Goal: Task Accomplishment & Management: Complete application form

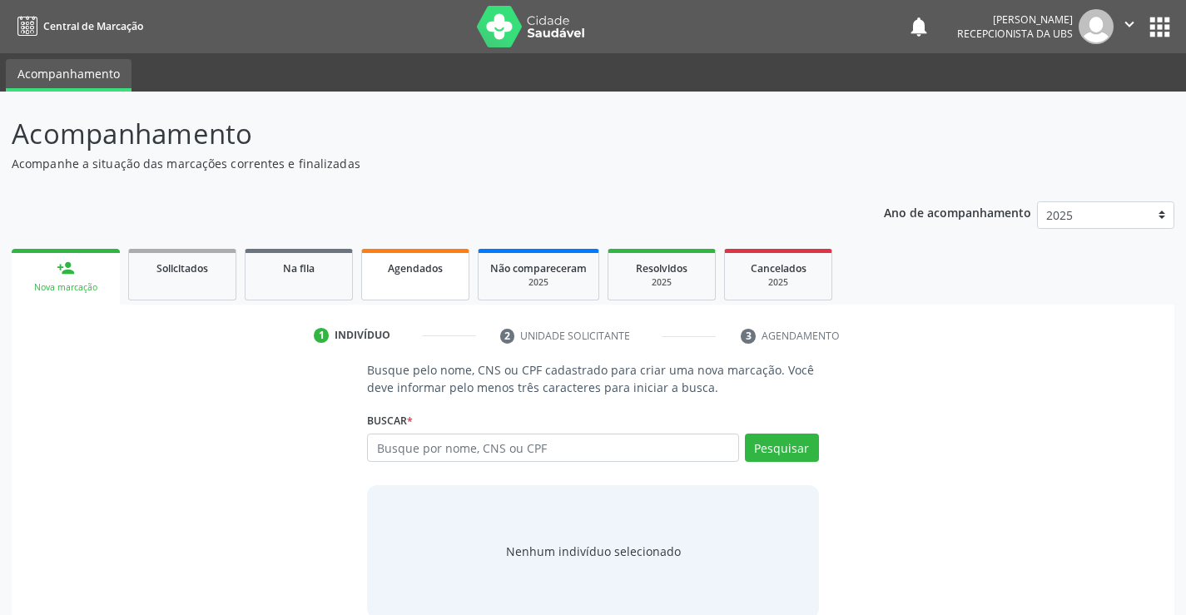
click at [411, 266] on span "Agendados" at bounding box center [415, 268] width 55 height 14
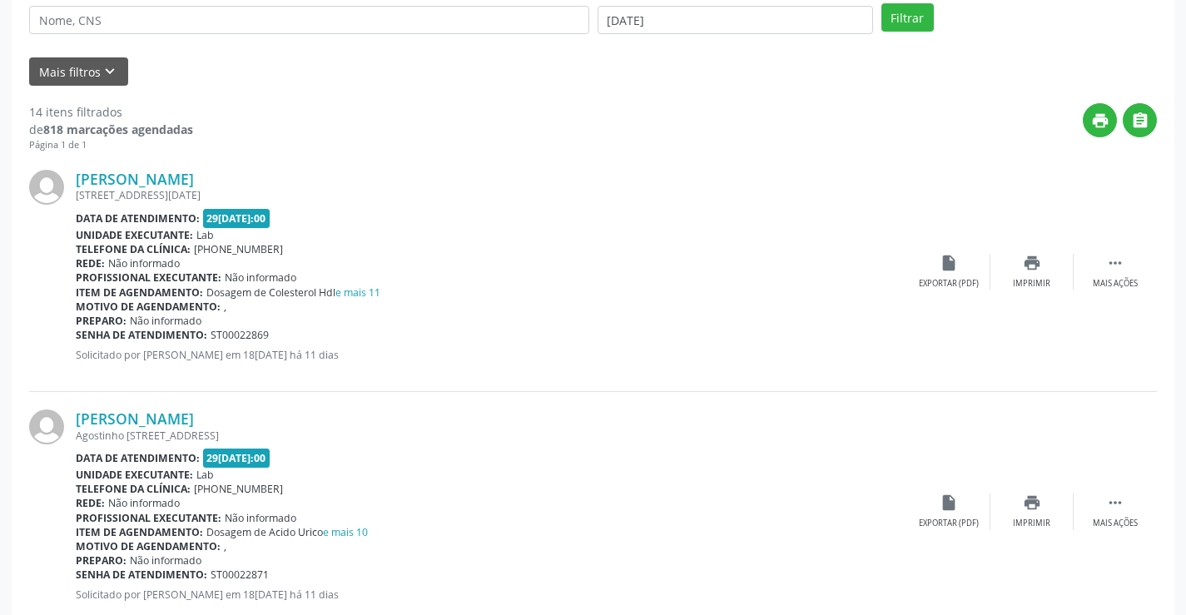
scroll to position [357, 0]
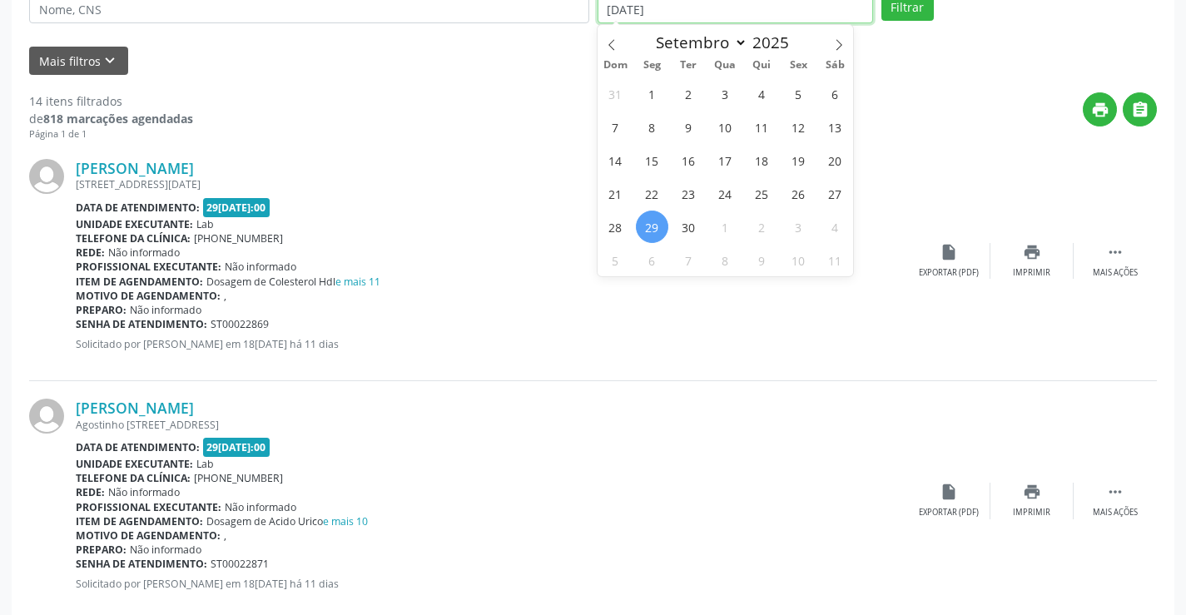
click at [733, 9] on input "[DATE]" at bounding box center [736, 9] width 276 height 28
click at [839, 44] on icon at bounding box center [839, 45] width 12 height 12
select select "9"
click at [699, 162] on span "14" at bounding box center [689, 160] width 32 height 32
type input "1[DATE]"
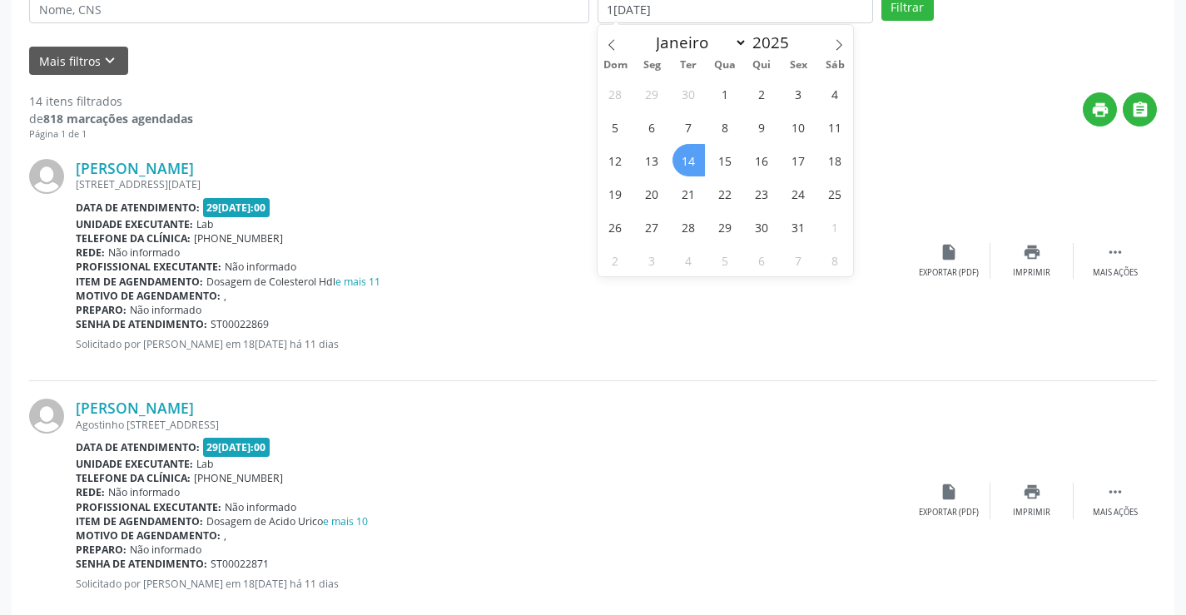
click at [699, 162] on span "14" at bounding box center [689, 160] width 32 height 32
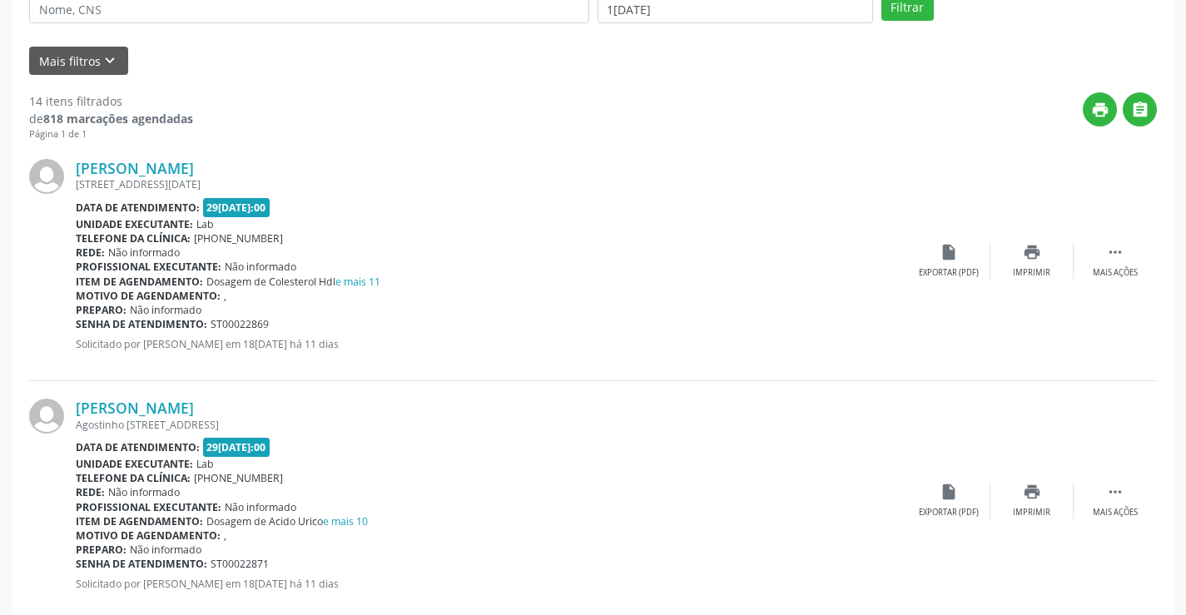
scroll to position [352, 0]
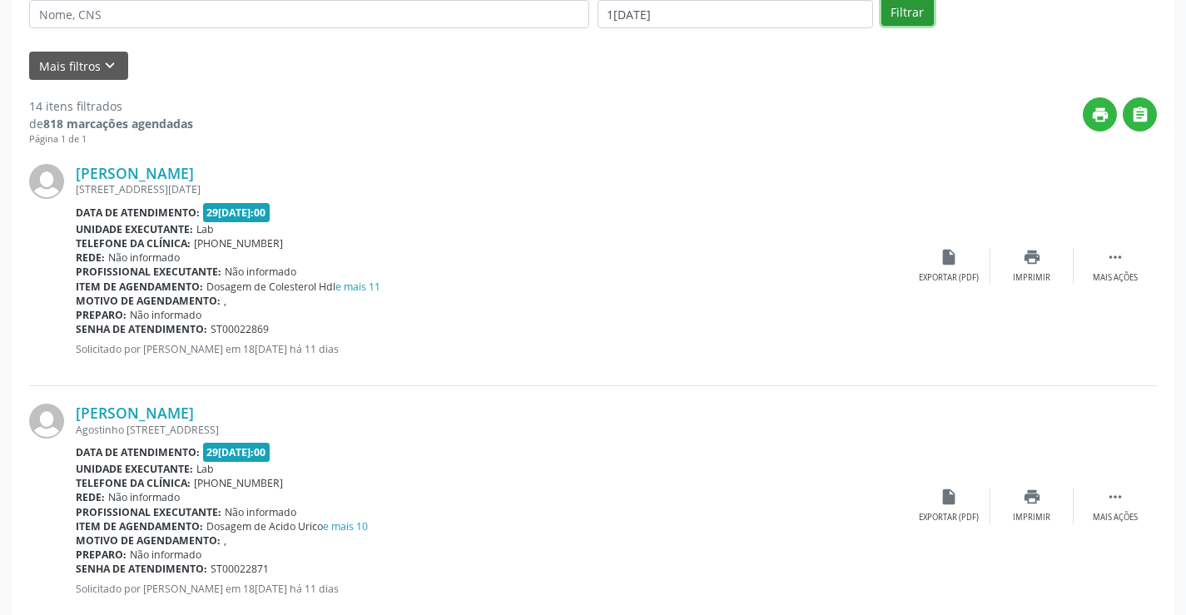
click at [917, 25] on button "Filtrar" at bounding box center [908, 12] width 52 height 28
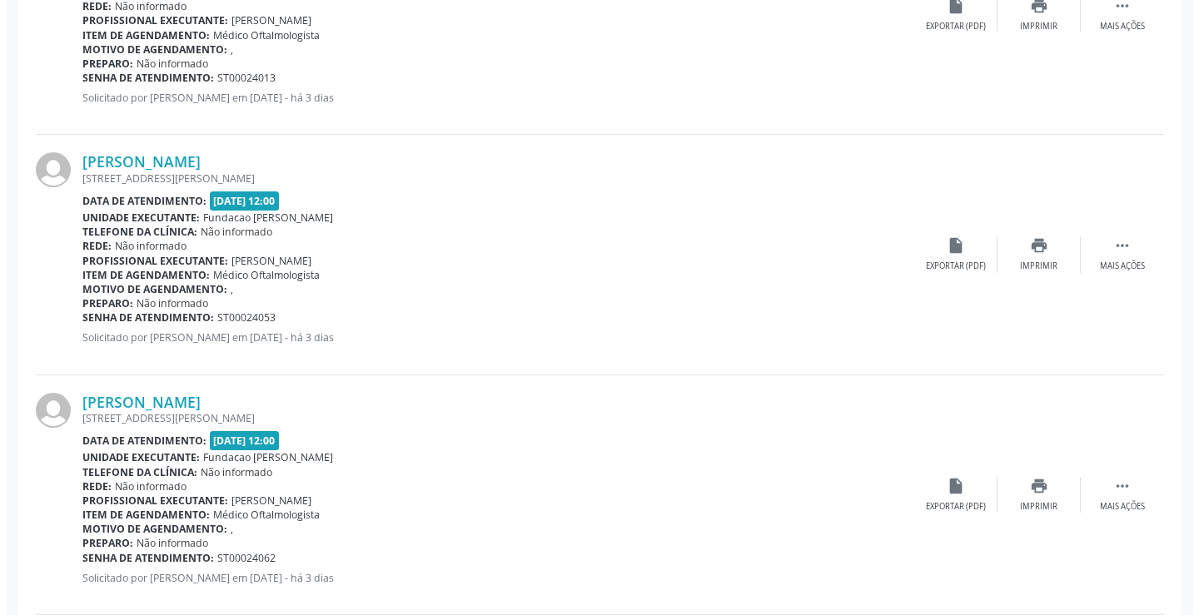
scroll to position [2071, 0]
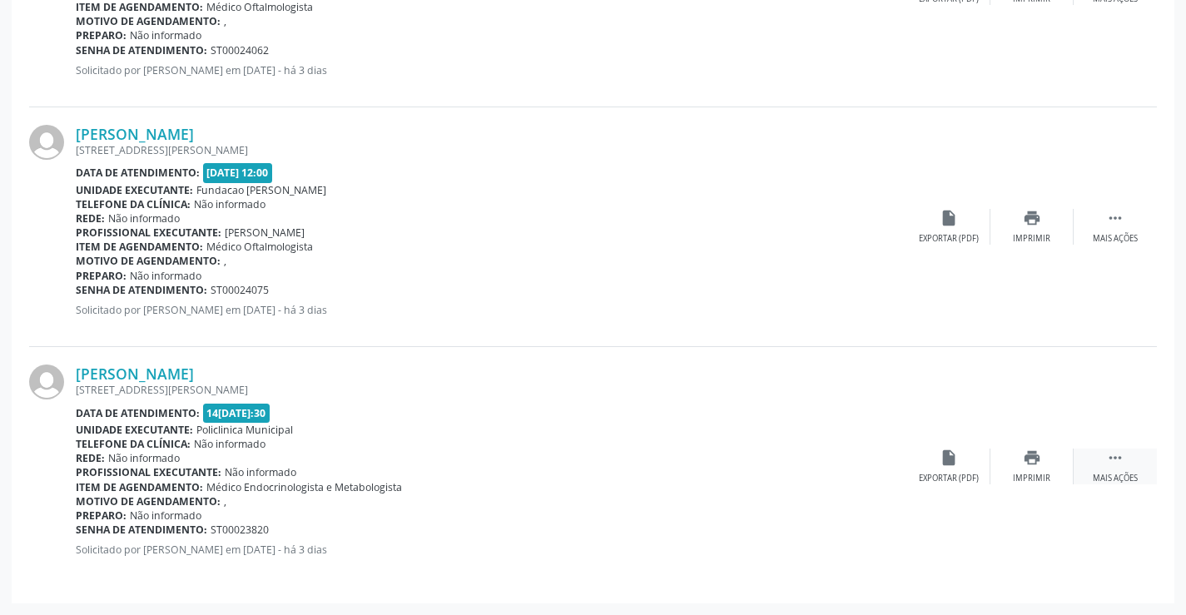
click at [1125, 457] on div " Mais ações" at bounding box center [1115, 467] width 83 height 36
click at [949, 455] on icon "cancel" at bounding box center [949, 458] width 18 height 18
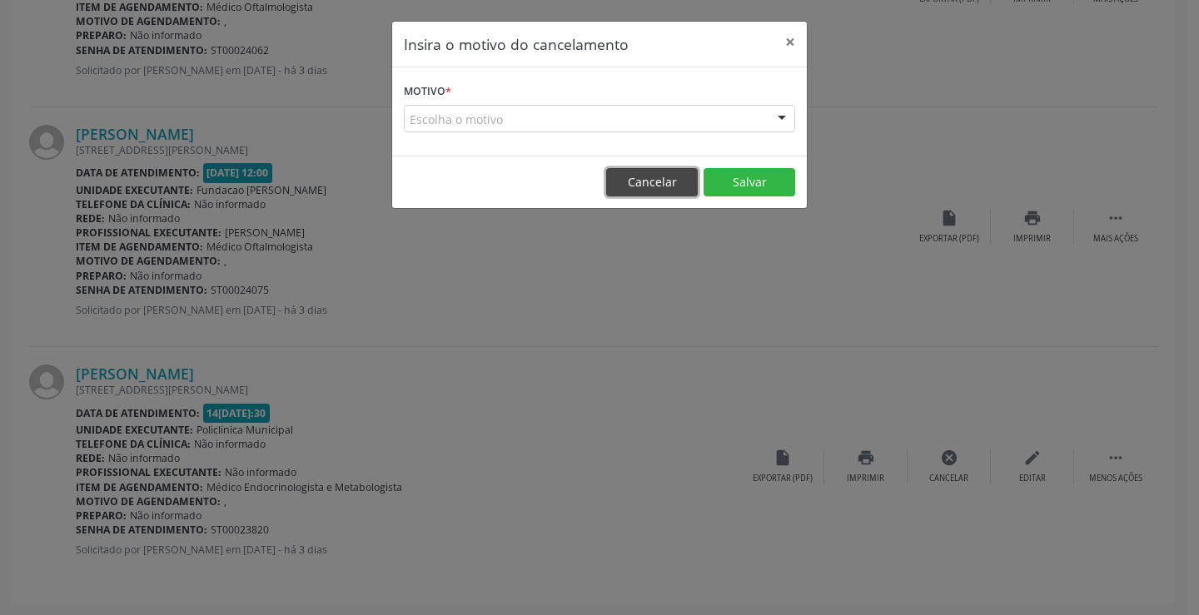
click at [639, 190] on button "Cancelar" at bounding box center [652, 182] width 92 height 28
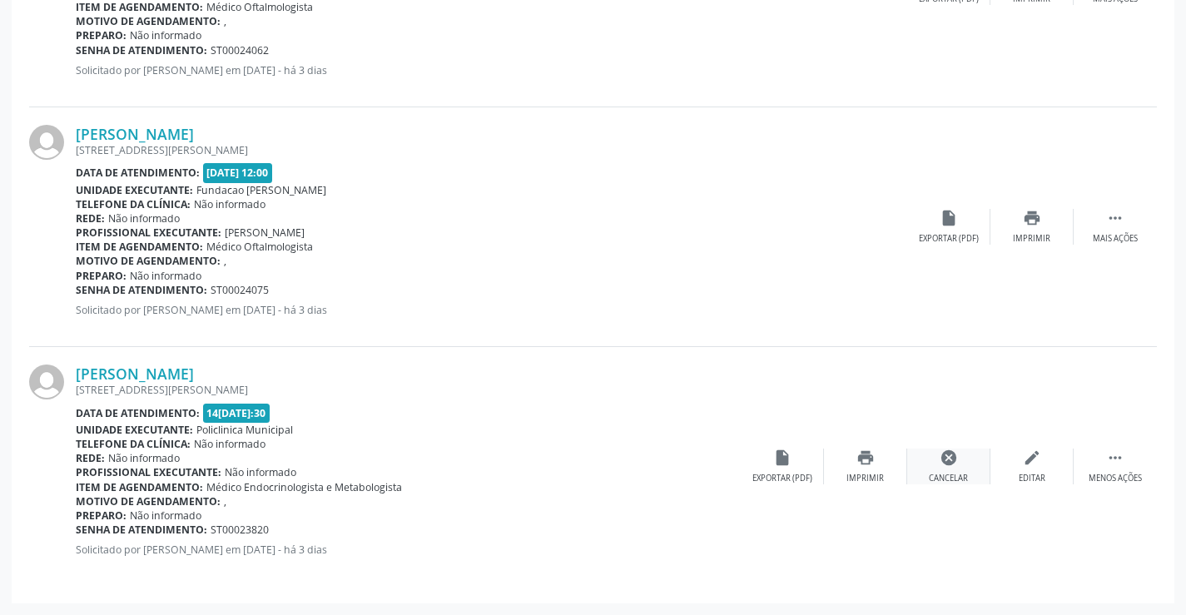
click at [946, 453] on icon "cancel" at bounding box center [949, 458] width 18 height 18
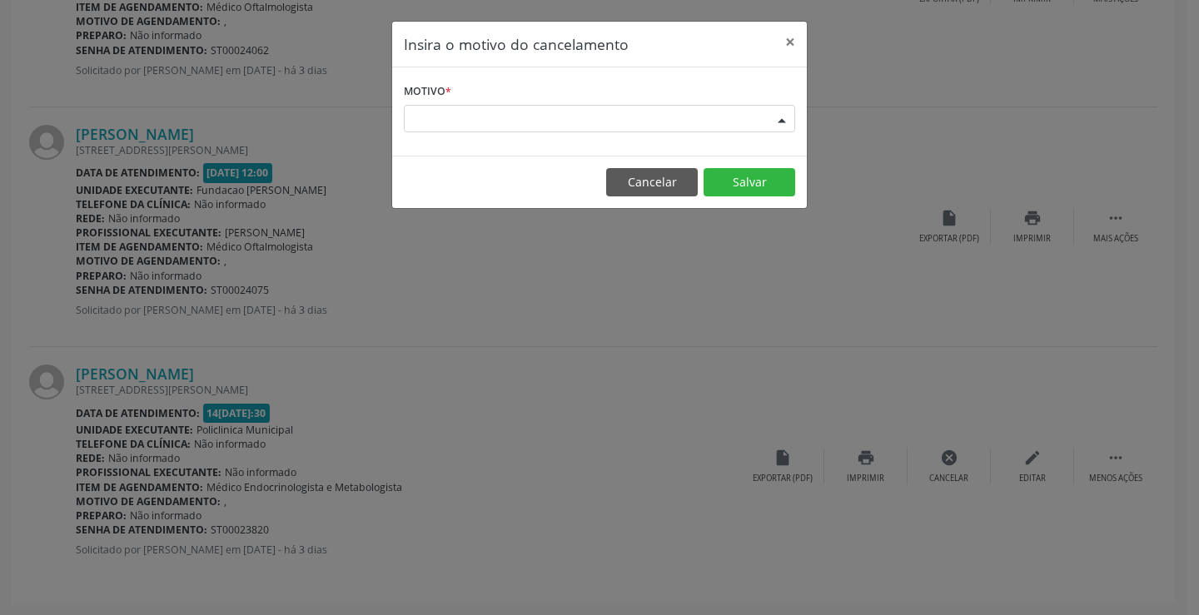
drag, startPoint x: 428, startPoint y: 104, endPoint x: 430, endPoint y: 124, distance: 20.0
click at [428, 115] on div "Escolha o motivo" at bounding box center [599, 119] width 391 height 28
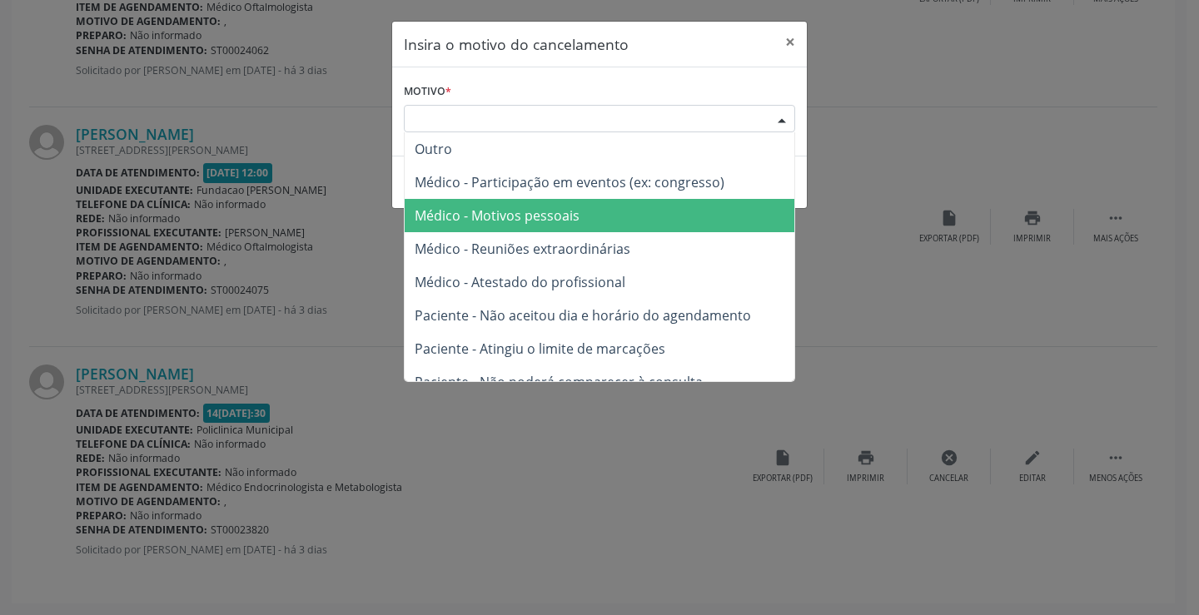
click at [426, 221] on span "Médico - Motivos pessoais" at bounding box center [497, 215] width 165 height 18
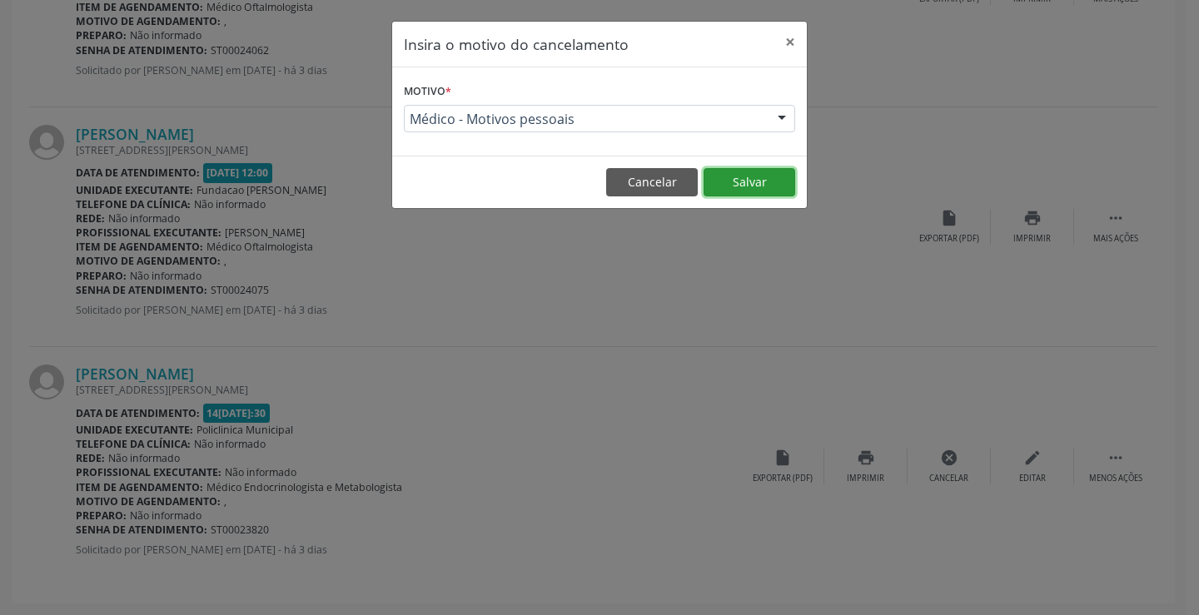
click at [738, 178] on button "Salvar" at bounding box center [749, 182] width 92 height 28
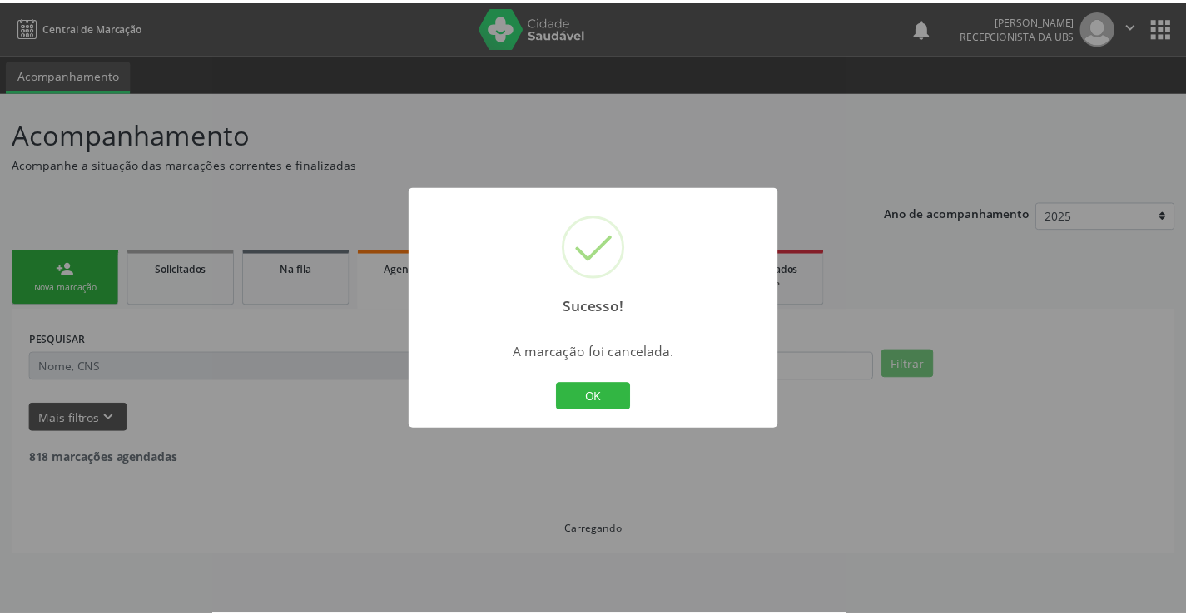
scroll to position [0, 0]
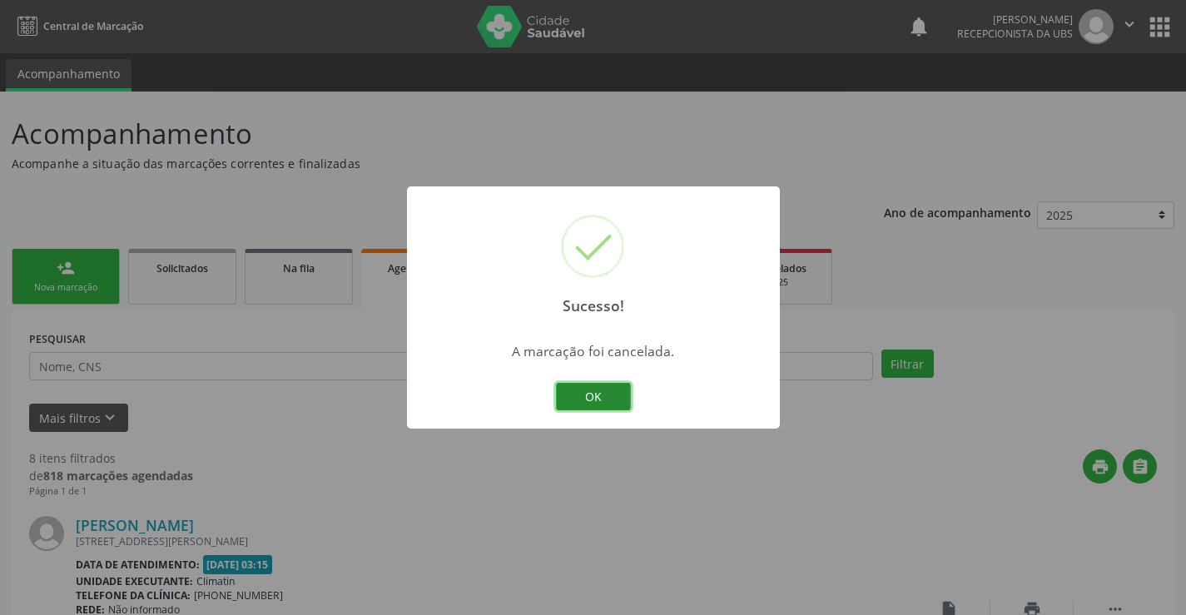
click at [619, 387] on button "OK" at bounding box center [593, 397] width 75 height 28
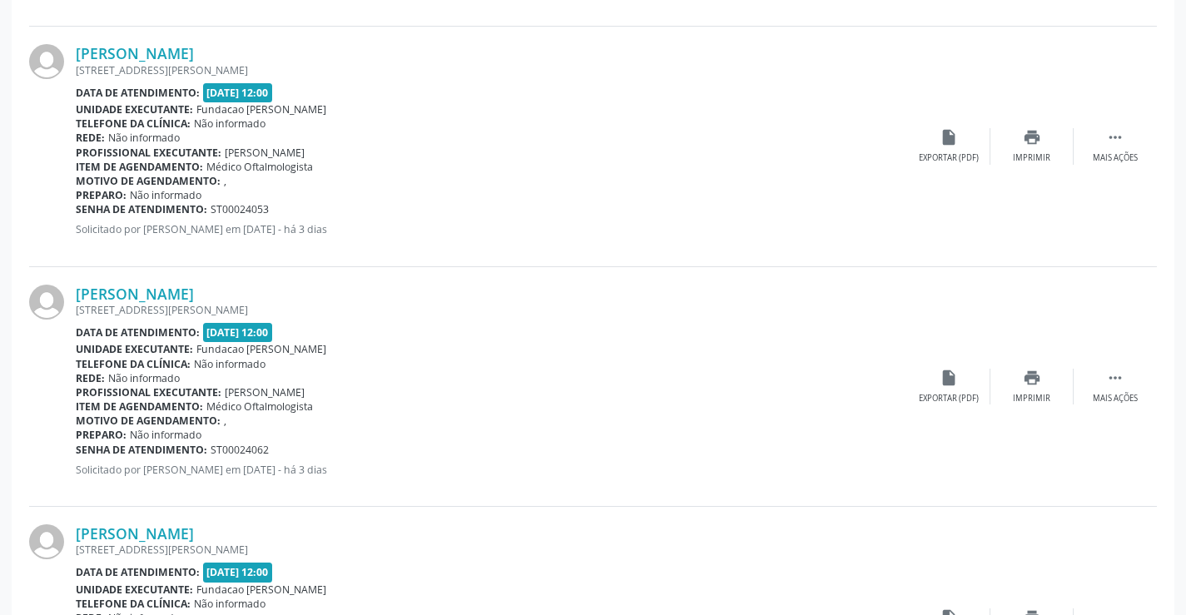
scroll to position [1651, 0]
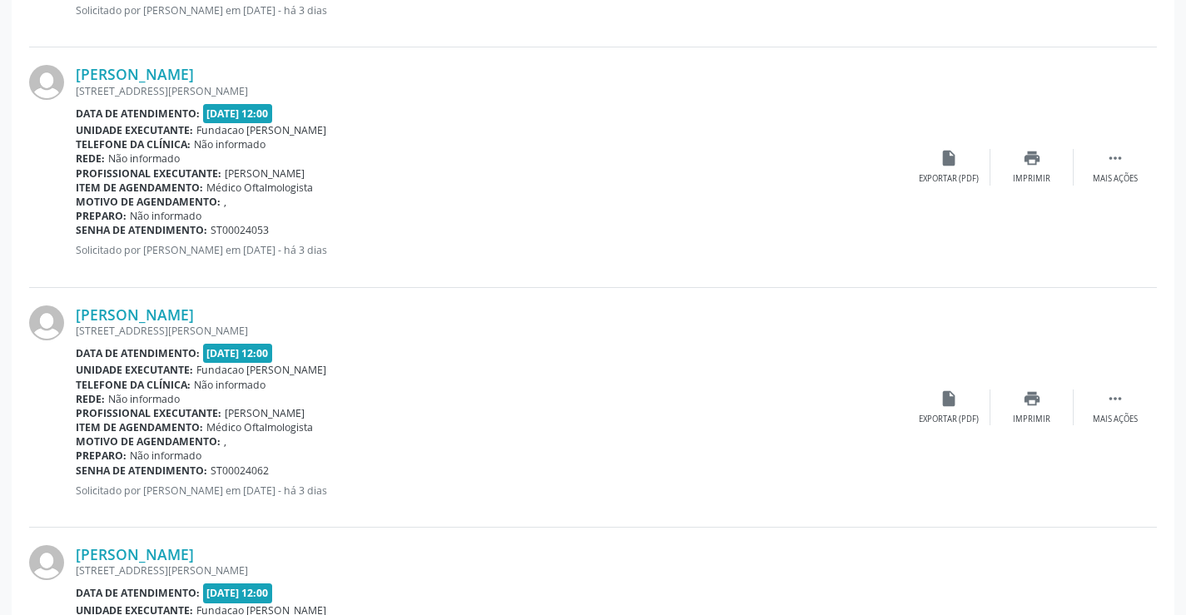
drag, startPoint x: 1180, startPoint y: 410, endPoint x: 1185, endPoint y: 392, distance: 18.2
drag, startPoint x: 1185, startPoint y: 390, endPoint x: 1150, endPoint y: 405, distance: 38.8
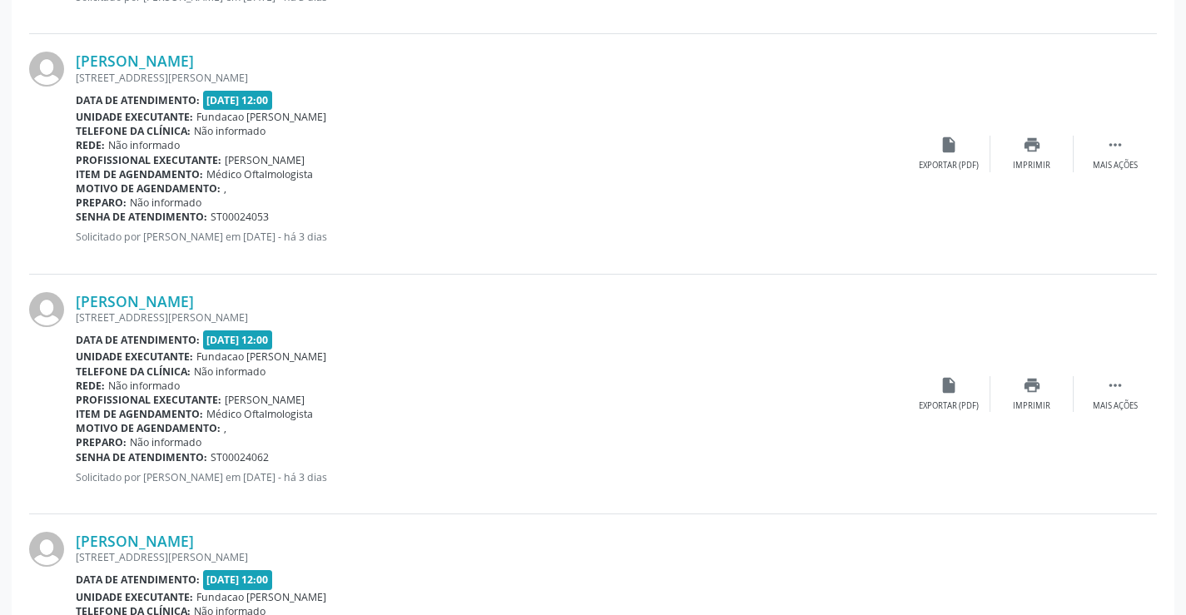
scroll to position [1748, 0]
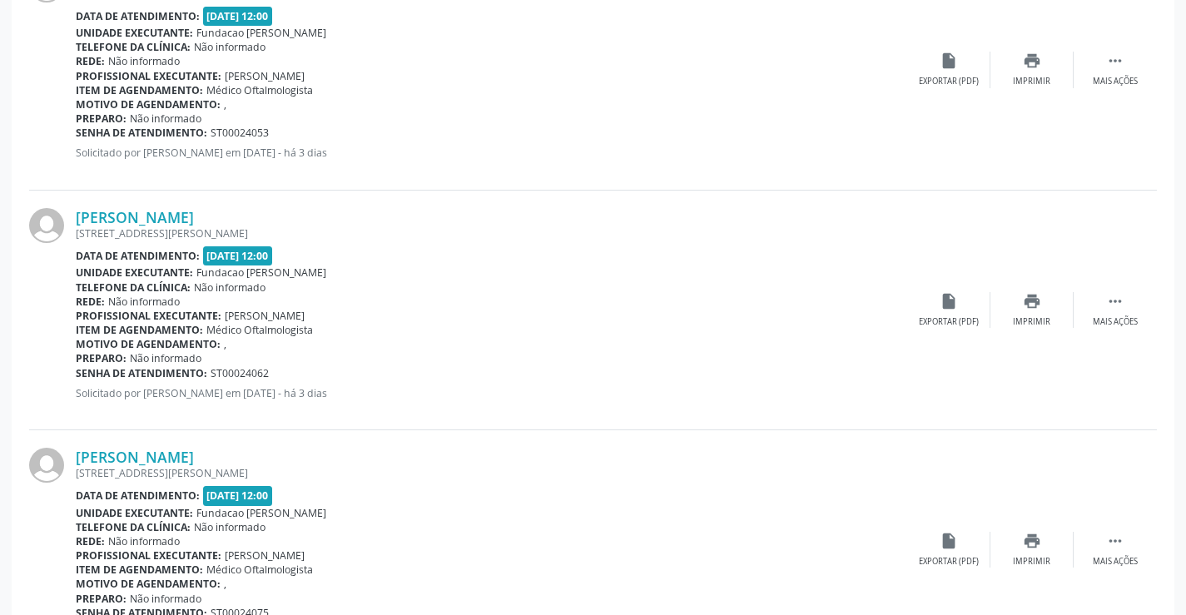
drag, startPoint x: 1171, startPoint y: 391, endPoint x: 1127, endPoint y: 230, distance: 167.4
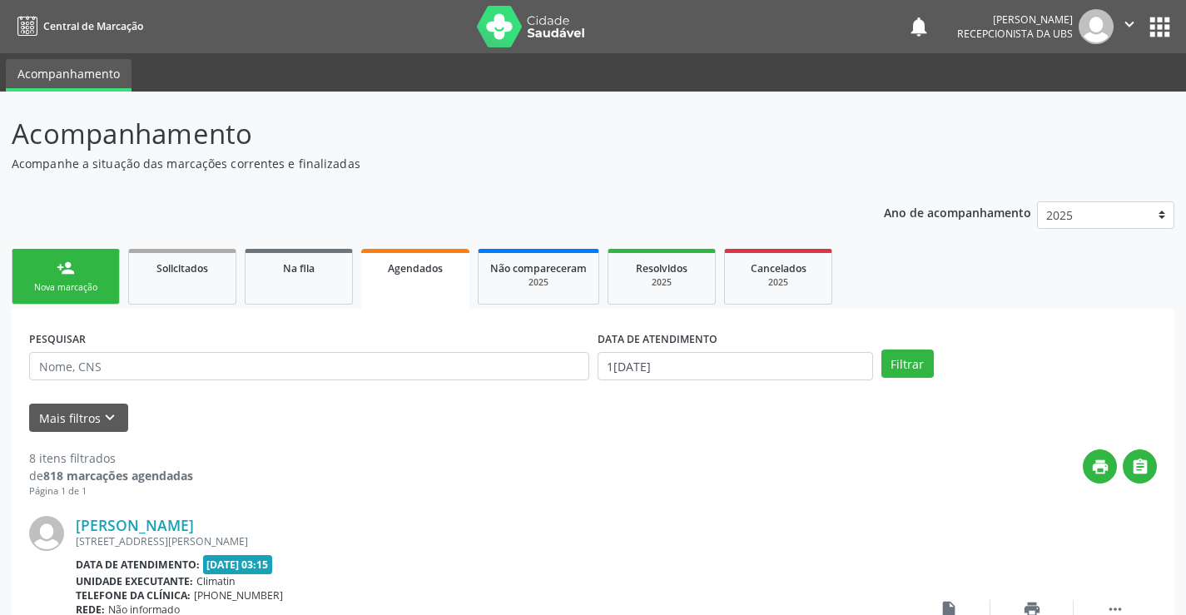
click at [416, 264] on span "Agendados" at bounding box center [415, 268] width 55 height 14
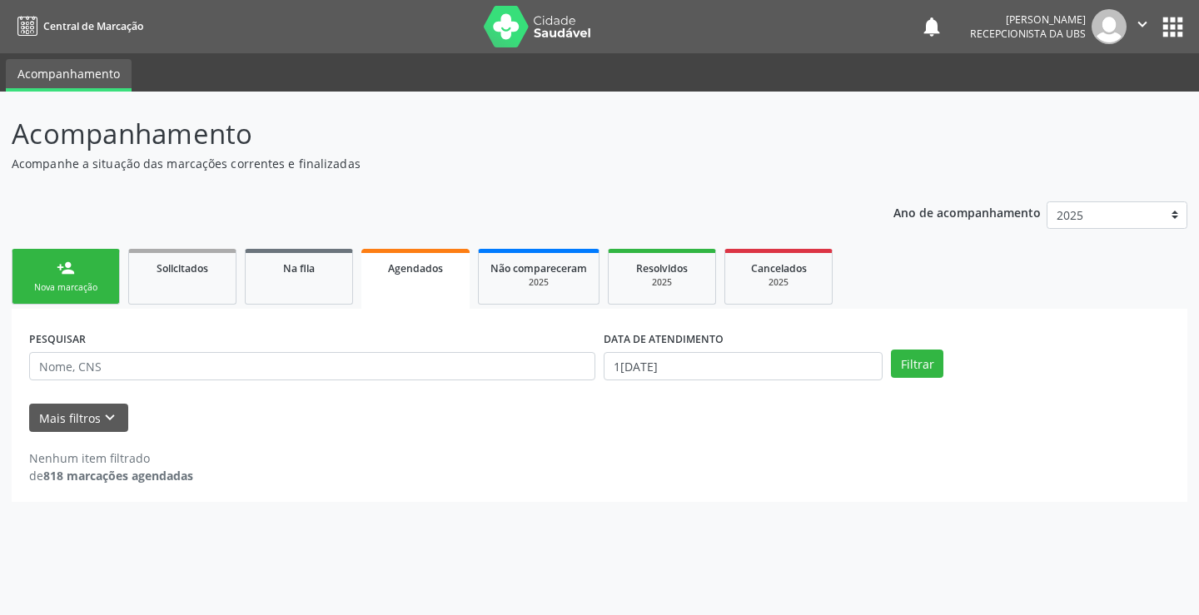
click at [416, 264] on span "Agendados" at bounding box center [415, 268] width 55 height 14
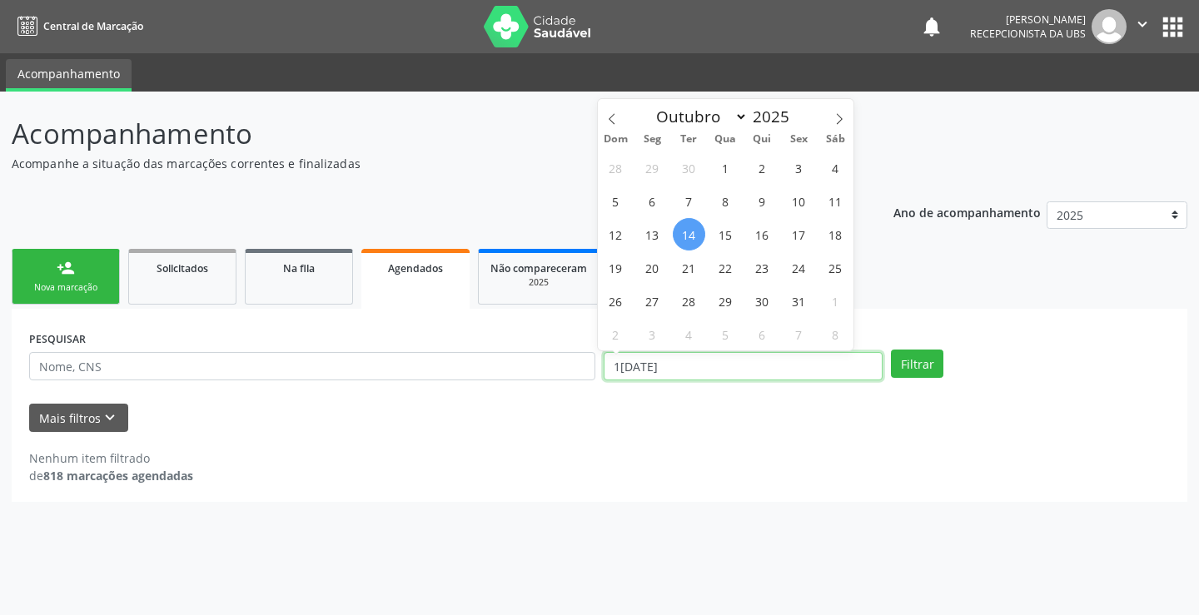
click at [693, 368] on input "1[DATE]" at bounding box center [742, 366] width 279 height 28
click at [727, 198] on span "8" at bounding box center [725, 201] width 32 height 32
type input "[DATE]"
click at [727, 198] on span "8" at bounding box center [725, 201] width 32 height 32
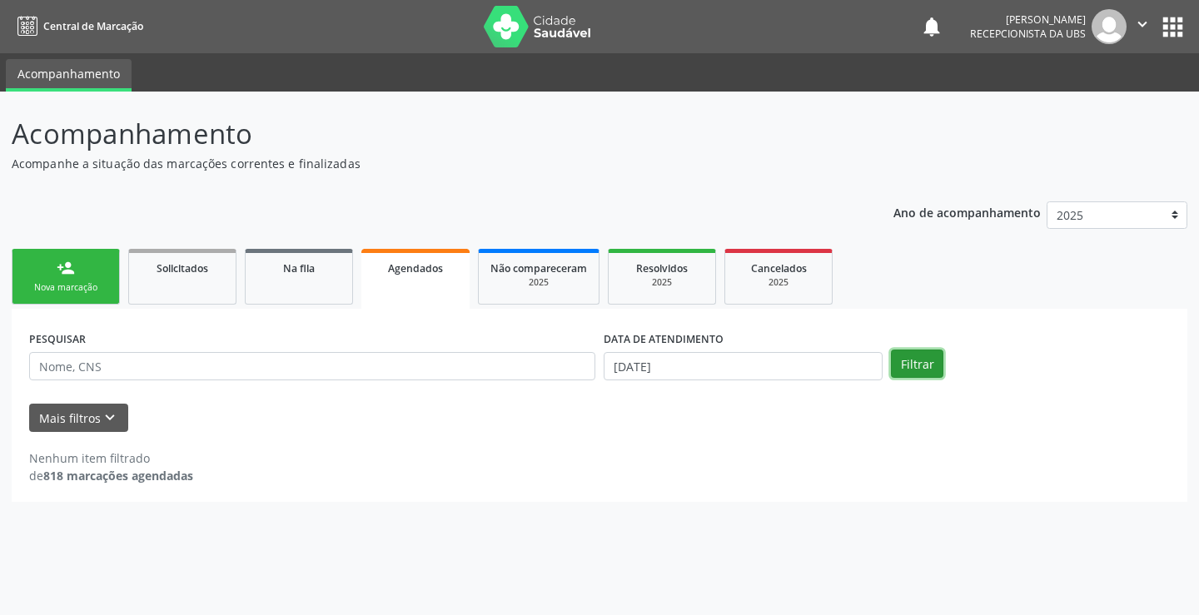
click at [926, 364] on button "Filtrar" at bounding box center [917, 364] width 52 height 28
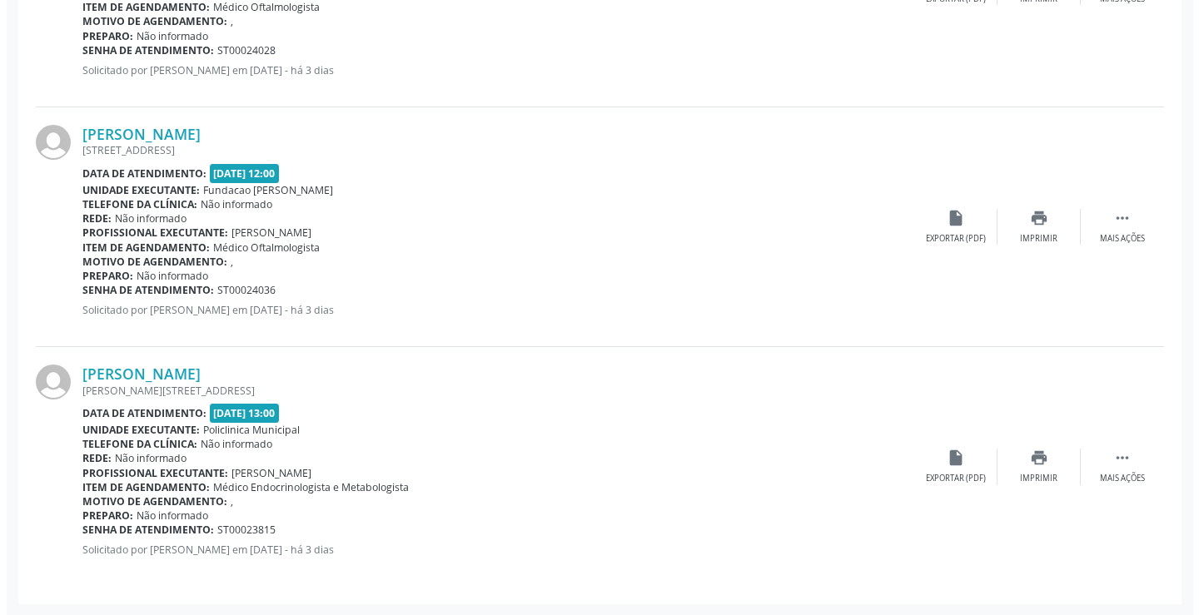
scroll to position [1352, 0]
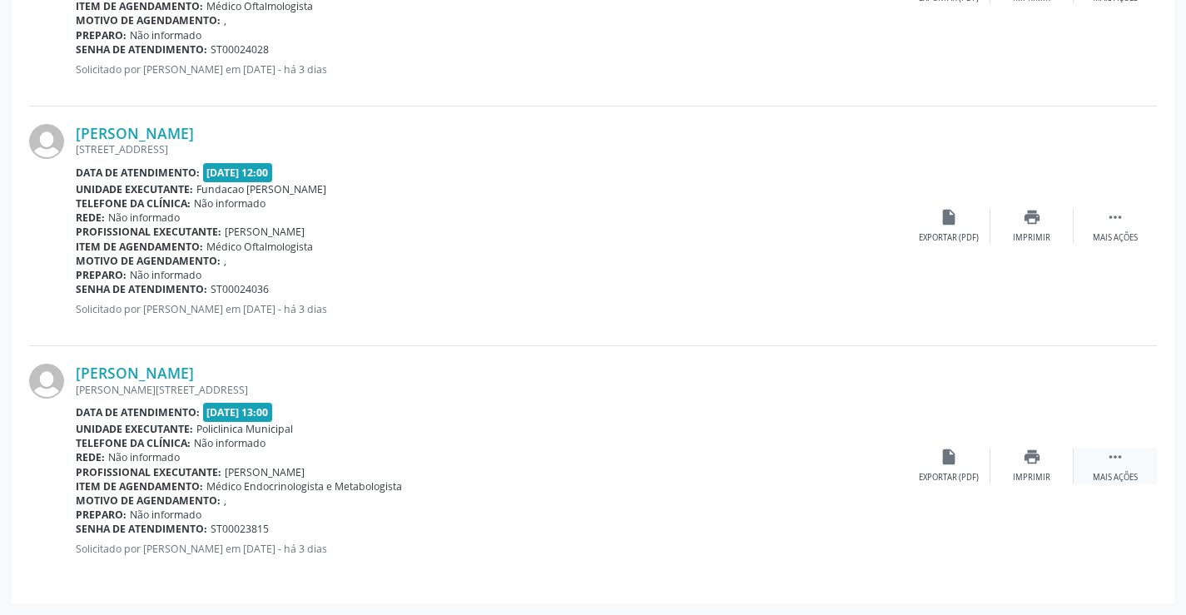
click at [1109, 459] on icon "" at bounding box center [1115, 457] width 18 height 18
click at [947, 461] on icon "cancel" at bounding box center [949, 457] width 18 height 18
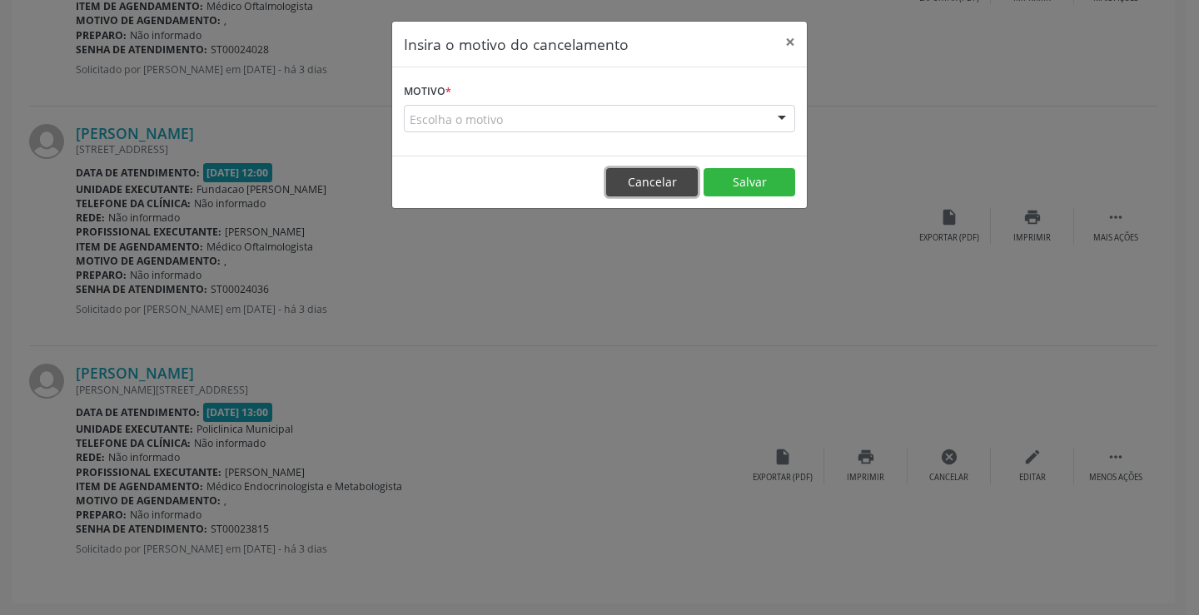
click at [635, 182] on button "Cancelar" at bounding box center [652, 182] width 92 height 28
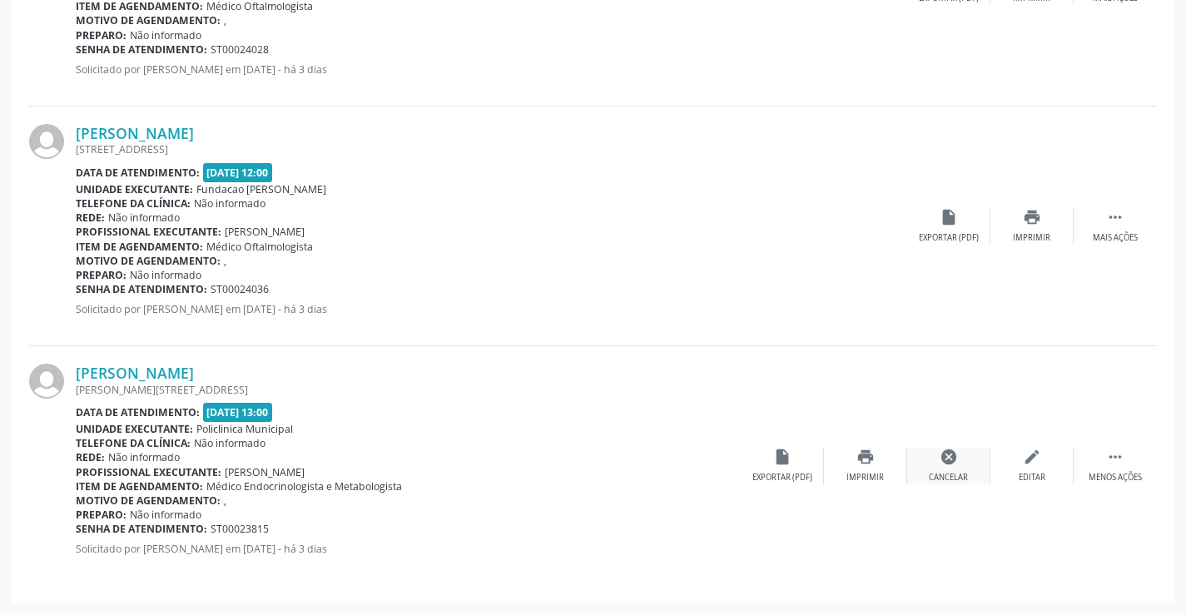
click at [941, 458] on icon "cancel" at bounding box center [949, 457] width 18 height 18
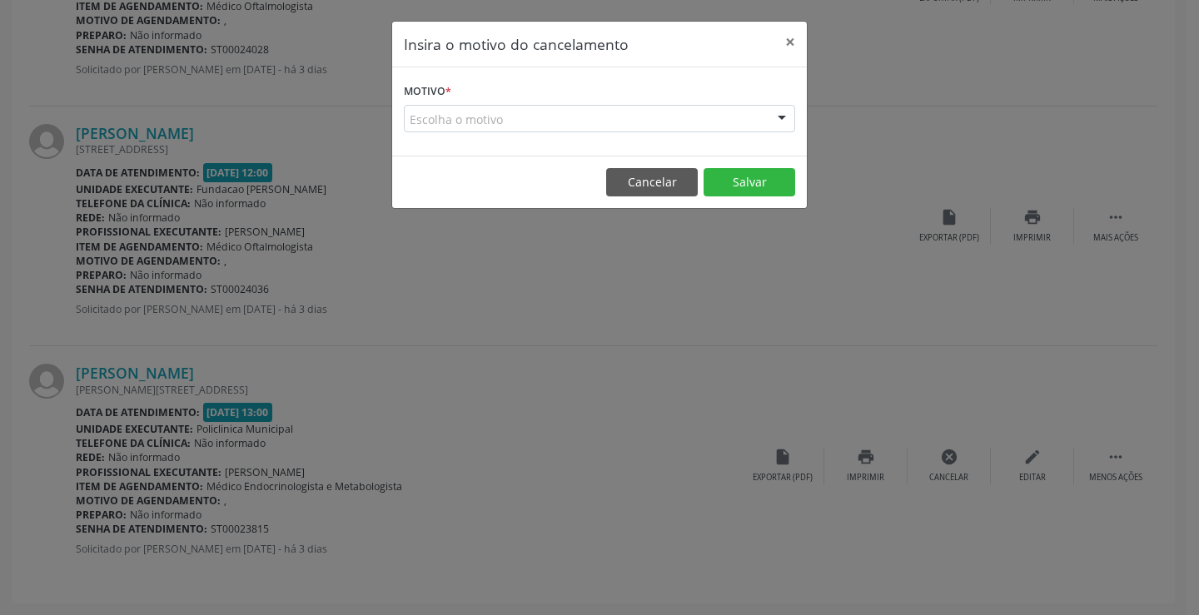
click at [454, 118] on div "Escolha o motivo" at bounding box center [599, 119] width 391 height 28
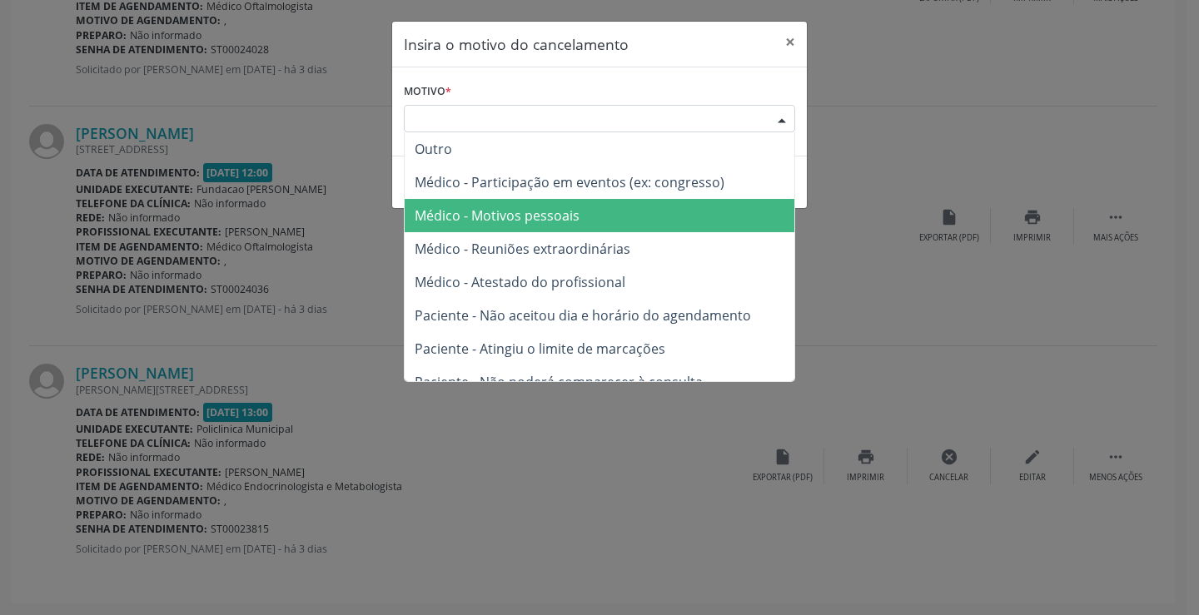
click at [442, 211] on span "Médico - Motivos pessoais" at bounding box center [497, 215] width 165 height 18
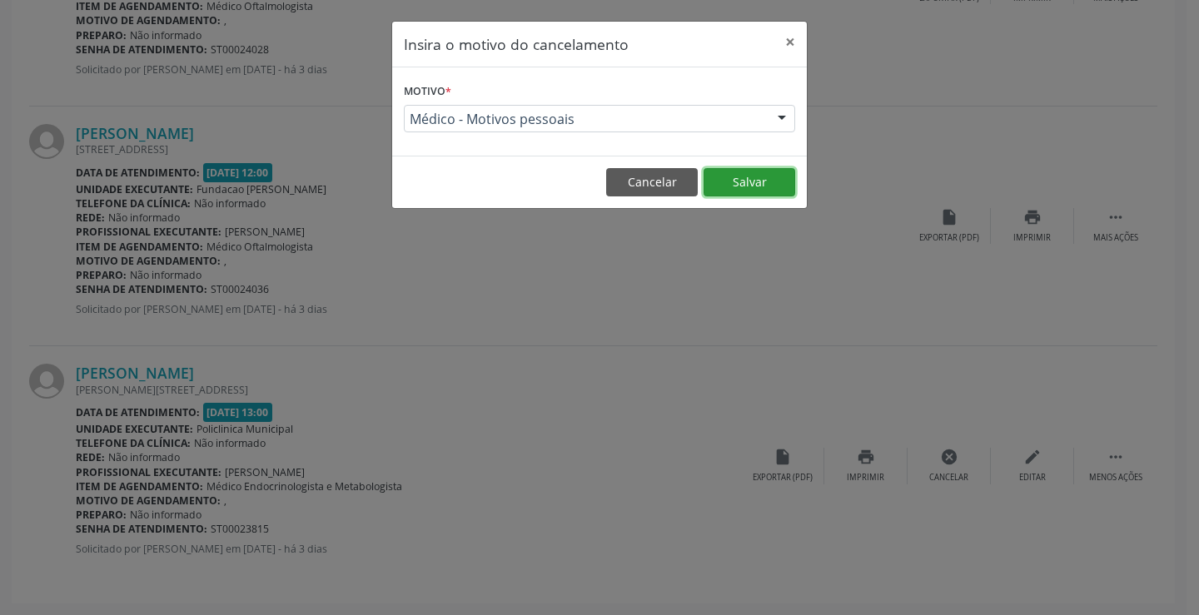
click at [784, 184] on button "Salvar" at bounding box center [749, 182] width 92 height 28
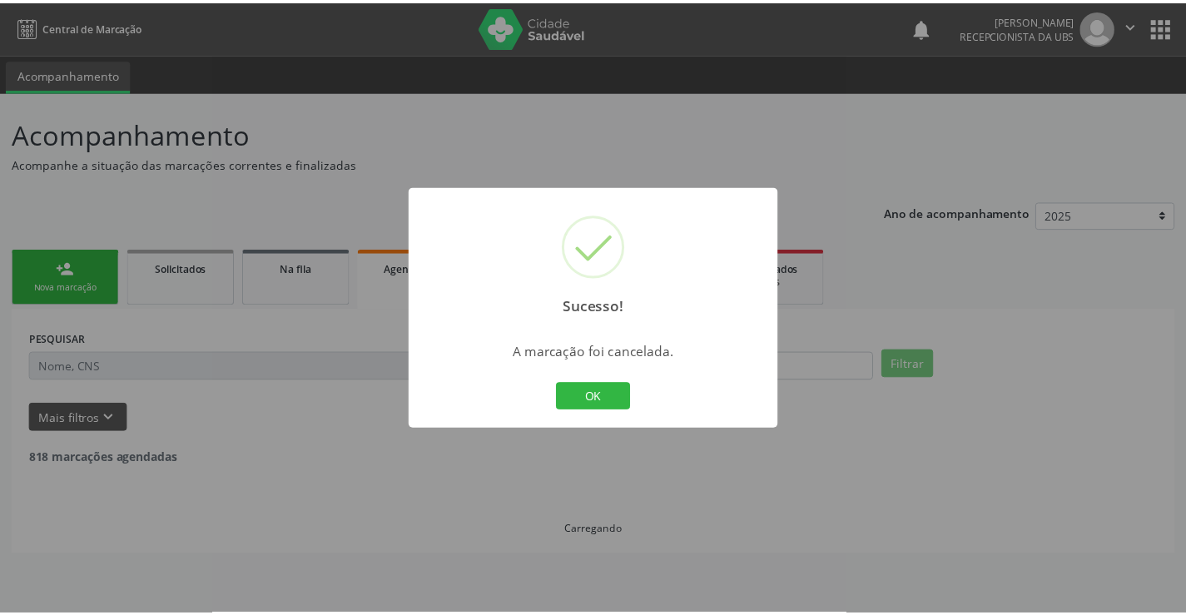
scroll to position [0, 0]
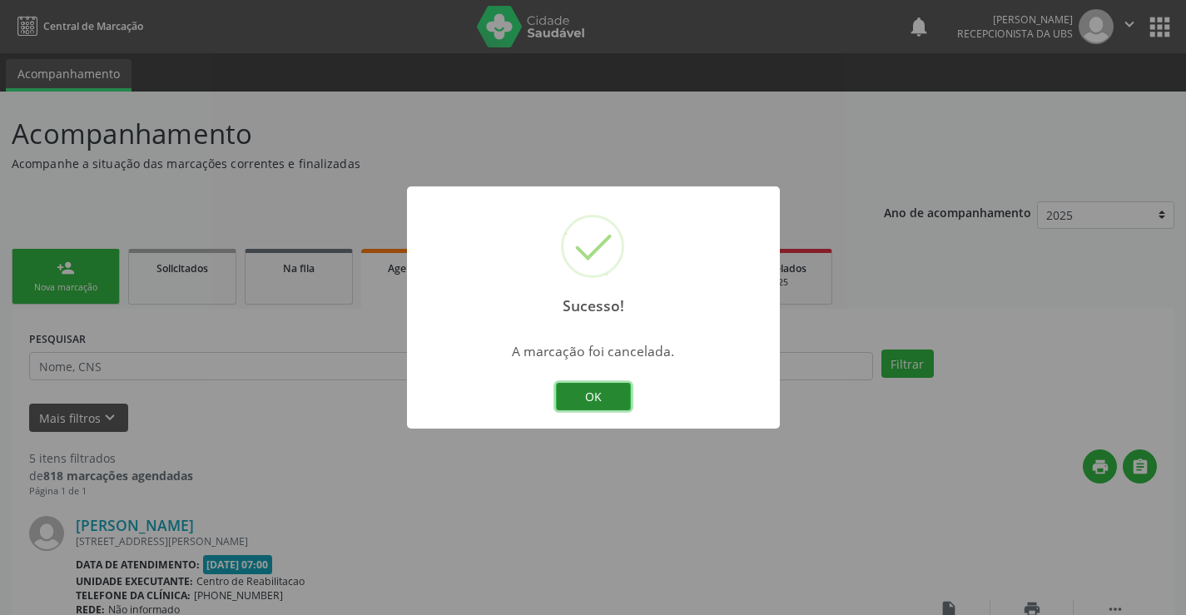
click at [603, 393] on button "OK" at bounding box center [593, 397] width 75 height 28
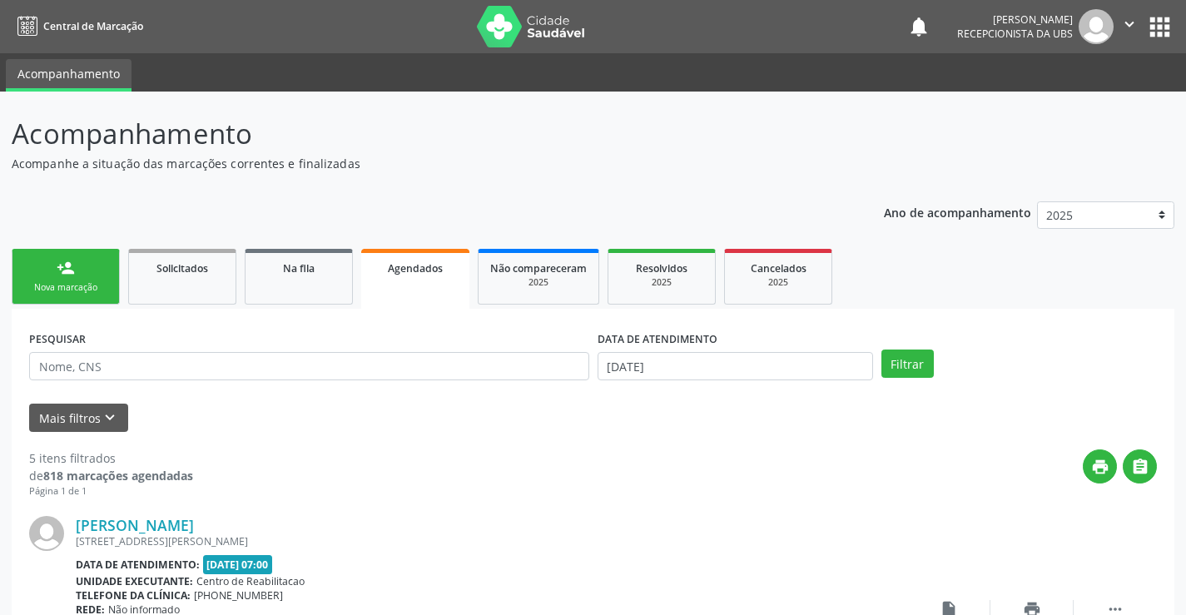
click at [66, 281] on div "Nova marcação" at bounding box center [65, 287] width 83 height 12
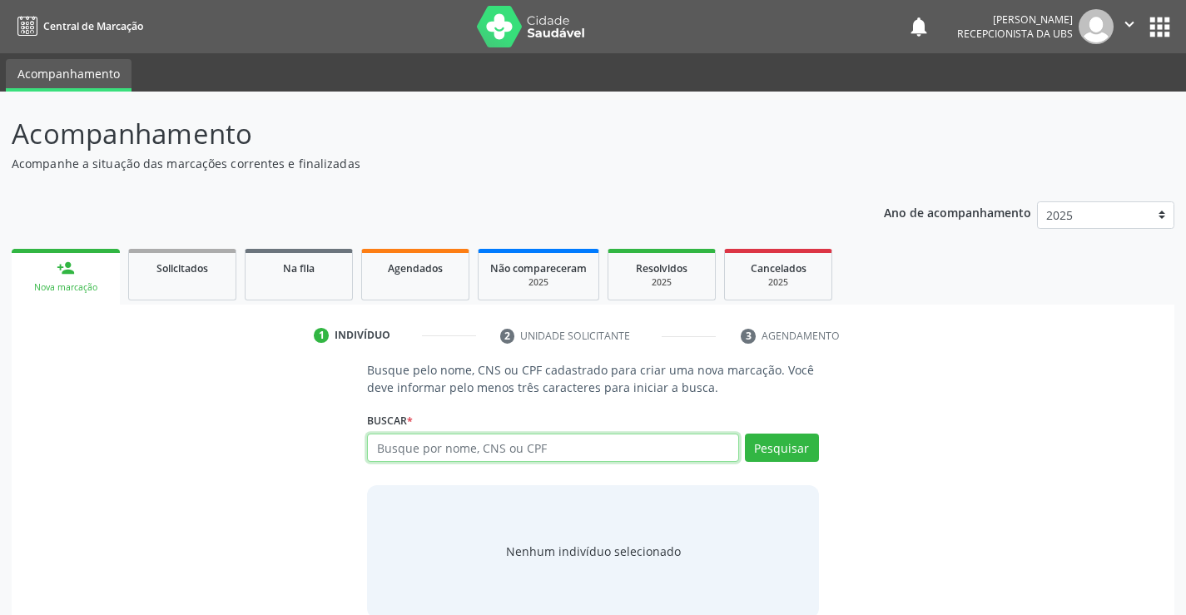
click at [454, 443] on input "text" at bounding box center [552, 448] width 371 height 28
click at [412, 446] on input "text" at bounding box center [552, 448] width 371 height 28
type input "700104909273615"
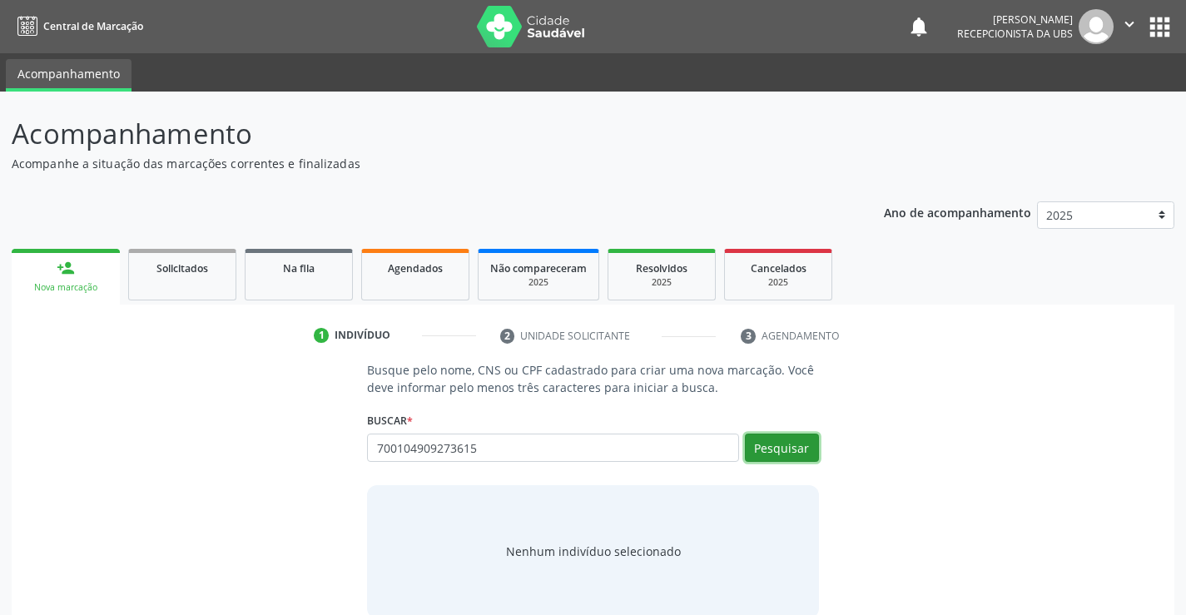
click at [790, 445] on button "Pesquisar" at bounding box center [782, 448] width 74 height 28
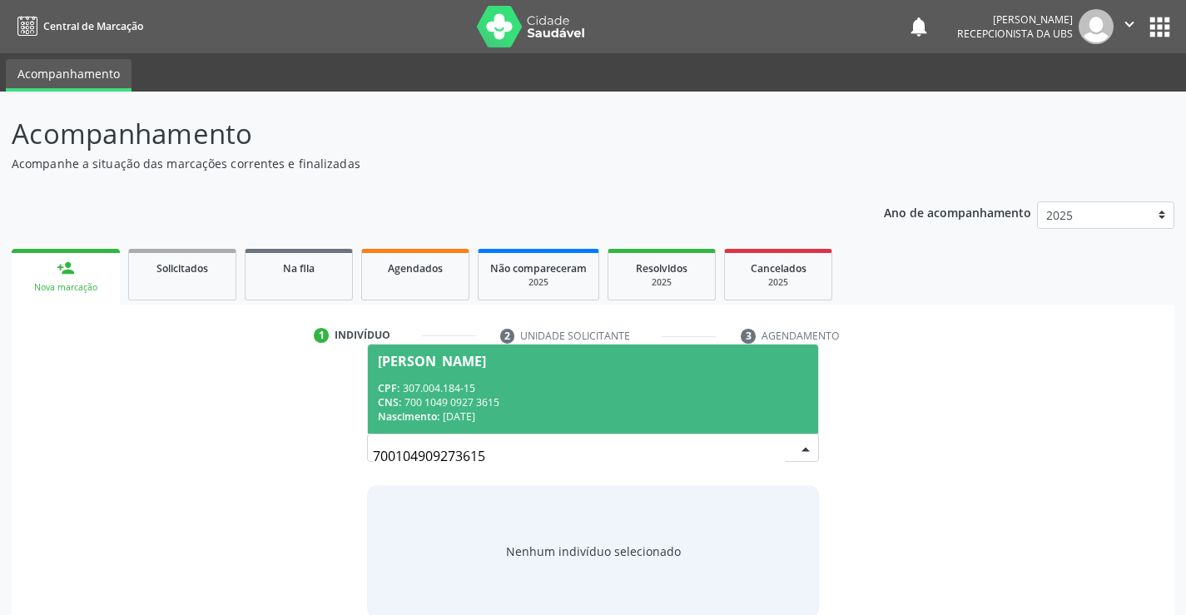
click at [488, 377] on span "[PERSON_NAME] CPF: 307.004.184-15 CNS: 700 1049 0927 3615 Nascimento: 14[DATE]" at bounding box center [593, 389] width 450 height 89
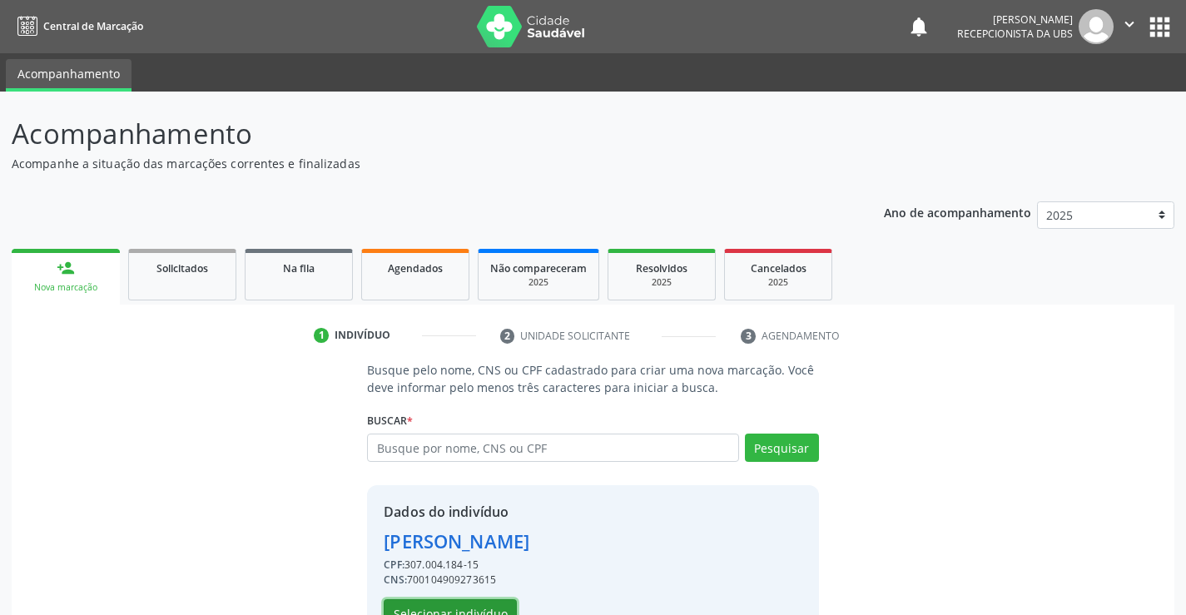
click at [460, 612] on button "Selecionar indivíduo" at bounding box center [450, 613] width 133 height 28
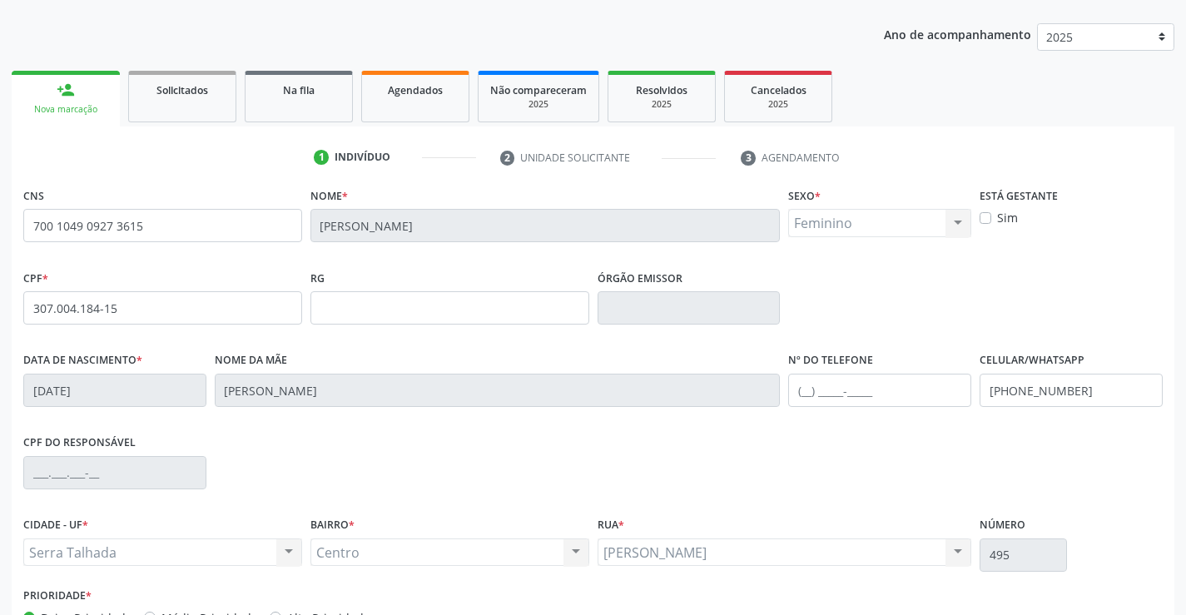
scroll to position [287, 0]
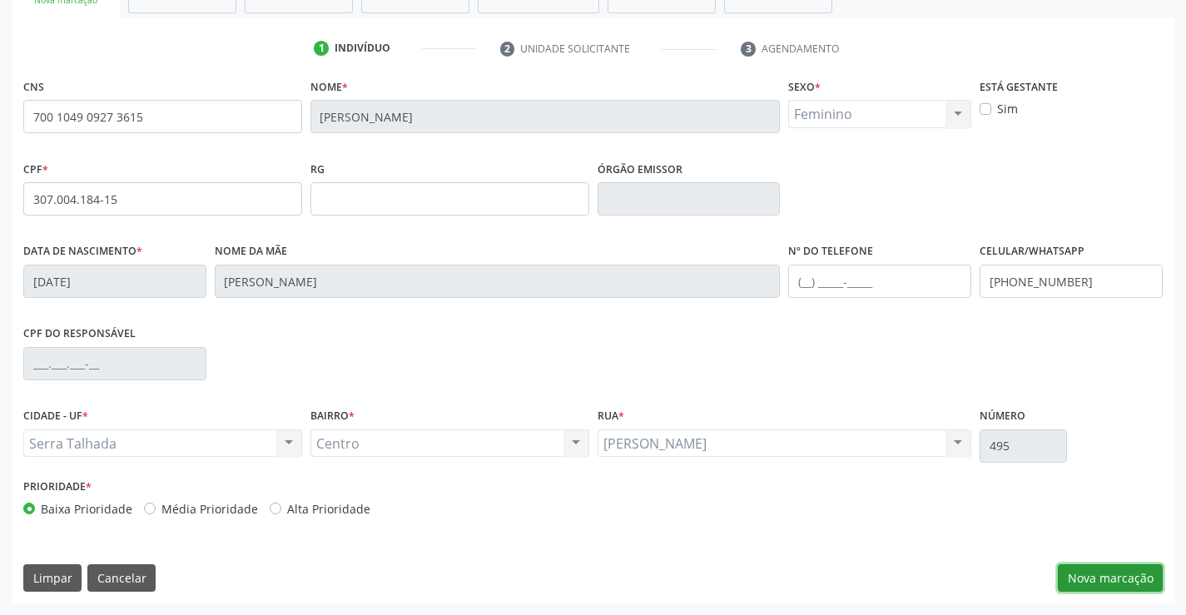
click at [1092, 576] on button "Nova marcação" at bounding box center [1110, 578] width 105 height 28
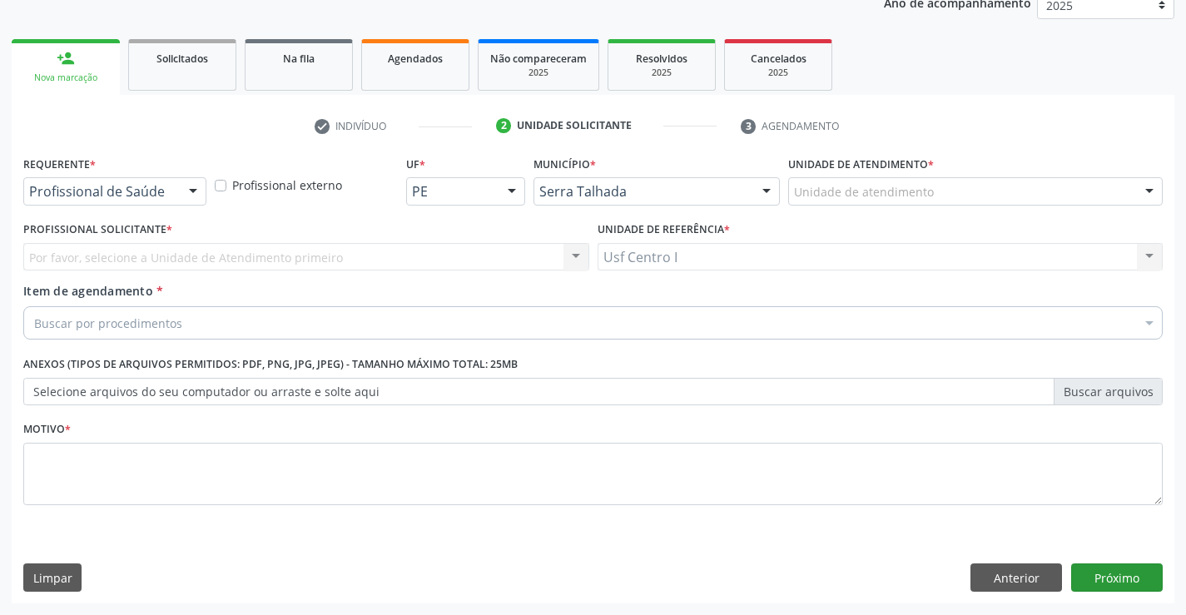
scroll to position [210, 0]
click at [186, 188] on div at bounding box center [193, 192] width 25 height 28
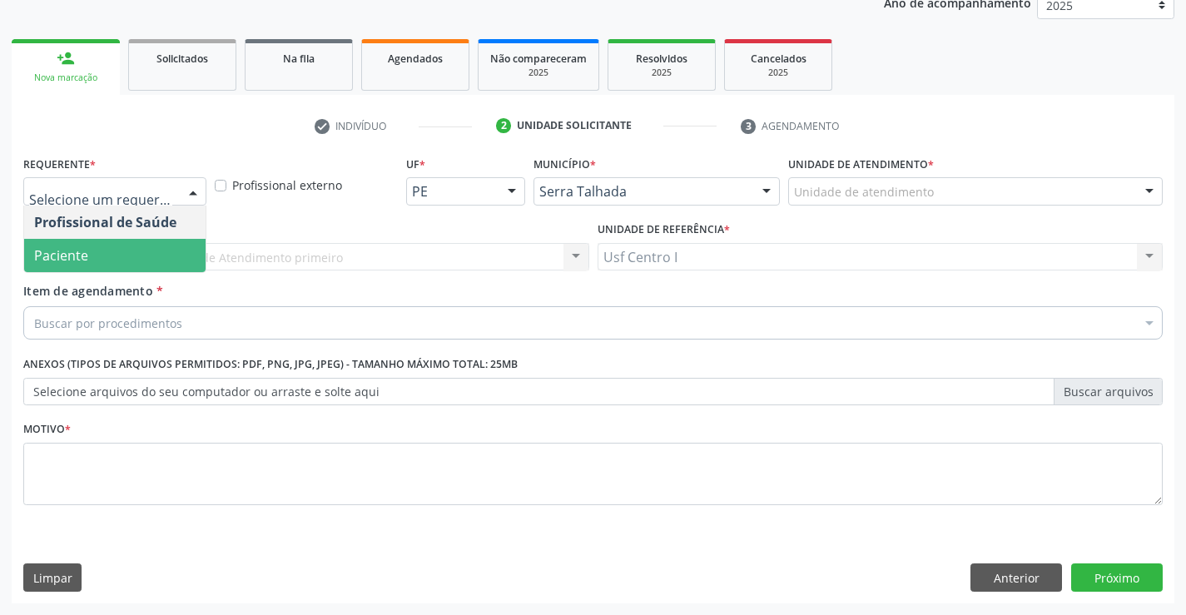
click at [115, 261] on span "Paciente" at bounding box center [114, 255] width 181 height 33
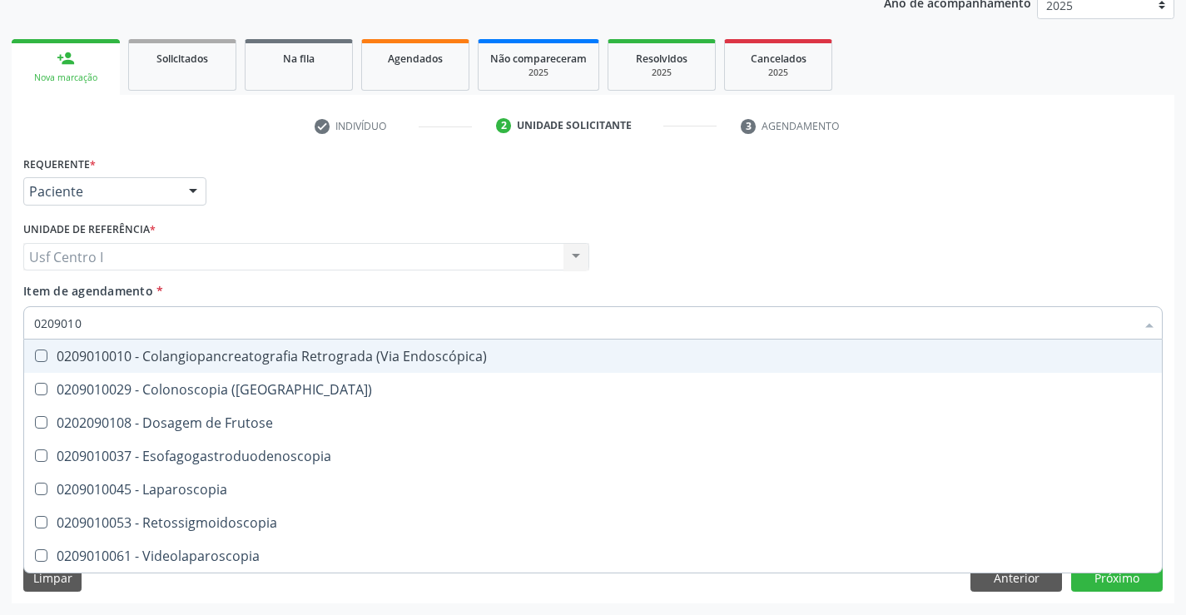
type input "02090100"
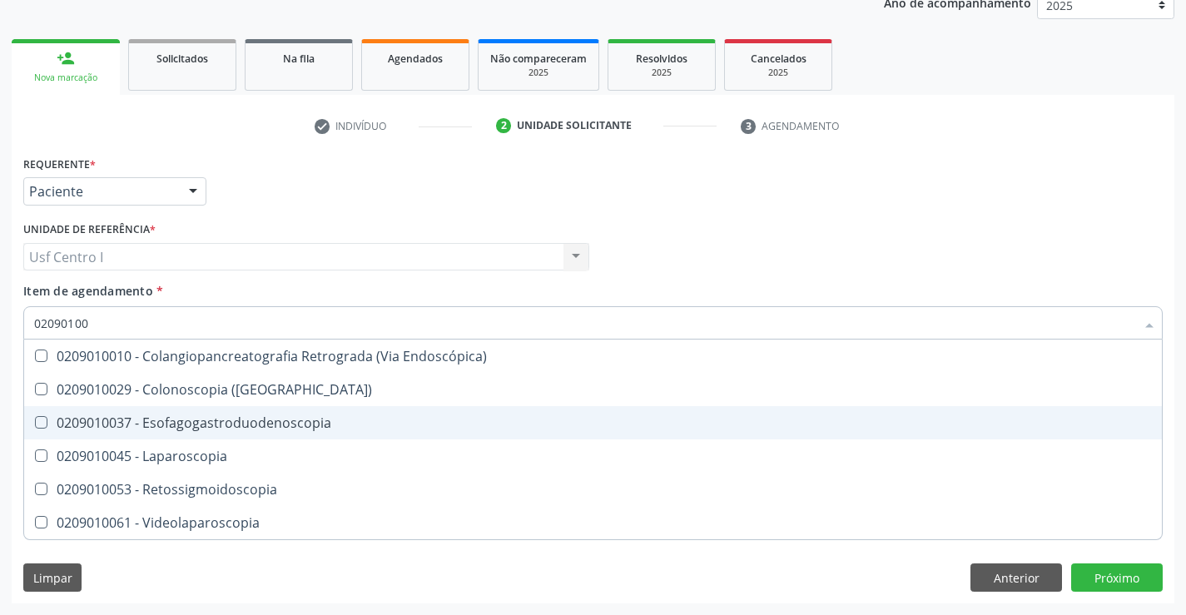
click at [44, 417] on Esofagogastroduodenoscopia at bounding box center [41, 422] width 12 height 12
click at [35, 417] on Esofagogastroduodenoscopia "checkbox" at bounding box center [29, 422] width 11 height 11
checkbox Esofagogastroduodenoscopia "true"
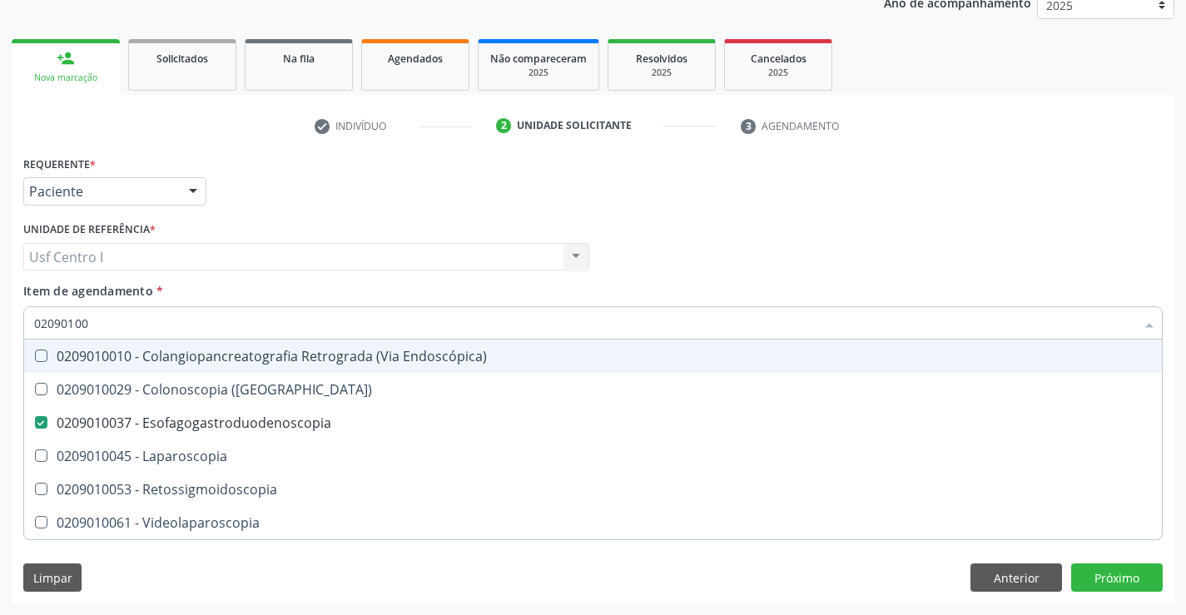
click at [0, 504] on div "Acompanhamento Acompanhe a situação das marcações correntes e finalizadas Relat…" at bounding box center [593, 248] width 1186 height 733
checkbox \(Coloscopia\) "true"
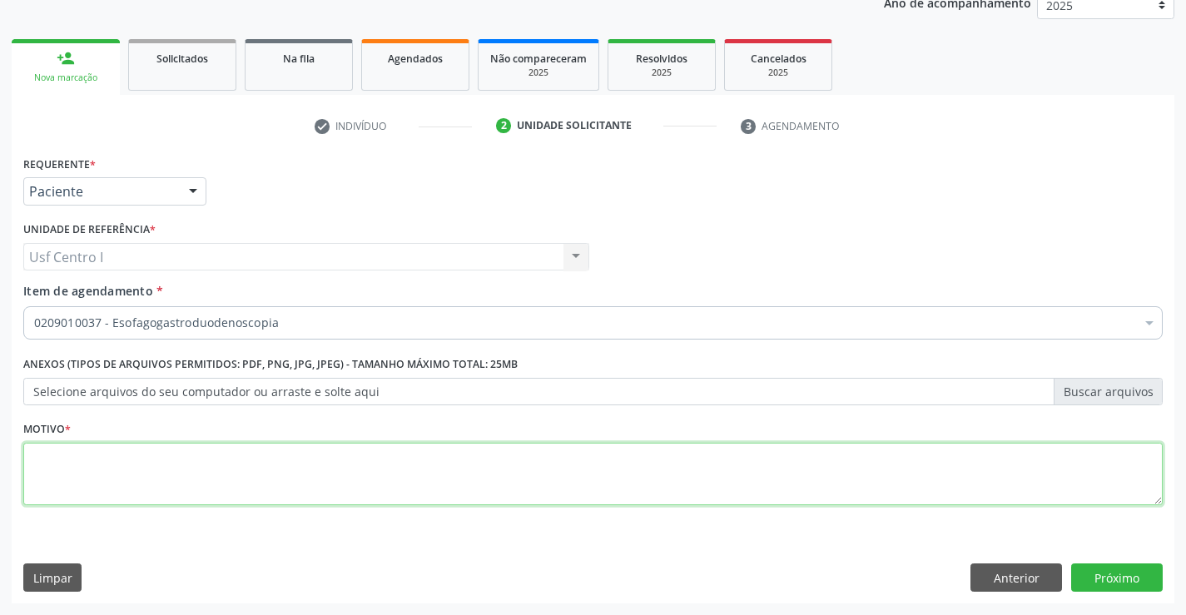
click at [55, 464] on textarea at bounding box center [593, 474] width 1140 height 63
type textarea ","
click at [1137, 575] on button "Próximo" at bounding box center [1117, 578] width 92 height 28
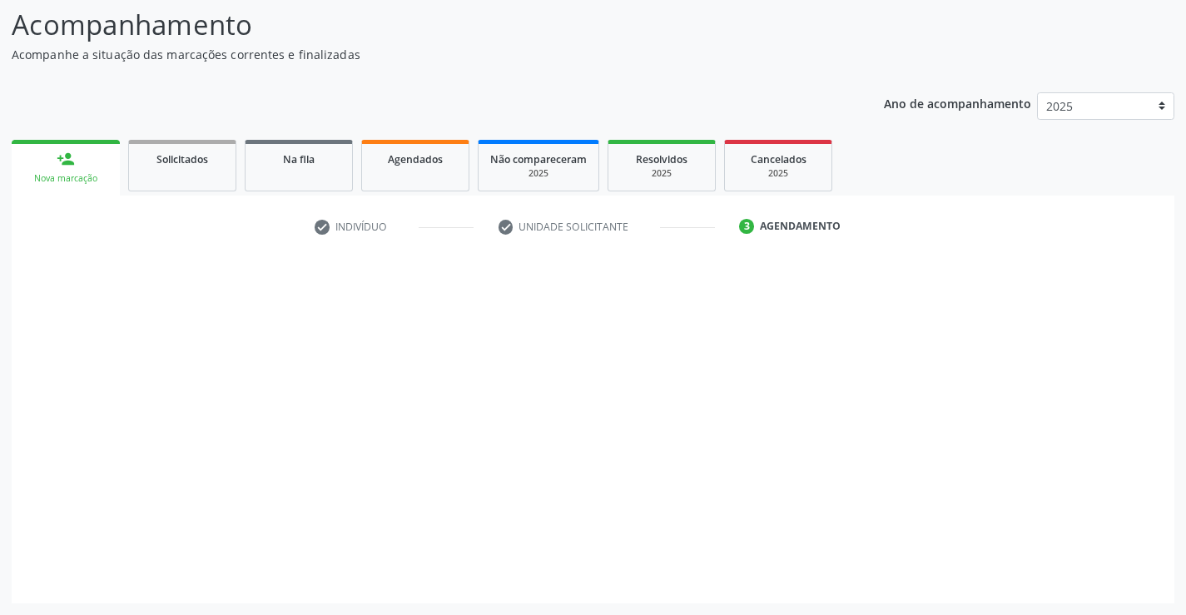
scroll to position [109, 0]
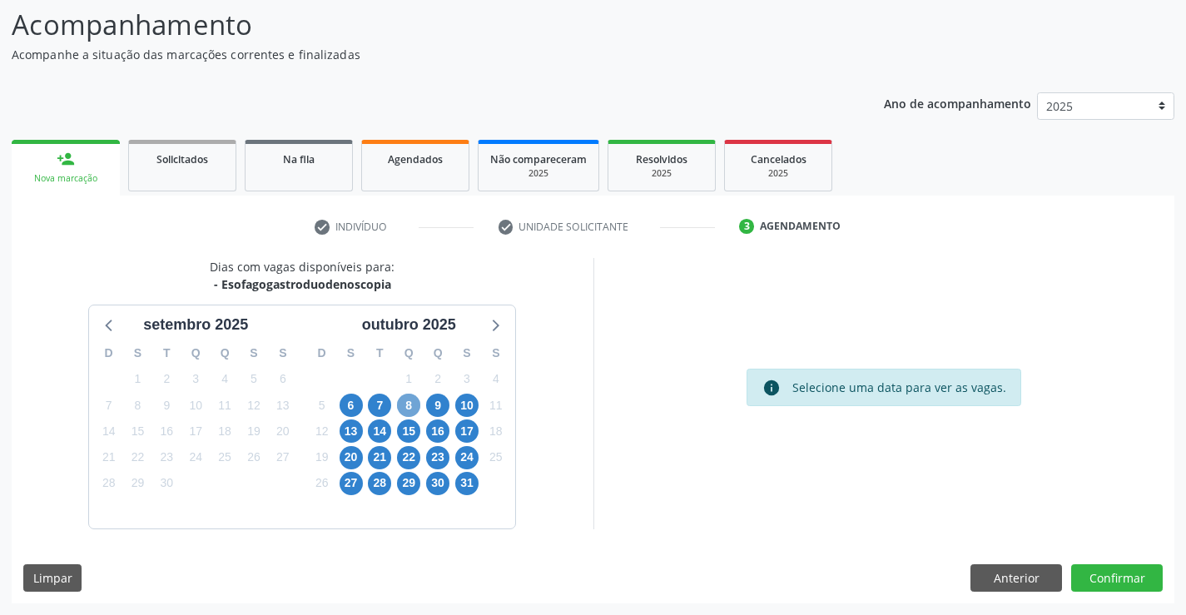
click at [408, 411] on span "8" at bounding box center [408, 405] width 23 height 23
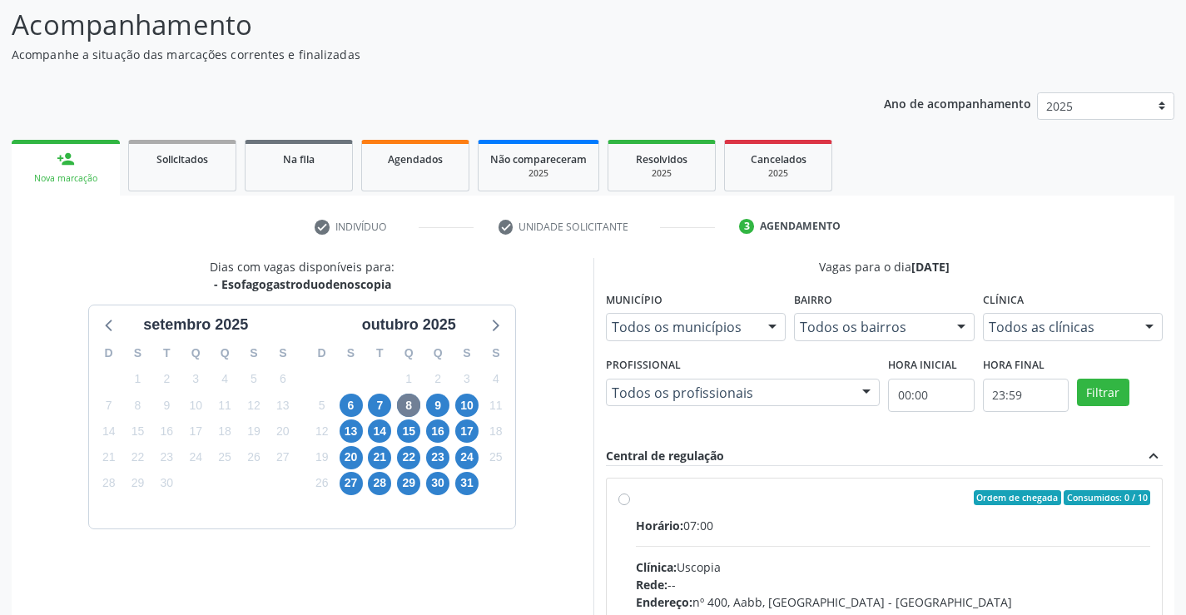
click at [636, 498] on label "Ordem de chegada Consumidos: 0 / 10 Horário: 07:00 Clínica: Uscopia Rede: -- En…" at bounding box center [893, 618] width 515 height 256
click at [623, 498] on input "Ordem de chegada Consumidos: 0 / 10 Horário: 07:00 Clínica: Uscopia Rede: -- En…" at bounding box center [624, 497] width 12 height 15
radio input "true"
click at [1183, 599] on div "Acompanhamento Acompanhe a situação das marcações correntes e finalizadas Relat…" at bounding box center [593, 434] width 1186 height 903
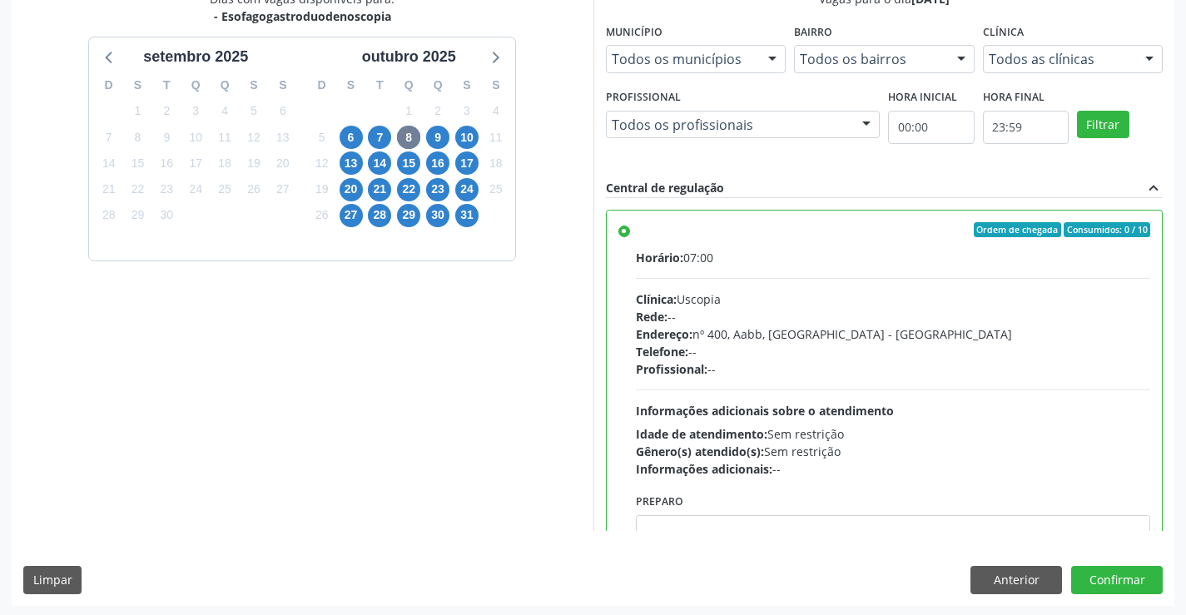
scroll to position [380, 0]
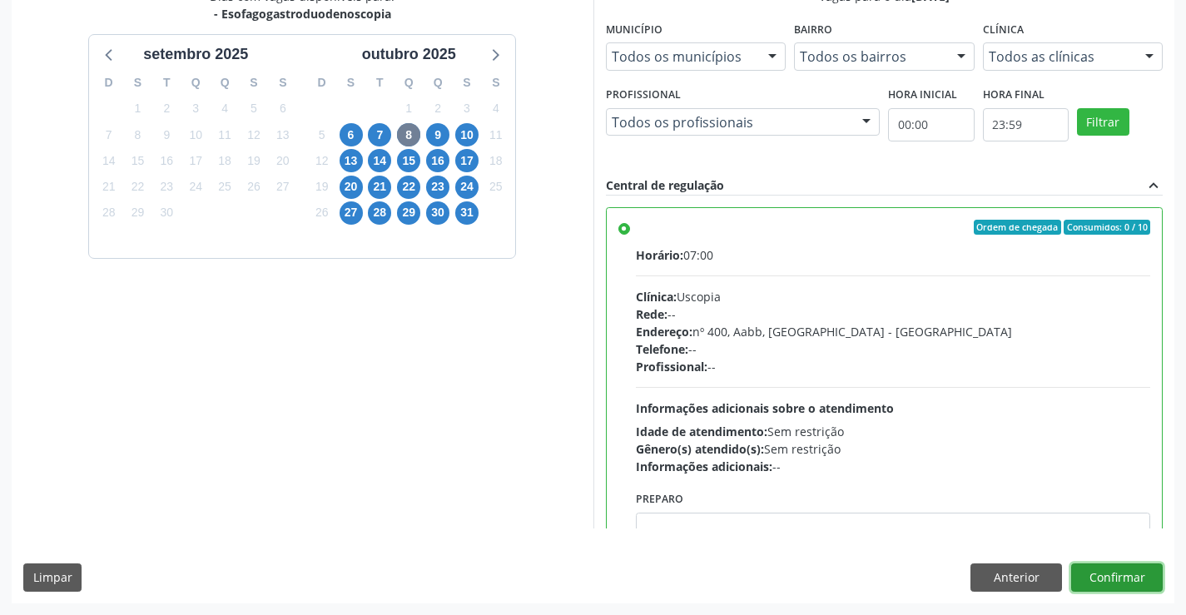
click at [1135, 579] on button "Confirmar" at bounding box center [1117, 578] width 92 height 28
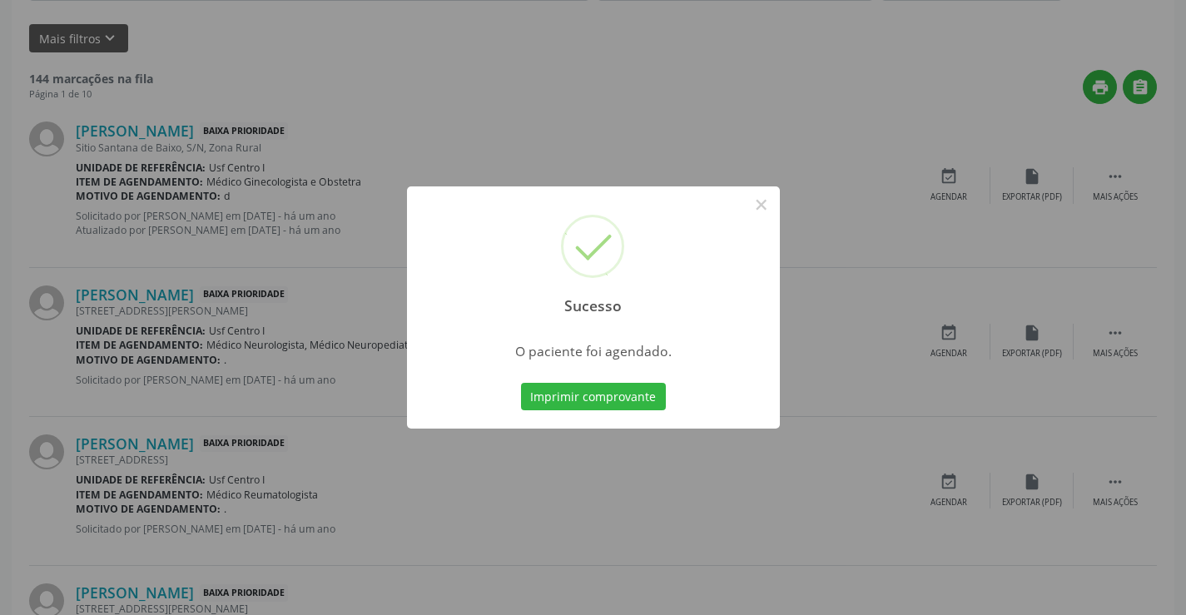
scroll to position [0, 0]
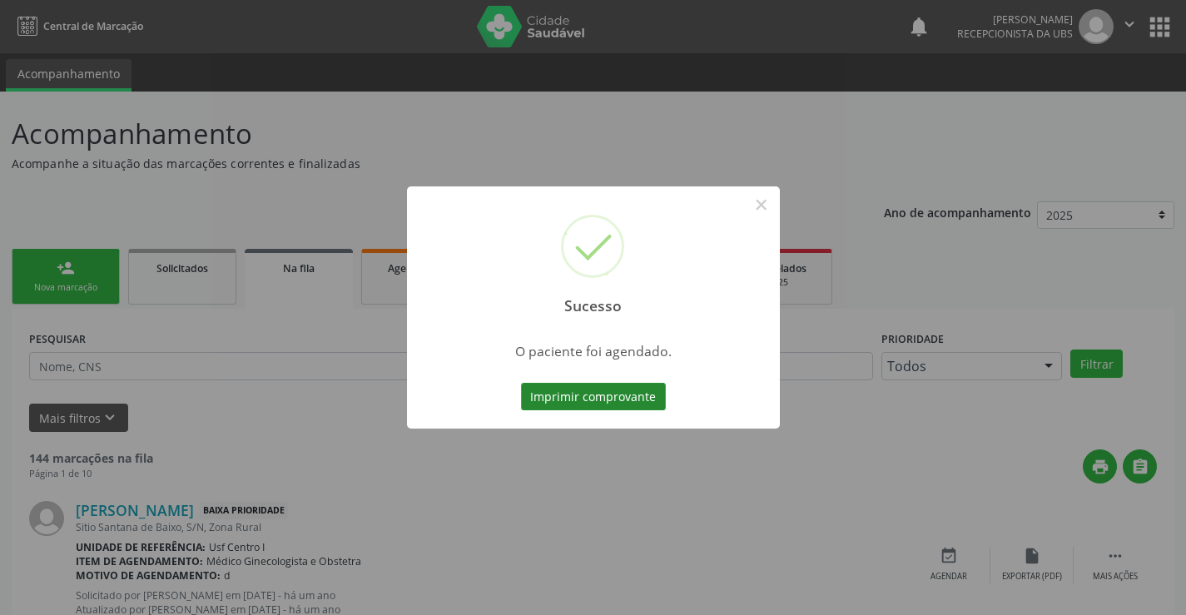
click at [600, 392] on button "Imprimir comprovante" at bounding box center [593, 397] width 145 height 28
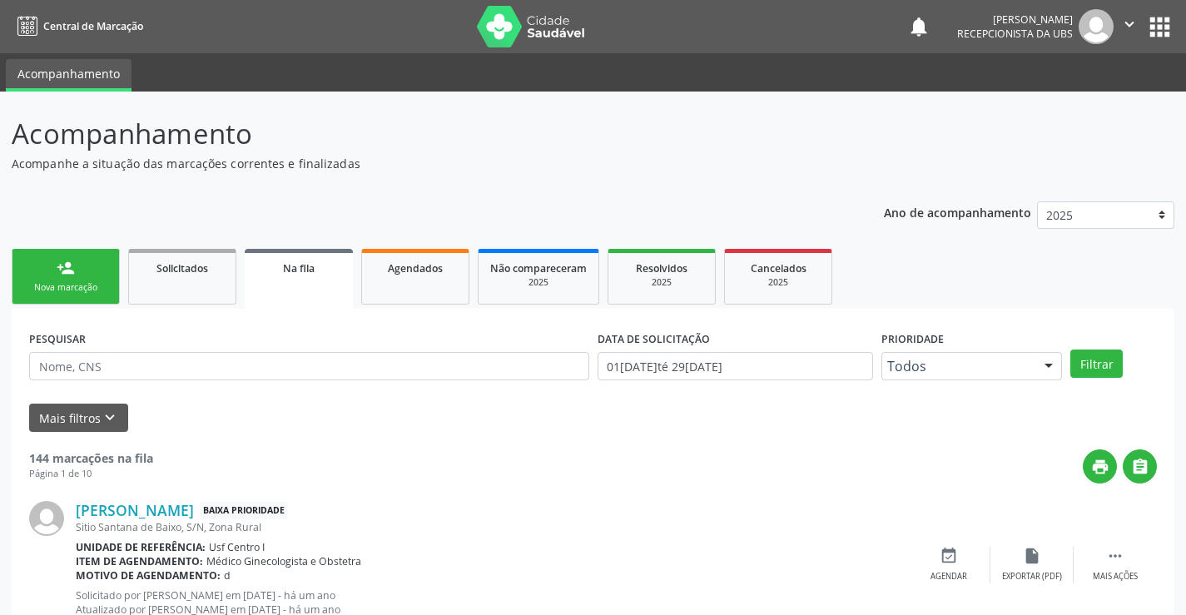
click at [63, 291] on div "Nova marcação" at bounding box center [65, 287] width 83 height 12
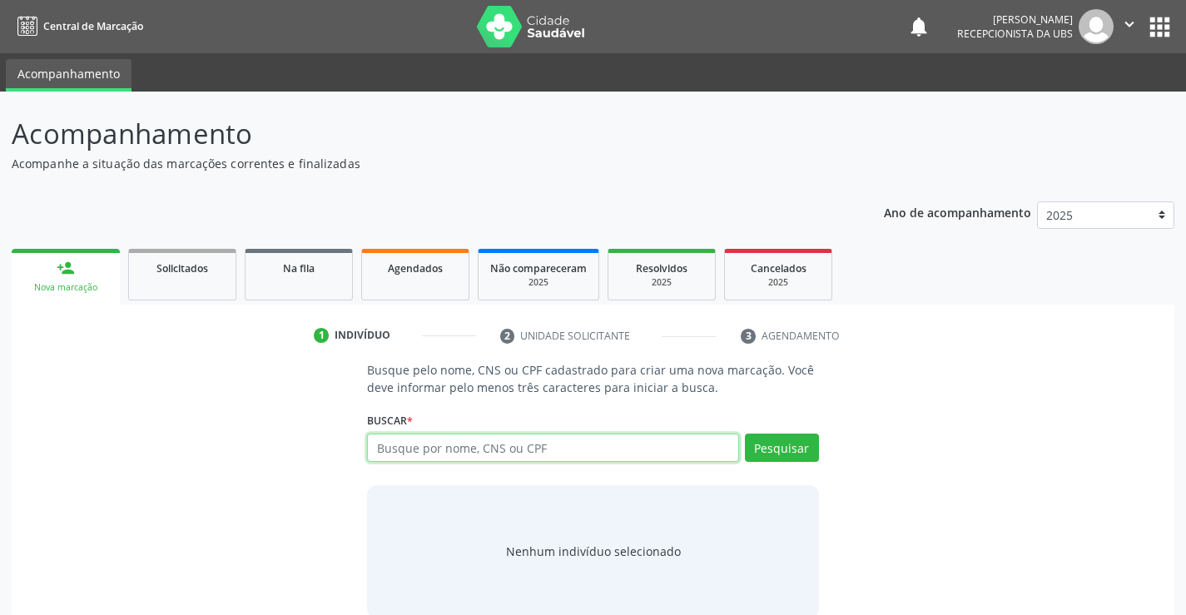
click at [569, 456] on input "text" at bounding box center [552, 448] width 371 height 28
type input "898003700835673"
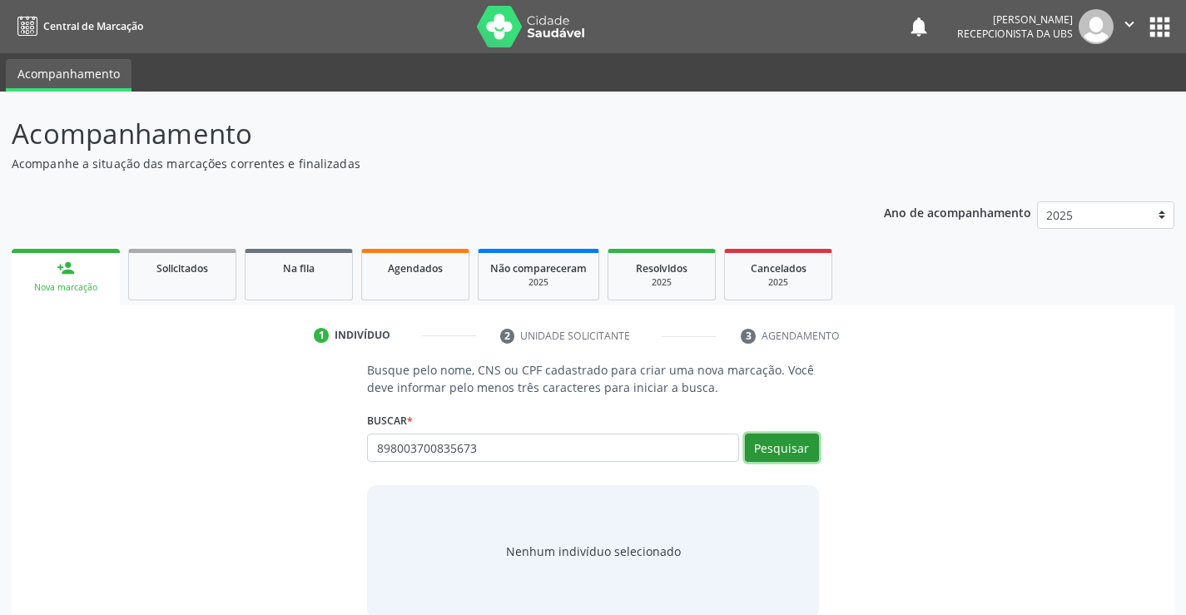
click at [780, 451] on button "Pesquisar" at bounding box center [782, 448] width 74 height 28
type input "898003700835673"
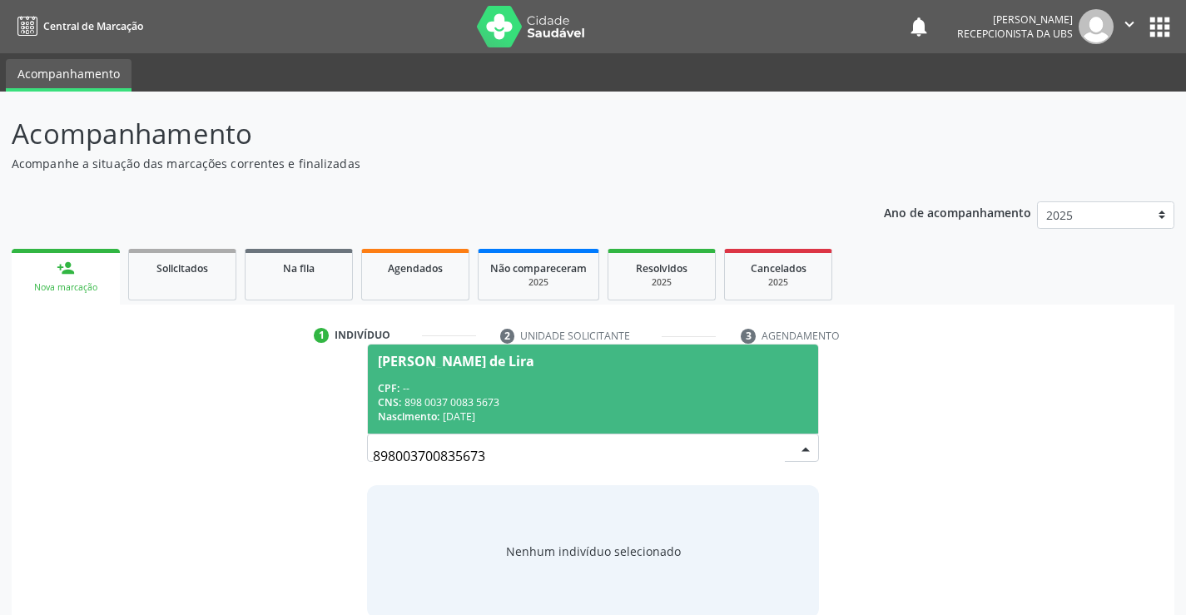
click at [537, 373] on span "[PERSON_NAME] de Lira CPF: -- CNS: 898 0037 0083 5673 Nascimento: [DATE]" at bounding box center [593, 389] width 450 height 89
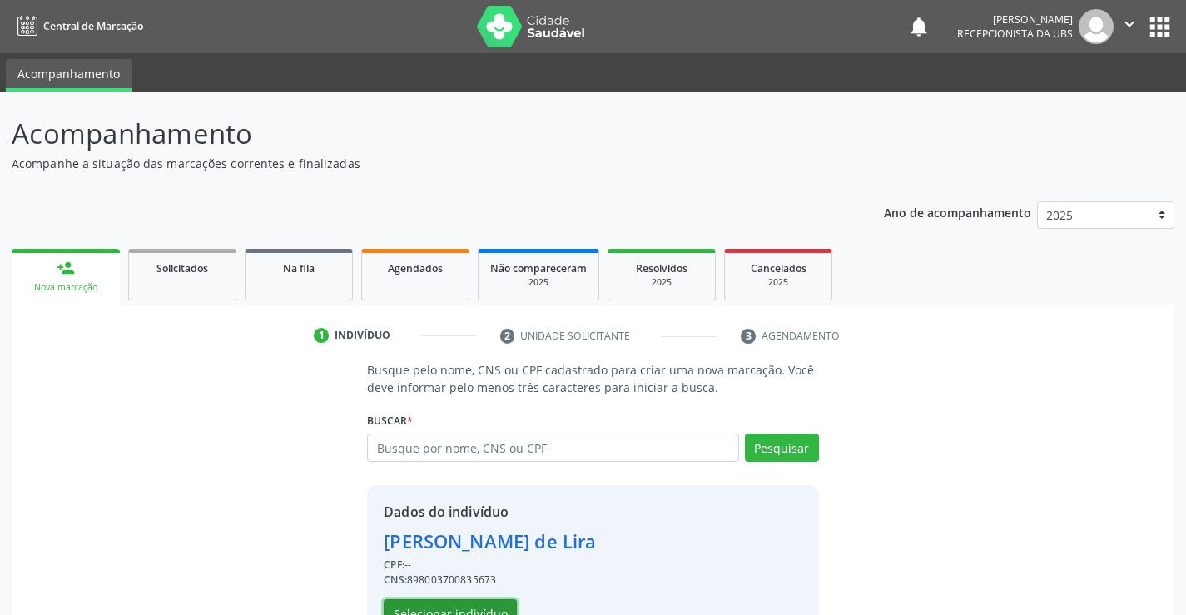
click at [481, 606] on button "Selecionar indivíduo" at bounding box center [450, 613] width 133 height 28
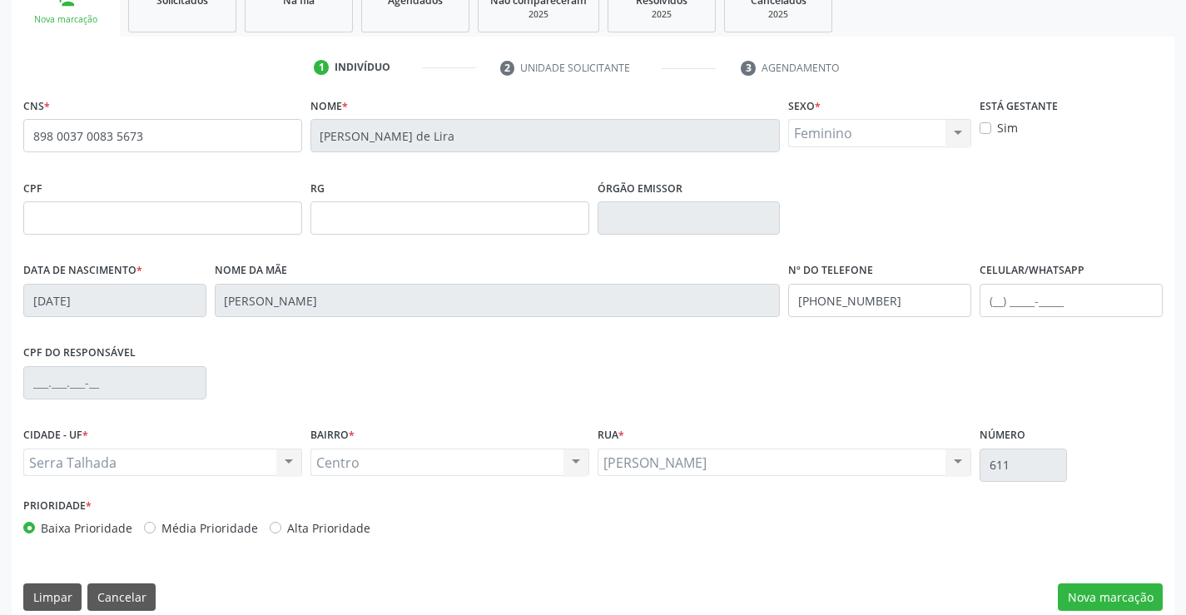
scroll to position [287, 0]
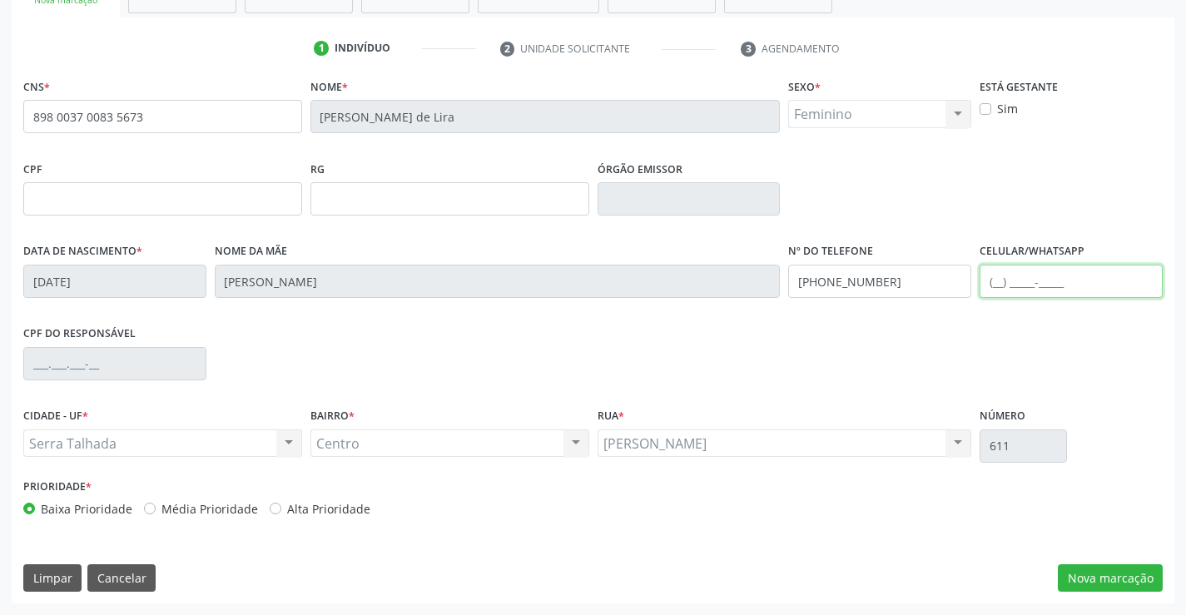
click at [1054, 277] on input "text" at bounding box center [1071, 281] width 183 height 33
type input "[PHONE_NUMBER]"
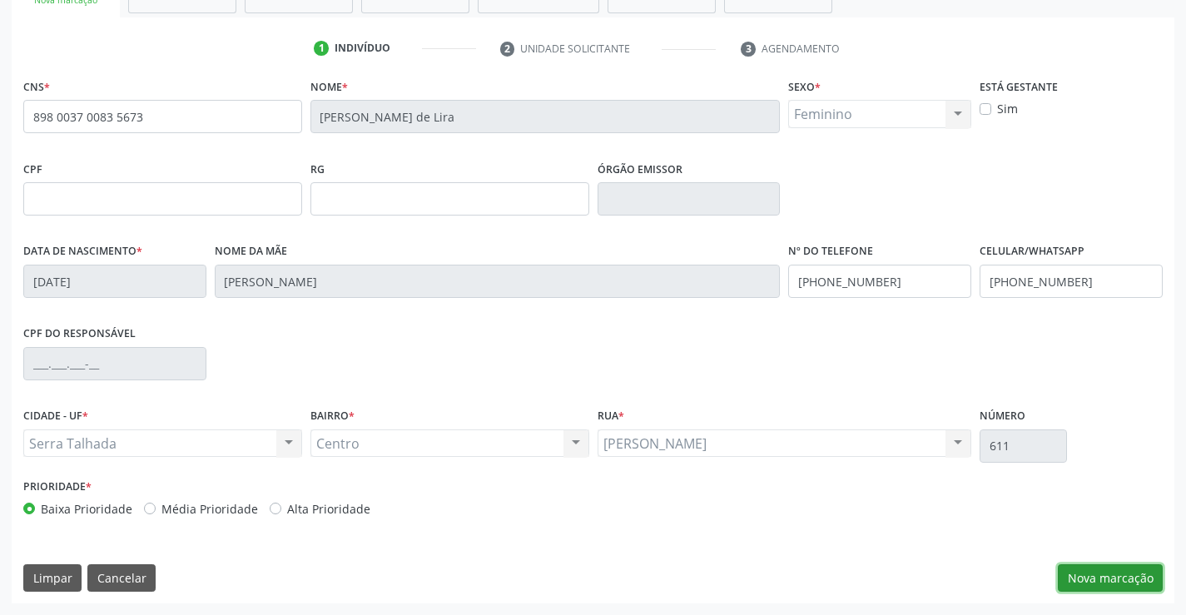
click at [1127, 572] on button "Nova marcação" at bounding box center [1110, 578] width 105 height 28
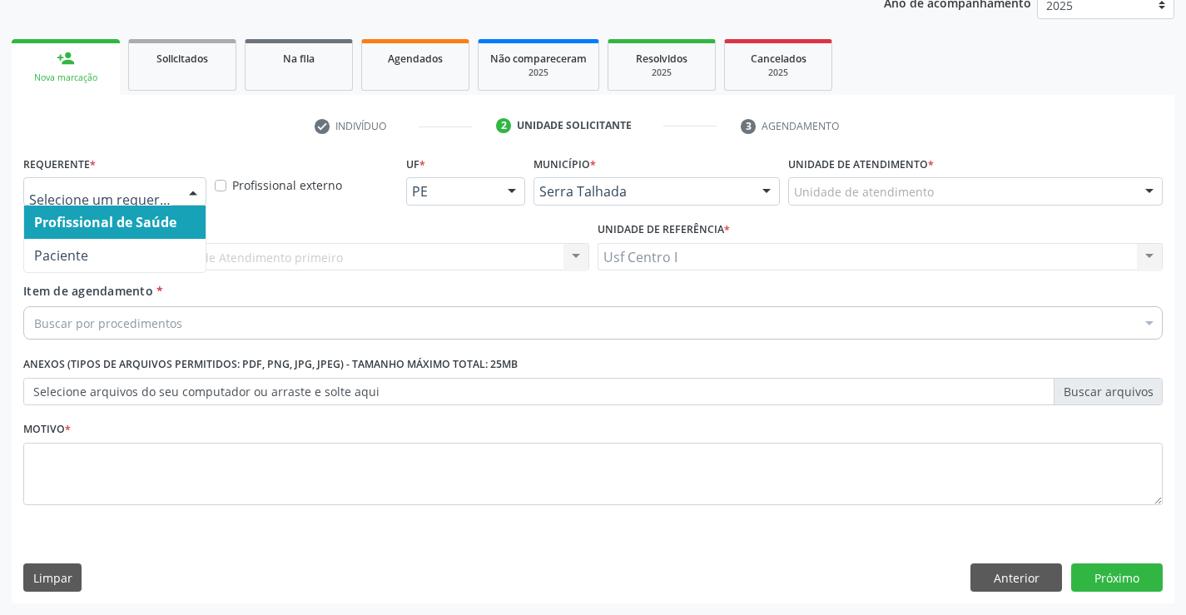
click at [190, 193] on div at bounding box center [193, 192] width 25 height 28
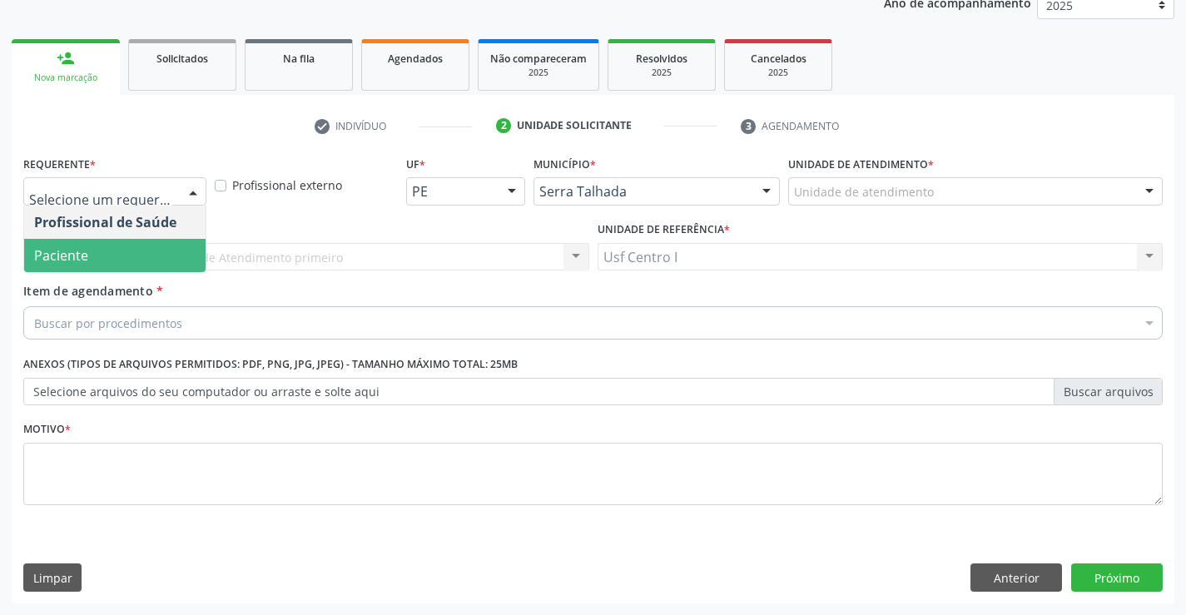
click at [133, 255] on span "Paciente" at bounding box center [114, 255] width 181 height 33
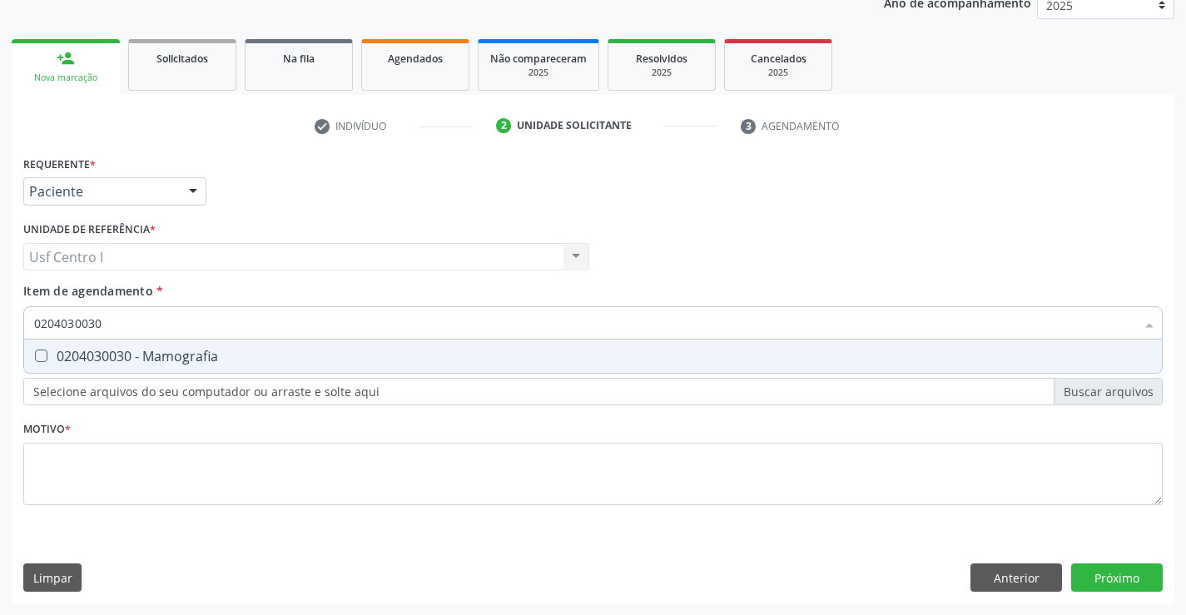
type input "0204030030"
click at [52, 461] on div "Requerente * Paciente Profissional de Saúde Paciente Nenhum resultado encontrad…" at bounding box center [593, 339] width 1140 height 377
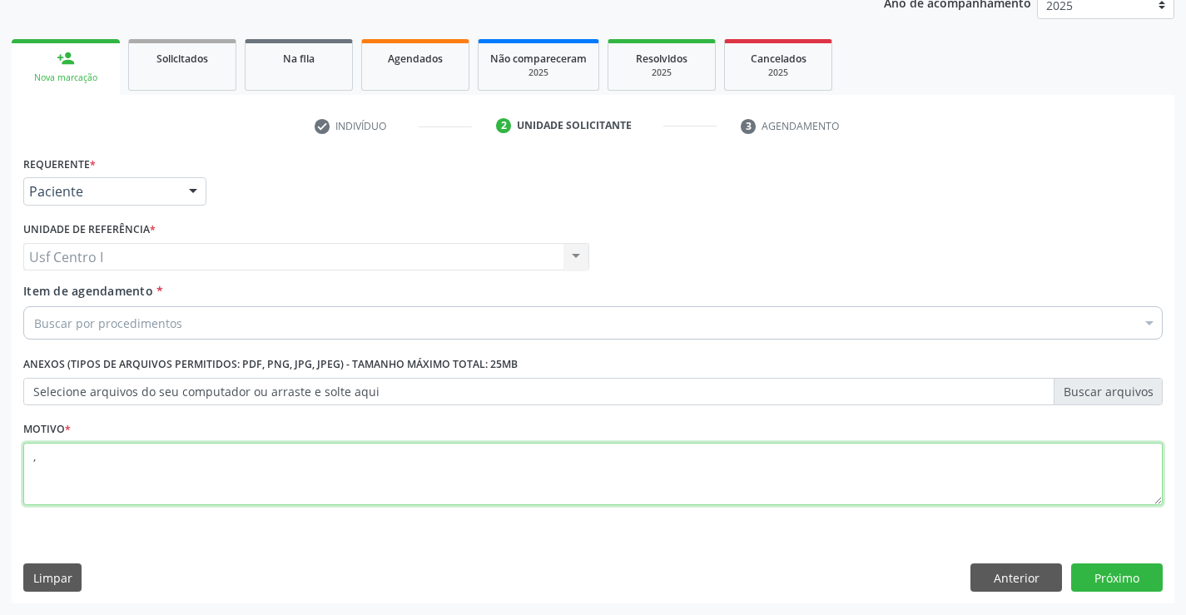
type textarea ","
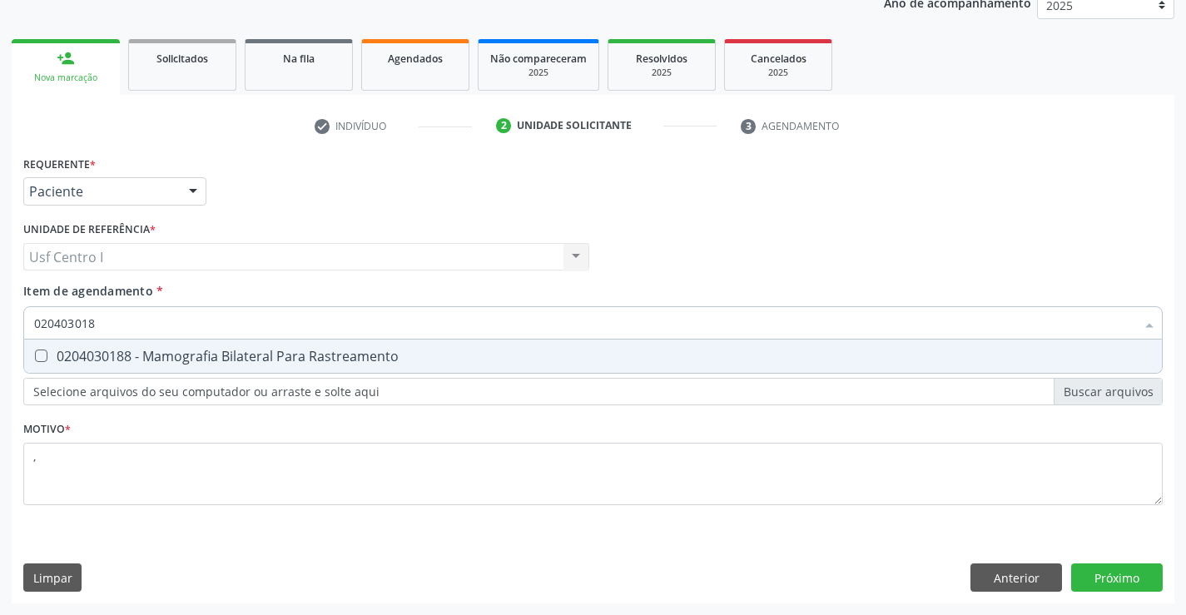
type input "0204030188"
click at [42, 356] on Rastreamento at bounding box center [41, 356] width 12 height 12
click at [35, 356] on Rastreamento "checkbox" at bounding box center [29, 355] width 11 height 11
checkbox Rastreamento "true"
click at [1130, 582] on div "Requerente * Paciente Profissional de Saúde Paciente Nenhum resultado encontrad…" at bounding box center [593, 377] width 1163 height 452
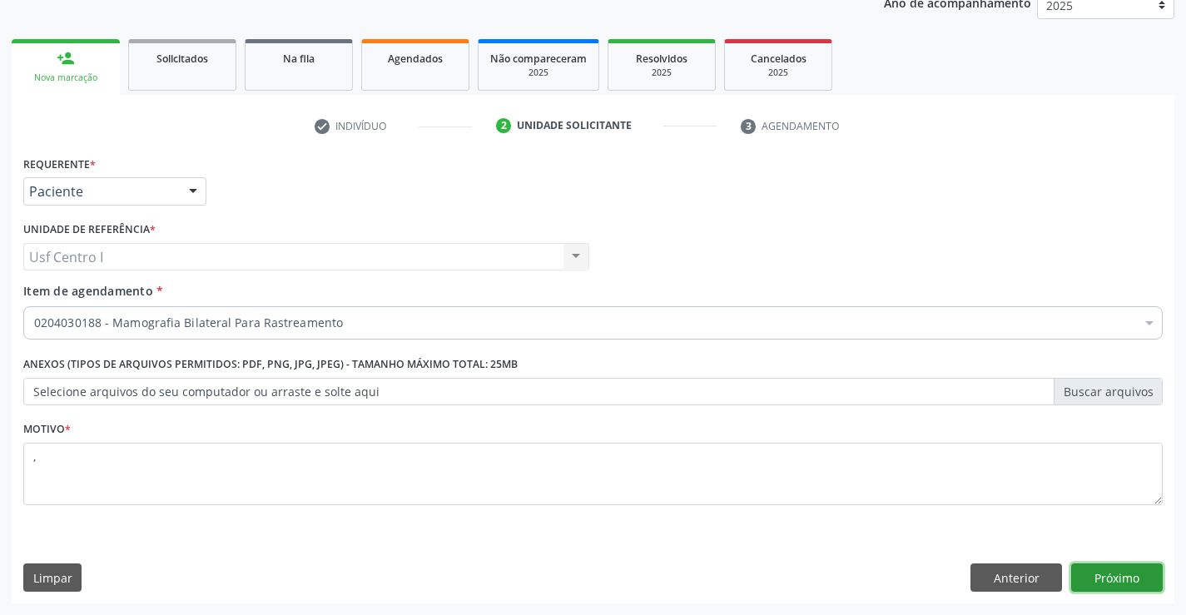
click at [1140, 576] on button "Próximo" at bounding box center [1117, 578] width 92 height 28
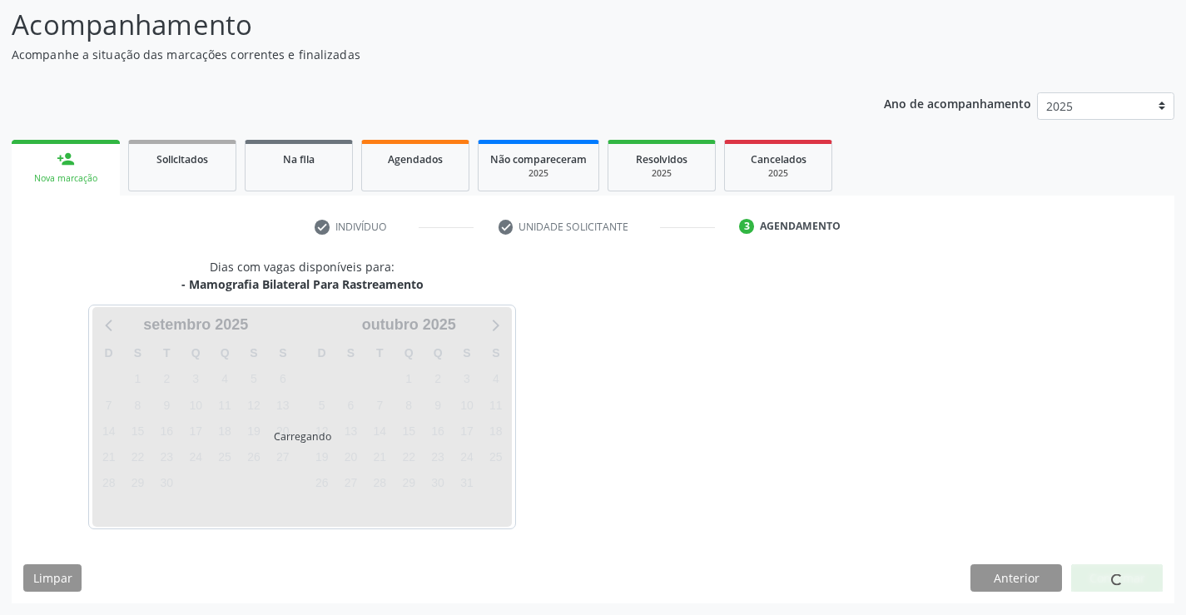
scroll to position [109, 0]
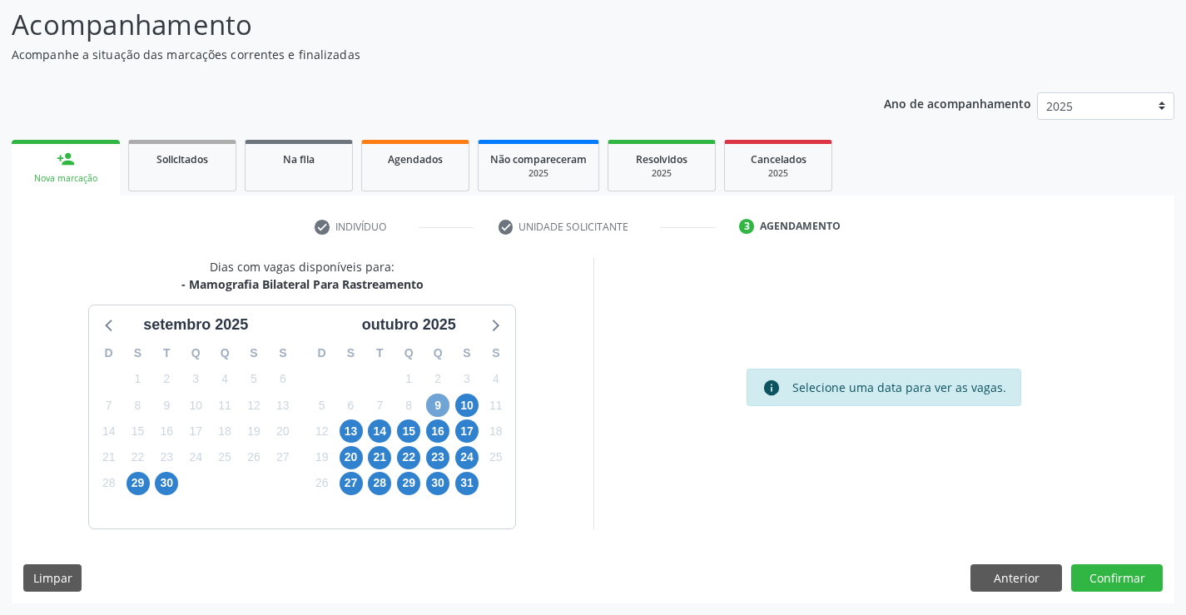
click at [445, 405] on span "9" at bounding box center [437, 405] width 23 height 23
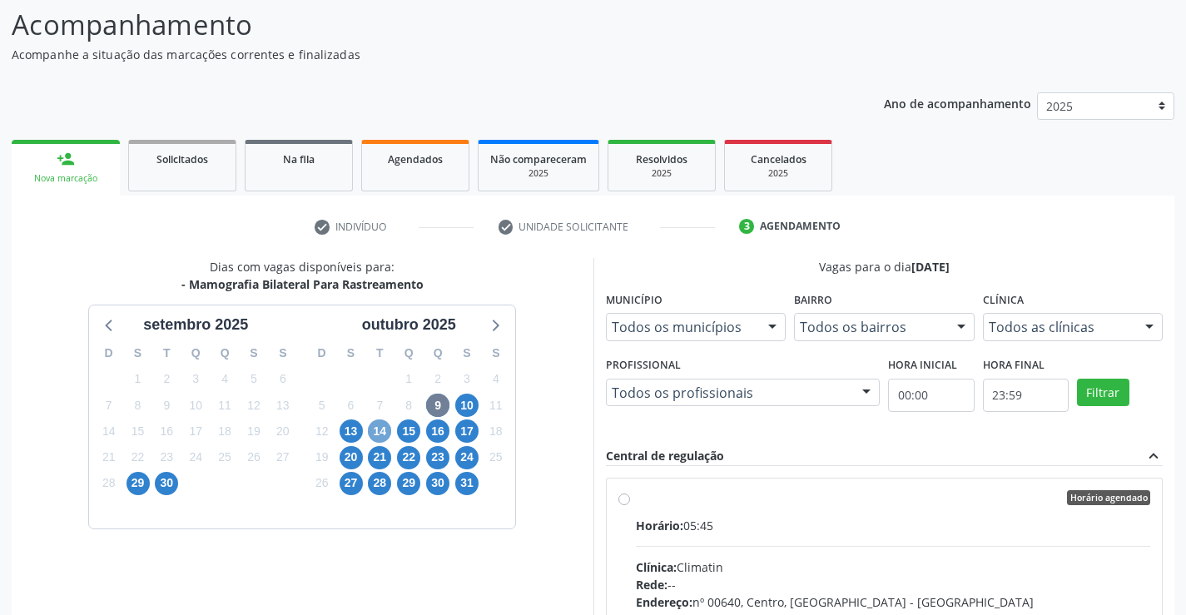
click at [382, 435] on span "14" at bounding box center [379, 431] width 23 height 23
click at [470, 400] on span "10" at bounding box center [466, 405] width 23 height 23
click at [437, 439] on span "16" at bounding box center [437, 431] width 23 height 23
click at [375, 458] on span "21" at bounding box center [379, 457] width 23 height 23
click at [434, 411] on span "9" at bounding box center [437, 405] width 23 height 23
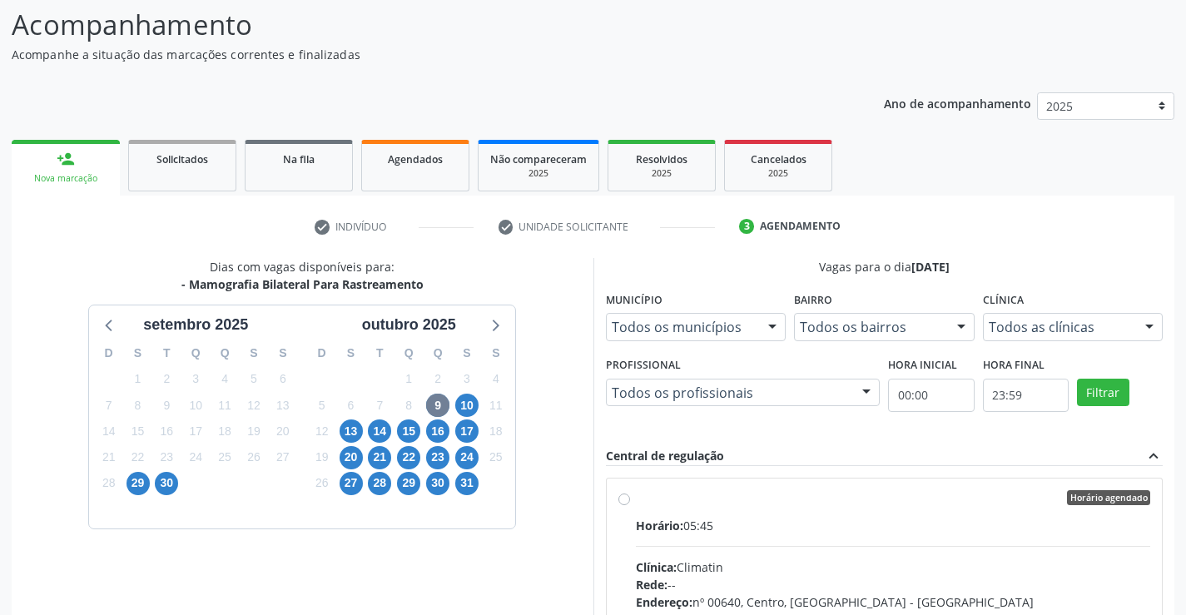
click at [636, 498] on label "Horário agendado Horário: 05:45 Clínica: Climatin Rede: -- Endereço: nº 00640, …" at bounding box center [893, 618] width 515 height 256
click at [624, 498] on input "Horário agendado Horário: 05:45 Clínica: Climatin Rede: -- Endereço: nº 00640, …" at bounding box center [624, 497] width 12 height 15
radio input "true"
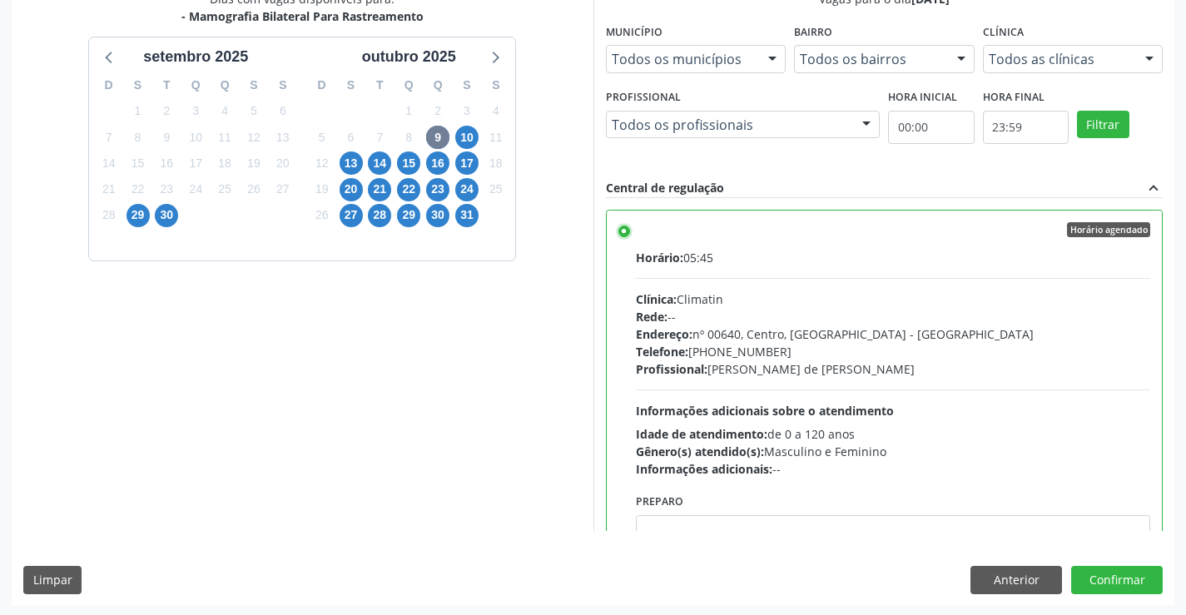
scroll to position [380, 0]
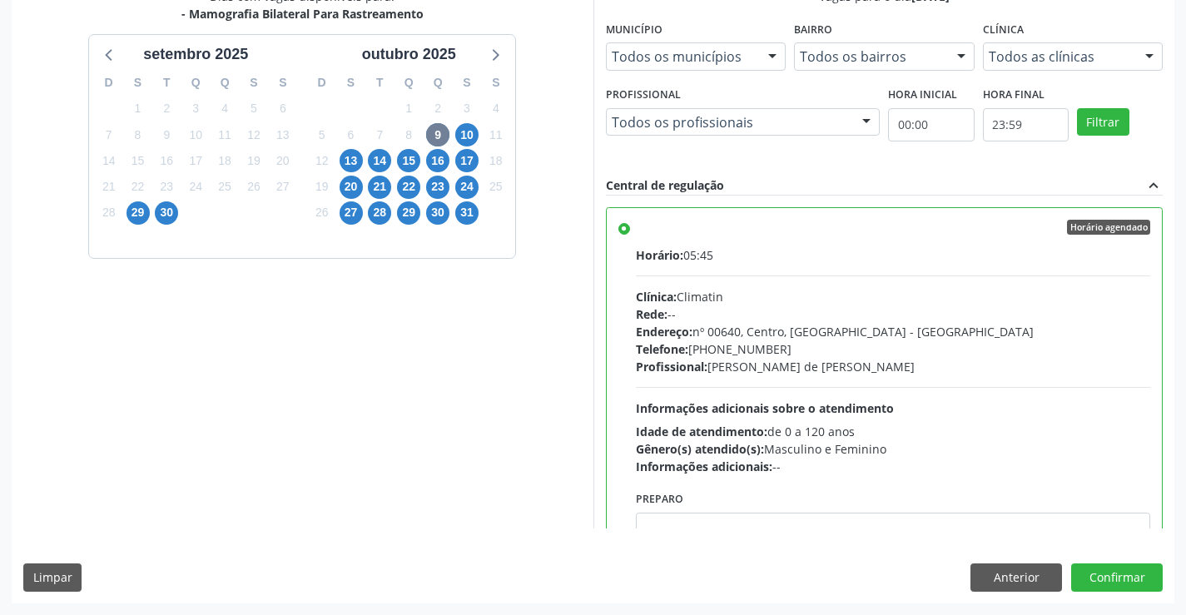
click at [636, 233] on label "Horário agendado Horário: 05:45 Clínica: Climatin Rede: -- Endereço: nº 00640, …" at bounding box center [893, 348] width 515 height 256
click at [629, 233] on input "Horário agendado Horário: 05:45 Clínica: Climatin Rede: -- Endereço: nº 00640, …" at bounding box center [624, 227] width 12 height 15
click at [360, 189] on span "20" at bounding box center [351, 187] width 23 height 23
click at [464, 161] on span "17" at bounding box center [466, 160] width 23 height 23
click at [437, 167] on span "16" at bounding box center [437, 160] width 23 height 23
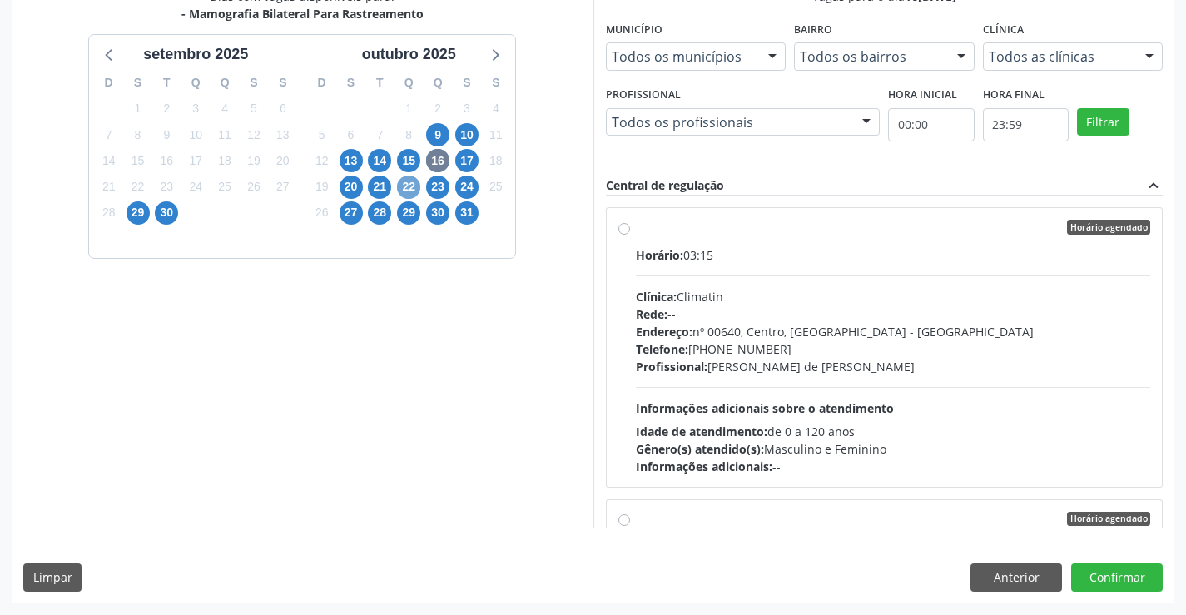
click at [409, 186] on span "22" at bounding box center [408, 187] width 23 height 23
click at [443, 131] on span "9" at bounding box center [437, 134] width 23 height 23
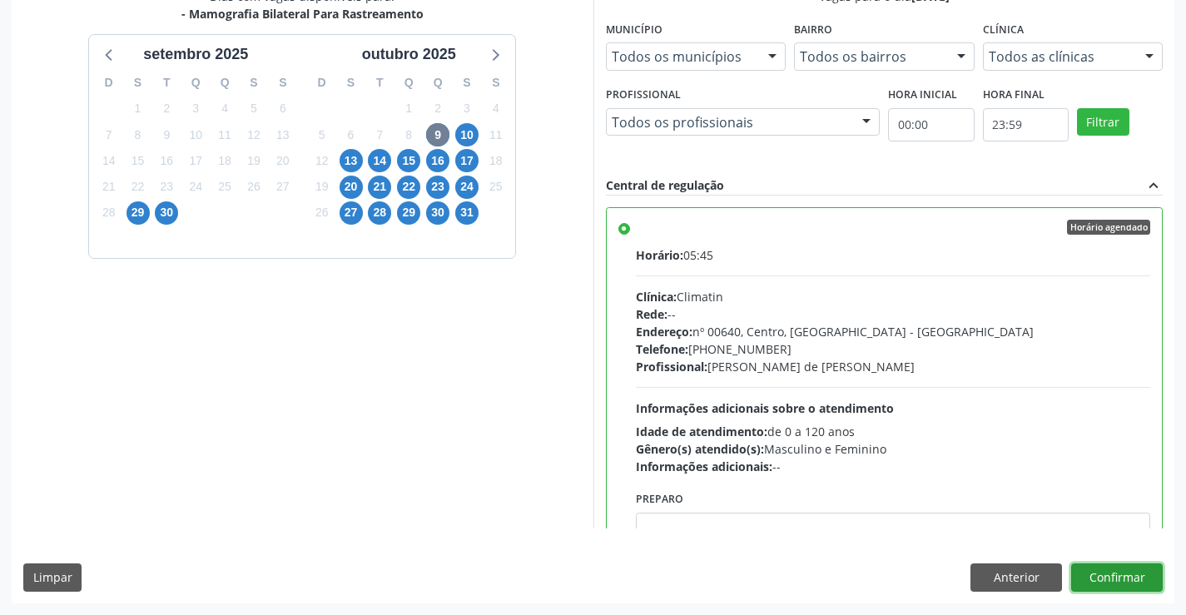
click at [1114, 579] on button "Confirmar" at bounding box center [1117, 578] width 92 height 28
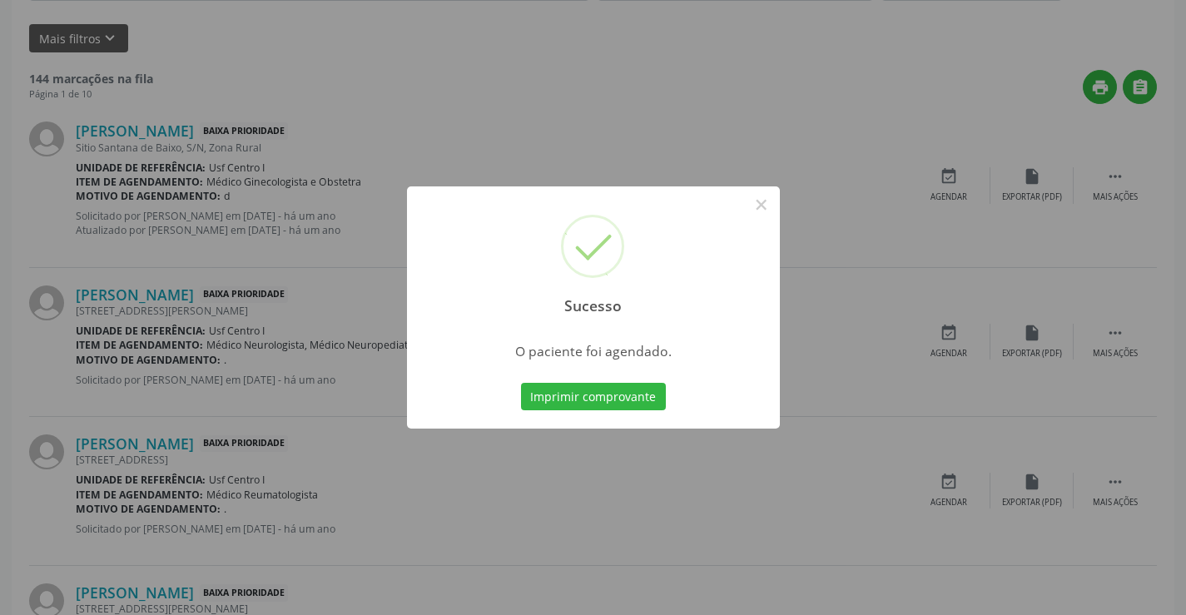
scroll to position [0, 0]
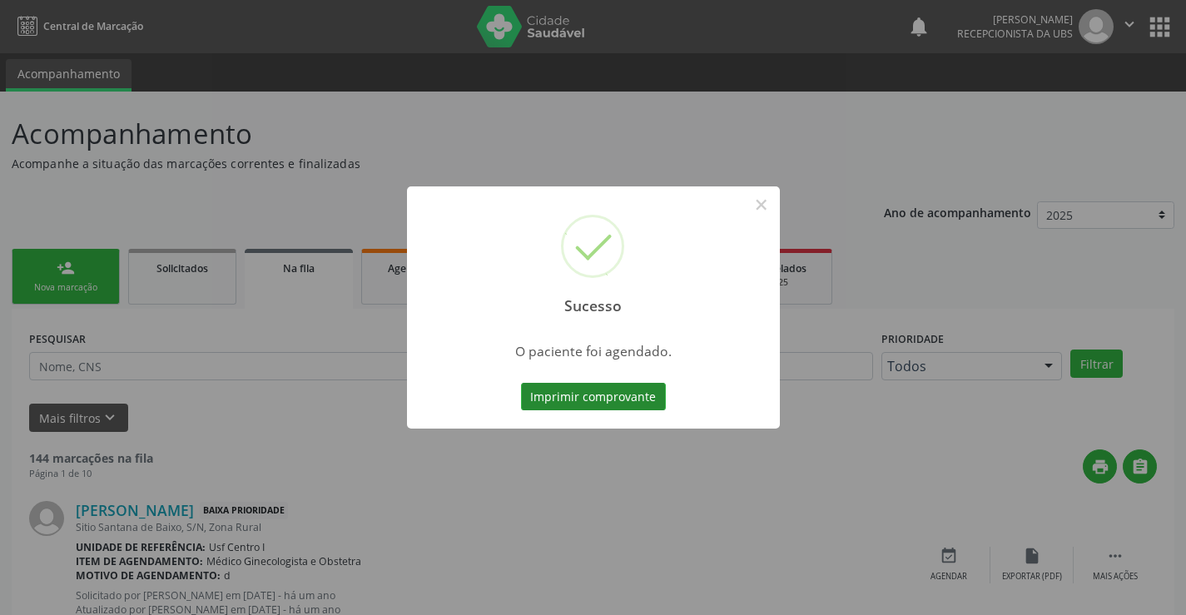
click at [618, 400] on button "Imprimir comprovante" at bounding box center [593, 397] width 145 height 28
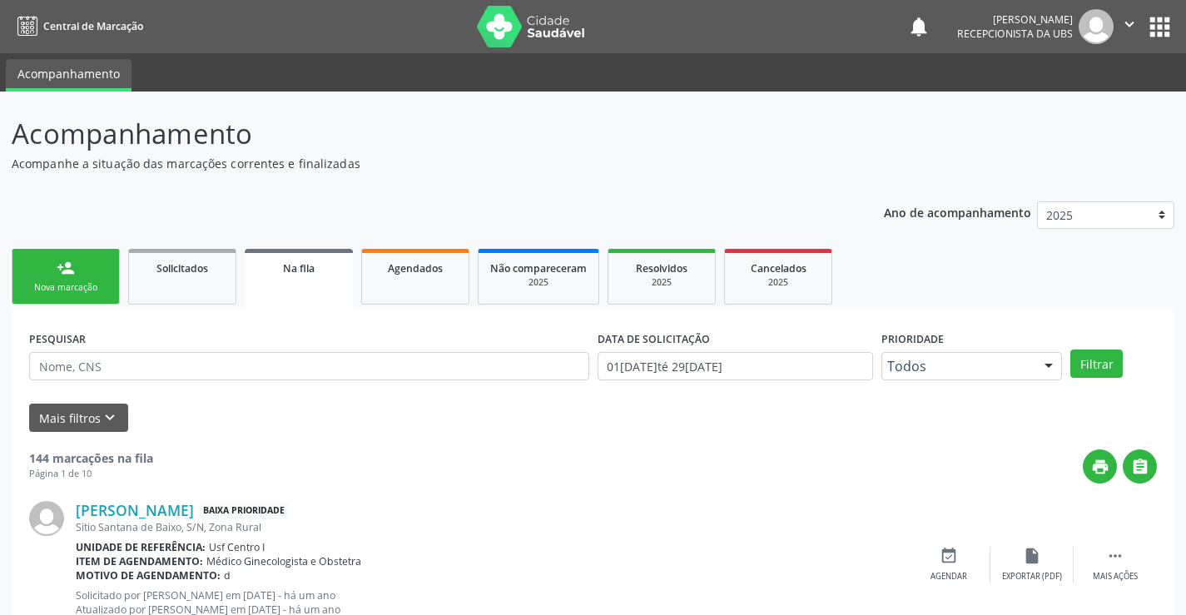
click at [52, 276] on link "person_add Nova marcação" at bounding box center [66, 277] width 108 height 56
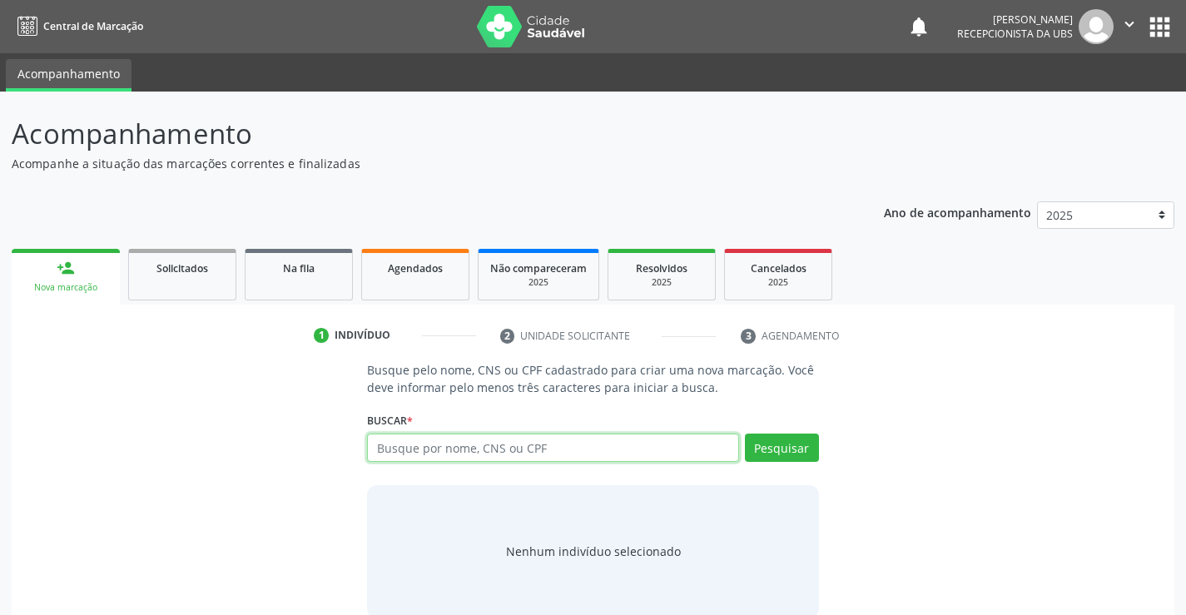
click at [403, 454] on input "text" at bounding box center [552, 448] width 371 height 28
type input "898003700835673"
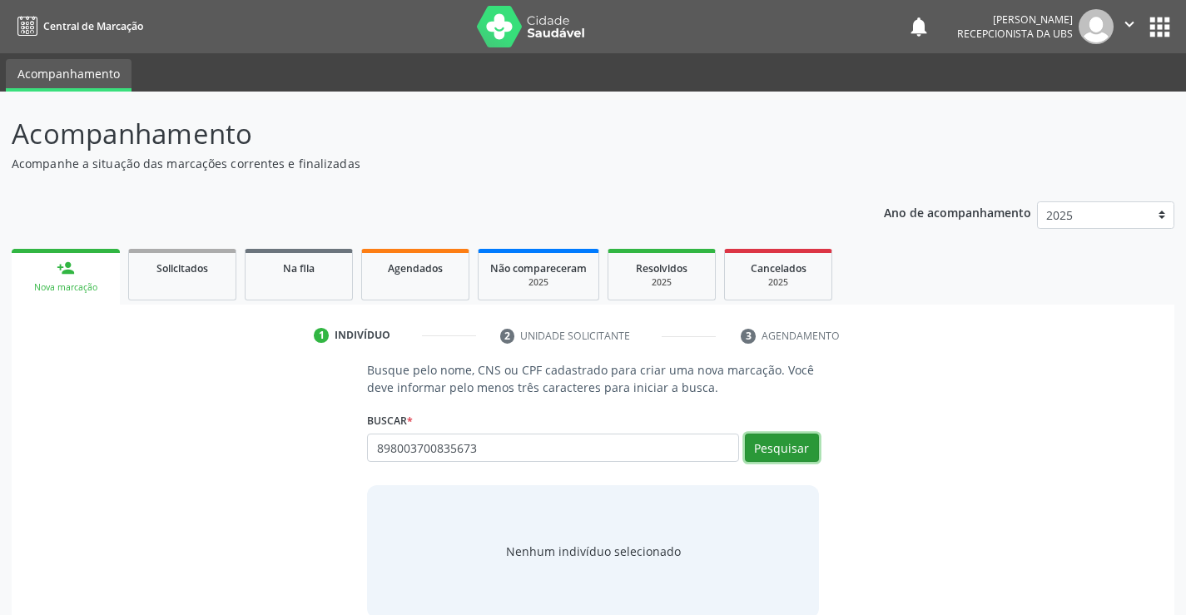
click at [795, 441] on button "Pesquisar" at bounding box center [782, 448] width 74 height 28
type input "898003700835673"
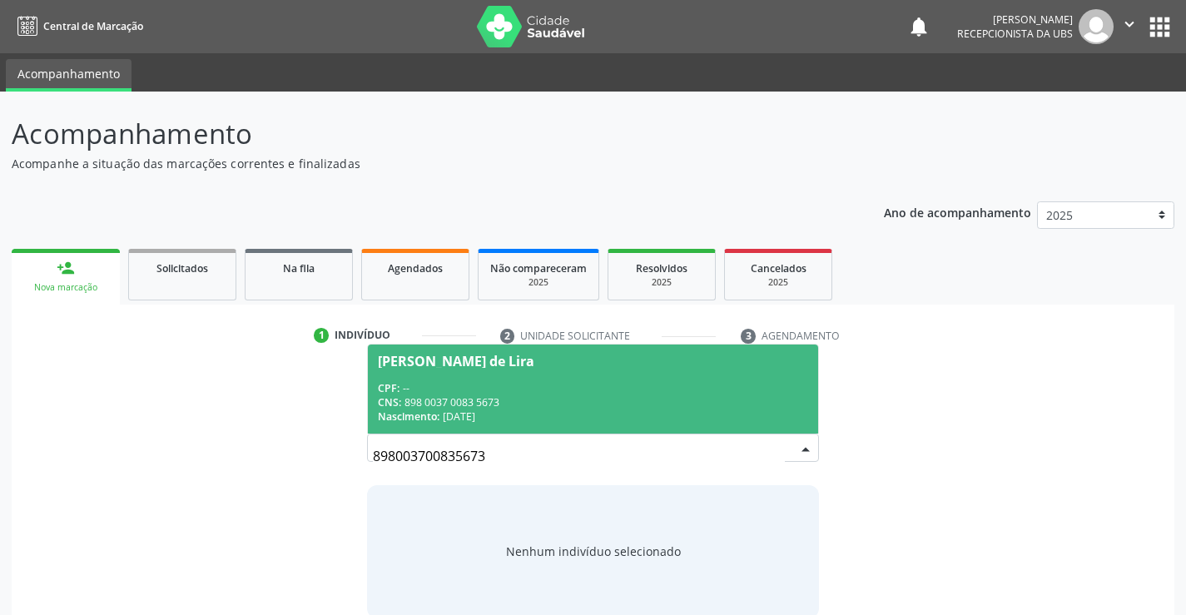
click at [538, 384] on div "CPF: --" at bounding box center [593, 388] width 430 height 14
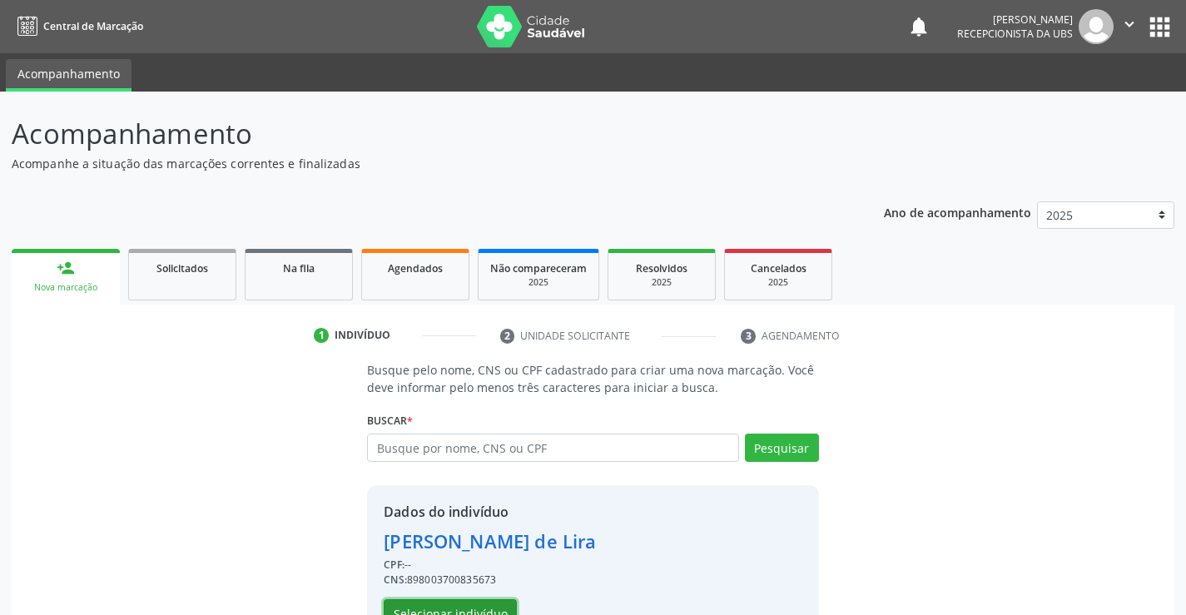
click at [458, 601] on button "Selecionar indivíduo" at bounding box center [450, 613] width 133 height 28
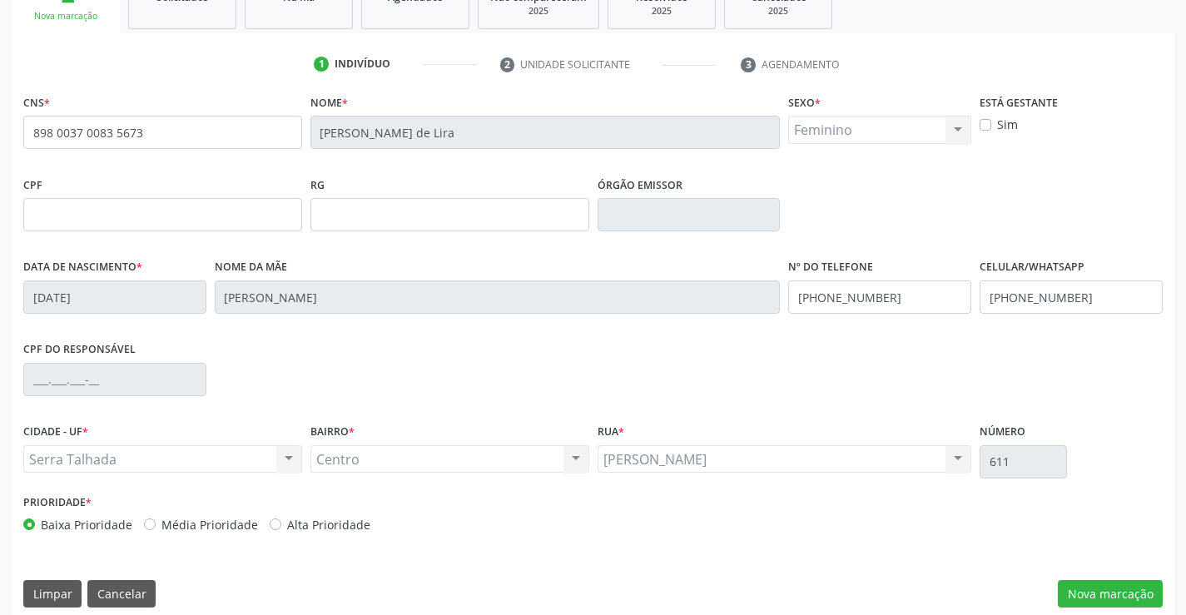
scroll to position [287, 0]
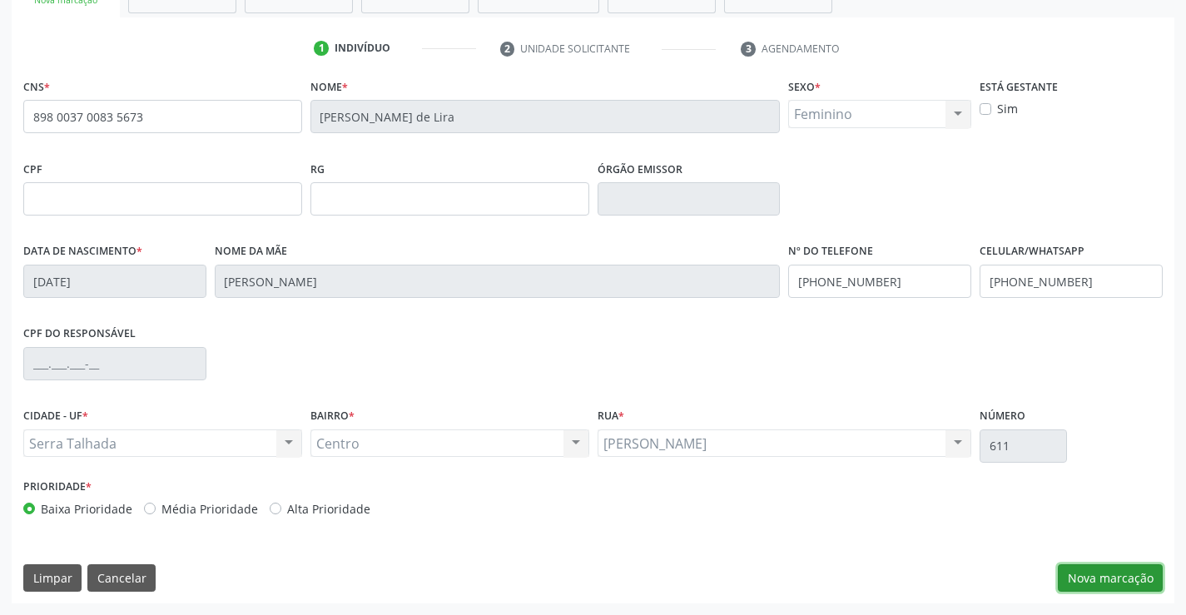
click at [1135, 571] on button "Nova marcação" at bounding box center [1110, 578] width 105 height 28
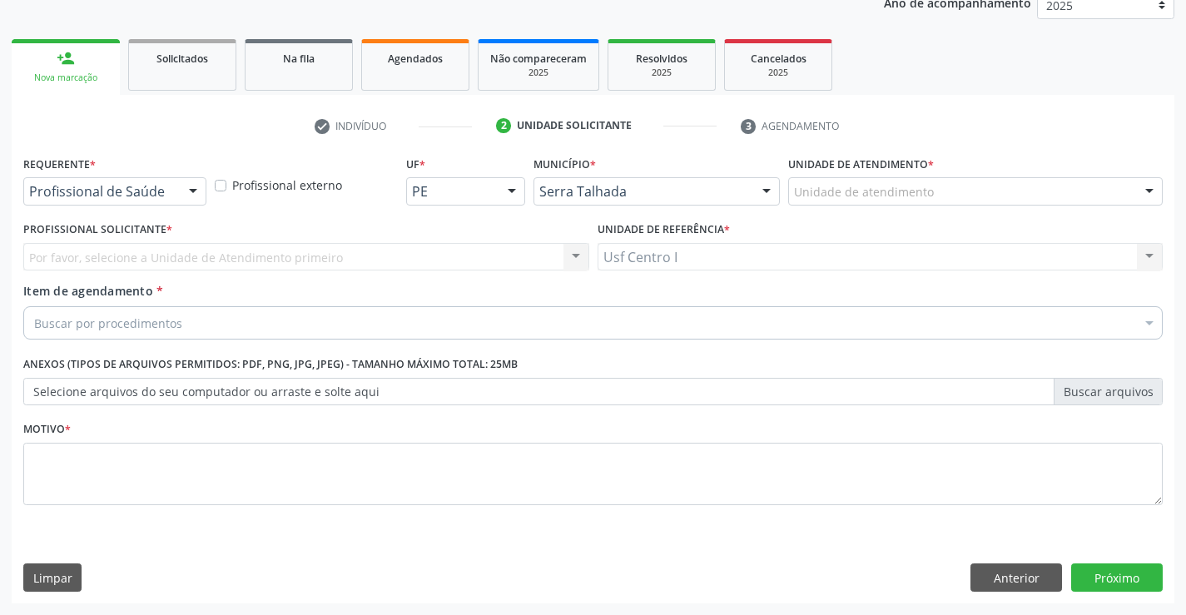
scroll to position [210, 0]
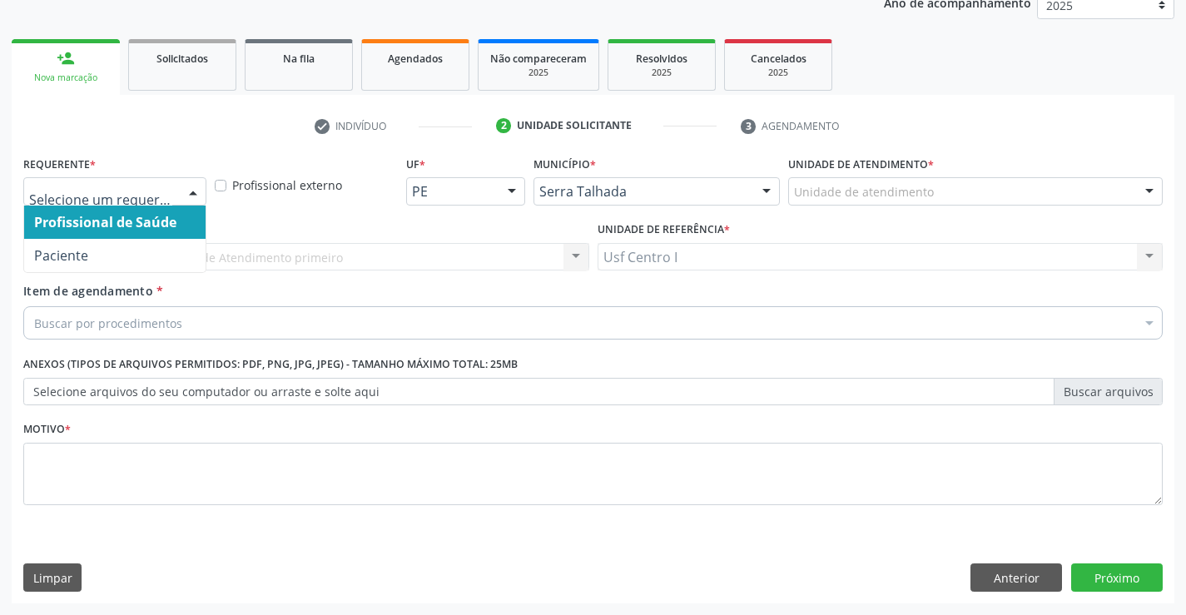
click at [201, 190] on div at bounding box center [193, 192] width 25 height 28
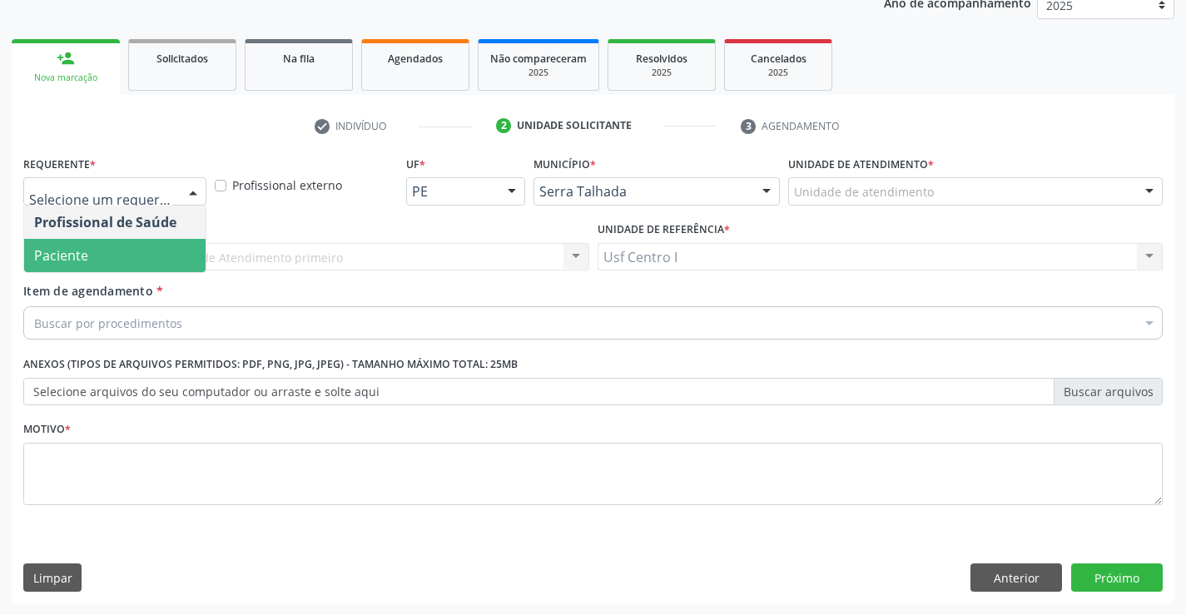
click at [139, 260] on span "Paciente" at bounding box center [114, 255] width 181 height 33
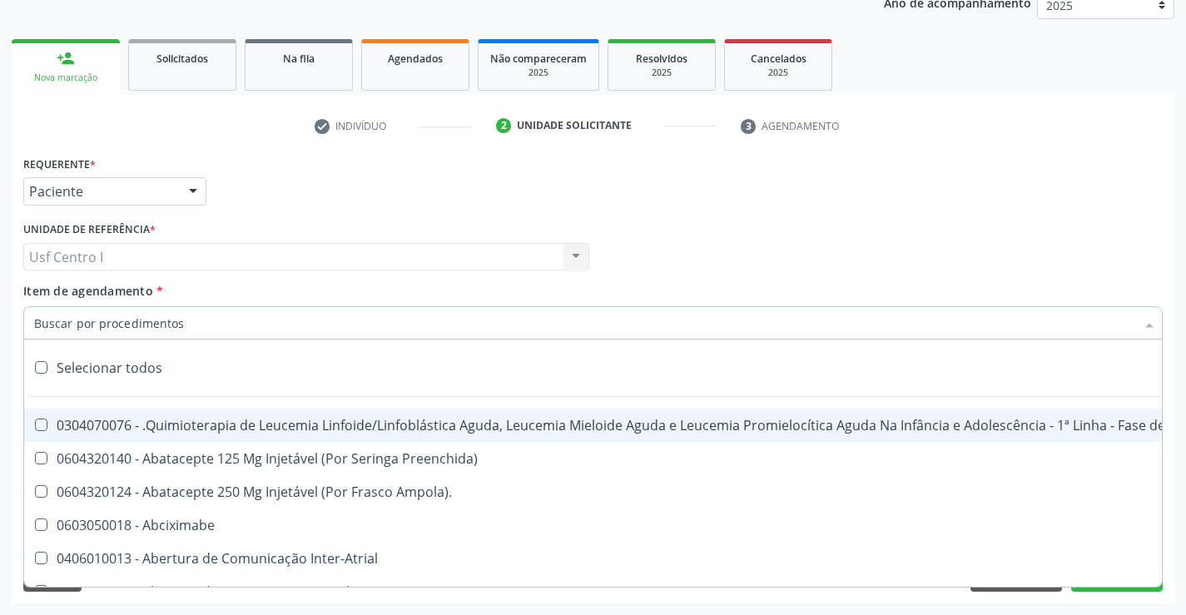
click at [59, 321] on input "Item de agendamento *" at bounding box center [584, 322] width 1101 height 33
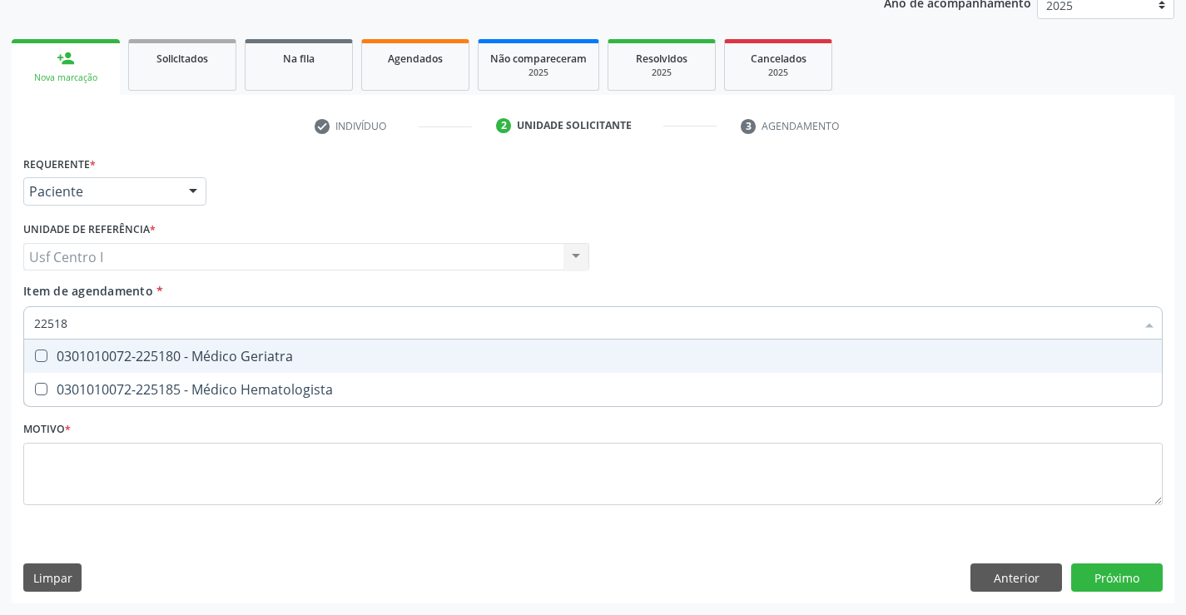
type input "225180"
click at [42, 358] on Geriatra at bounding box center [41, 356] width 12 height 12
click at [35, 358] on Geriatra "checkbox" at bounding box center [29, 355] width 11 height 11
checkbox Geriatra "true"
click at [57, 449] on div "Requerente * Paciente Profissional de Saúde Paciente Nenhum resultado encontrad…" at bounding box center [593, 339] width 1140 height 377
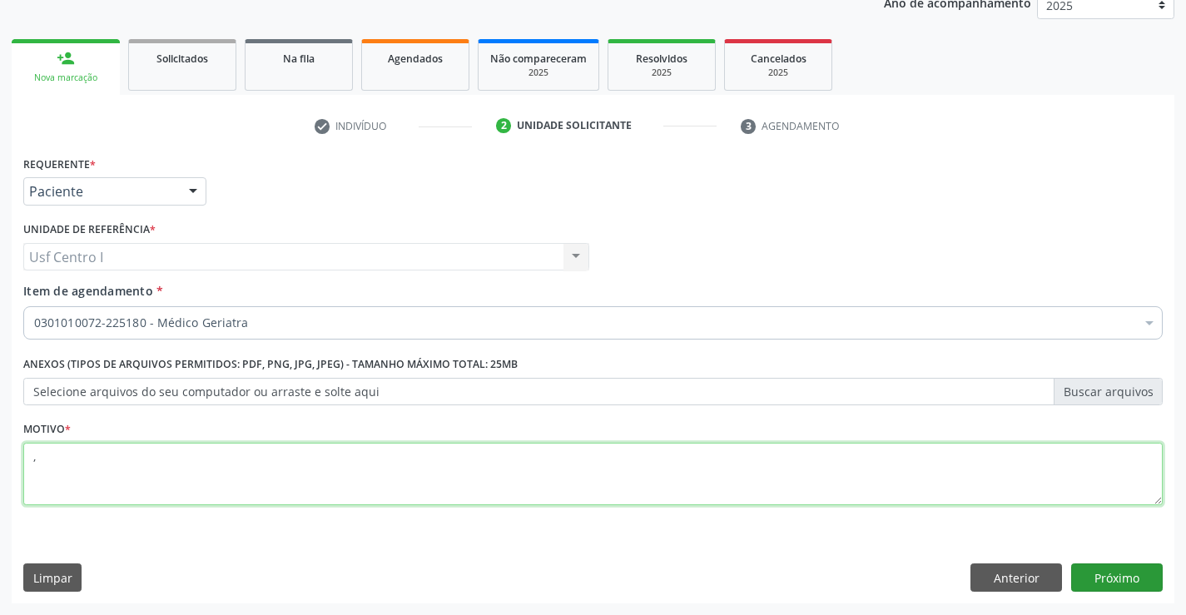
type textarea ","
click at [1125, 576] on button "Próximo" at bounding box center [1117, 578] width 92 height 28
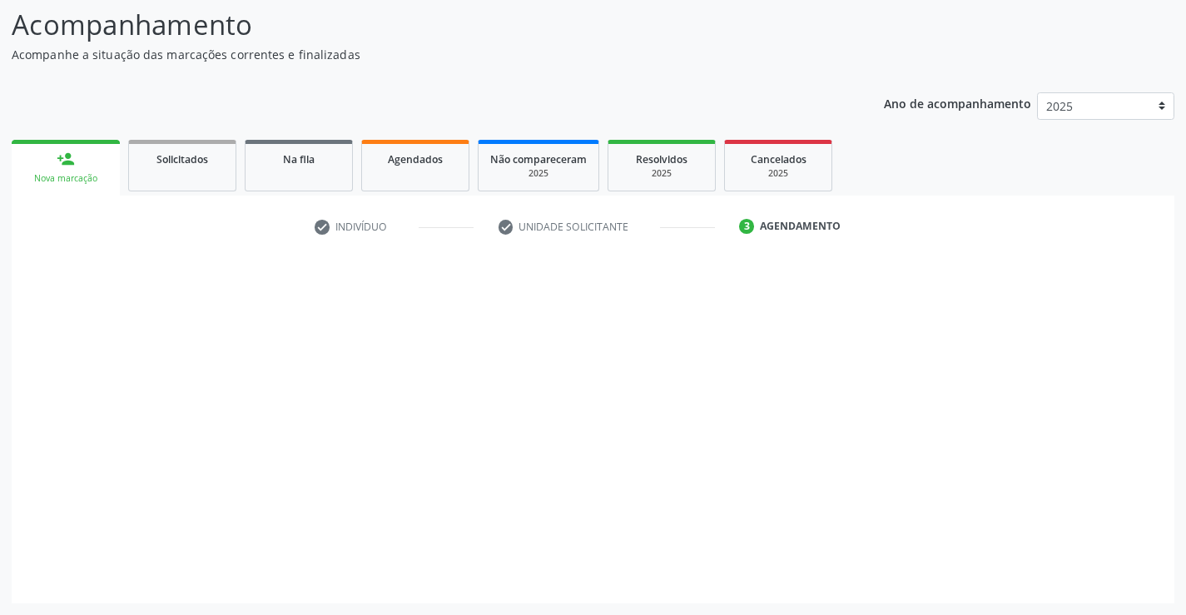
scroll to position [109, 0]
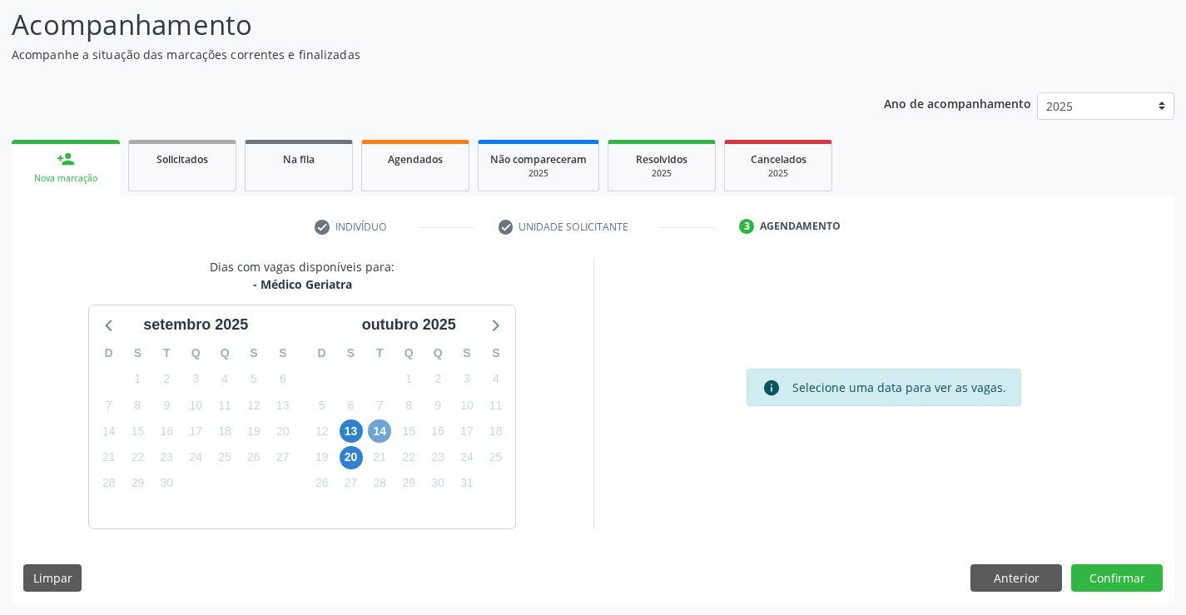
click at [381, 435] on span "14" at bounding box center [379, 431] width 23 height 23
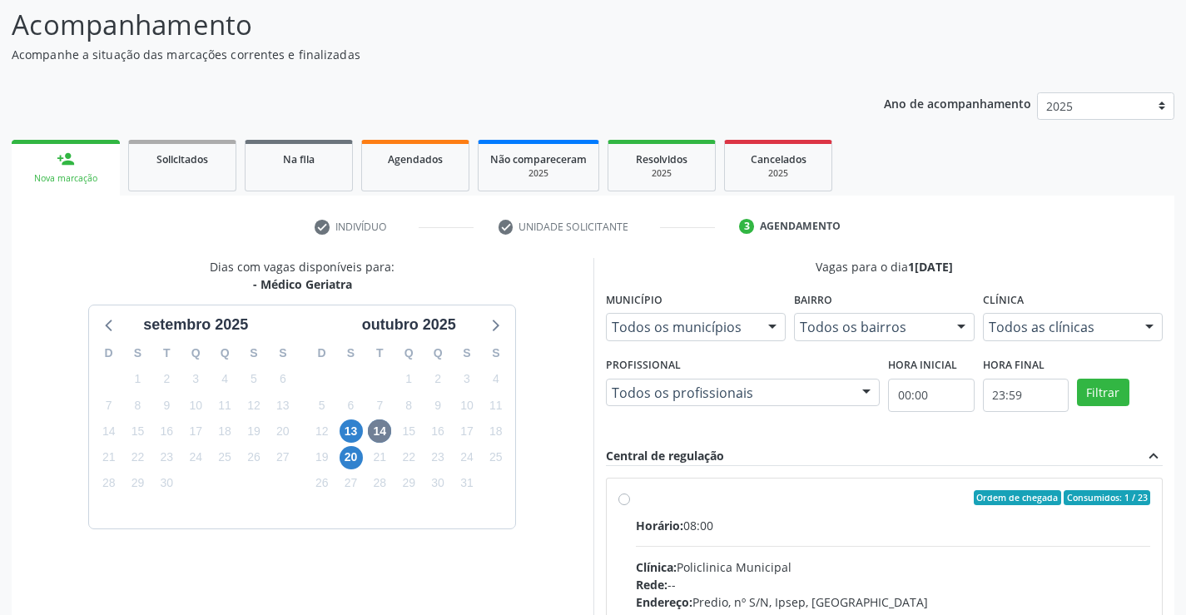
click at [636, 494] on label "Ordem de chegada Consumidos: 1 / 23 Horário: 08:00 Clínica: Policlinica Municip…" at bounding box center [893, 618] width 515 height 256
click at [625, 494] on input "Ordem de chegada Consumidos: 1 / 23 Horário: 08:00 Clínica: Policlinica Municip…" at bounding box center [624, 497] width 12 height 15
radio input "true"
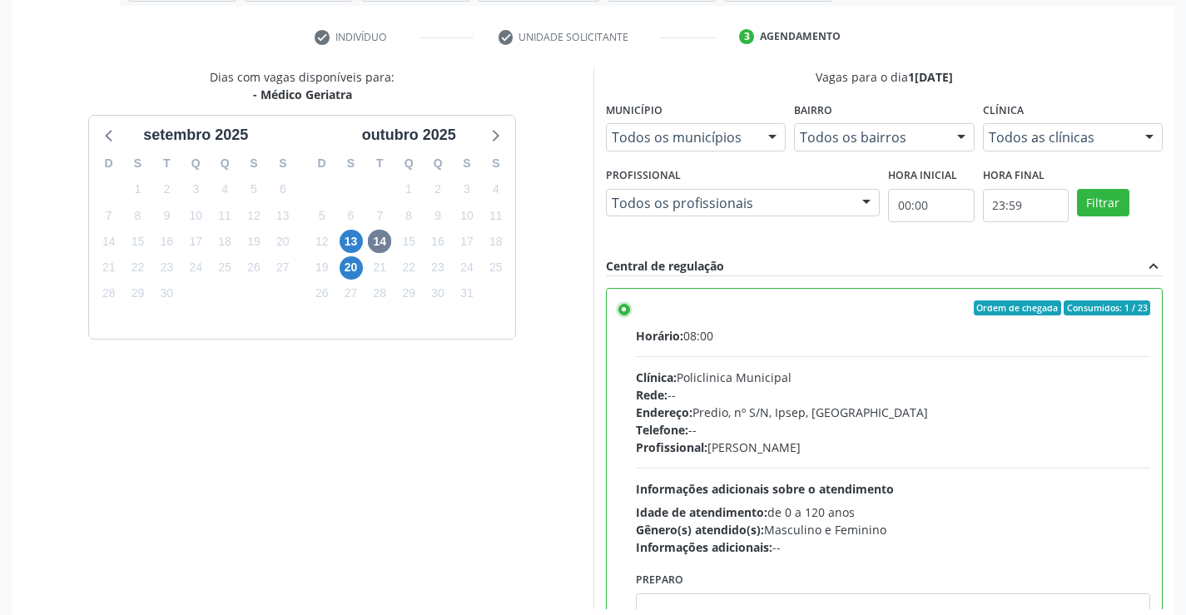
scroll to position [380, 0]
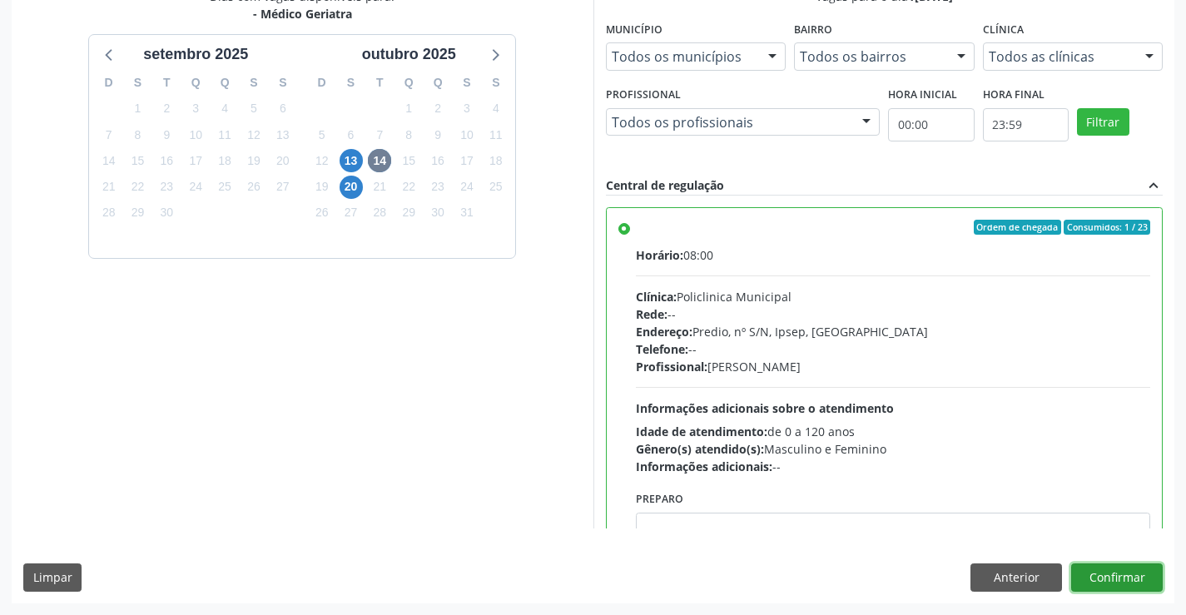
click at [1126, 579] on button "Confirmar" at bounding box center [1117, 578] width 92 height 28
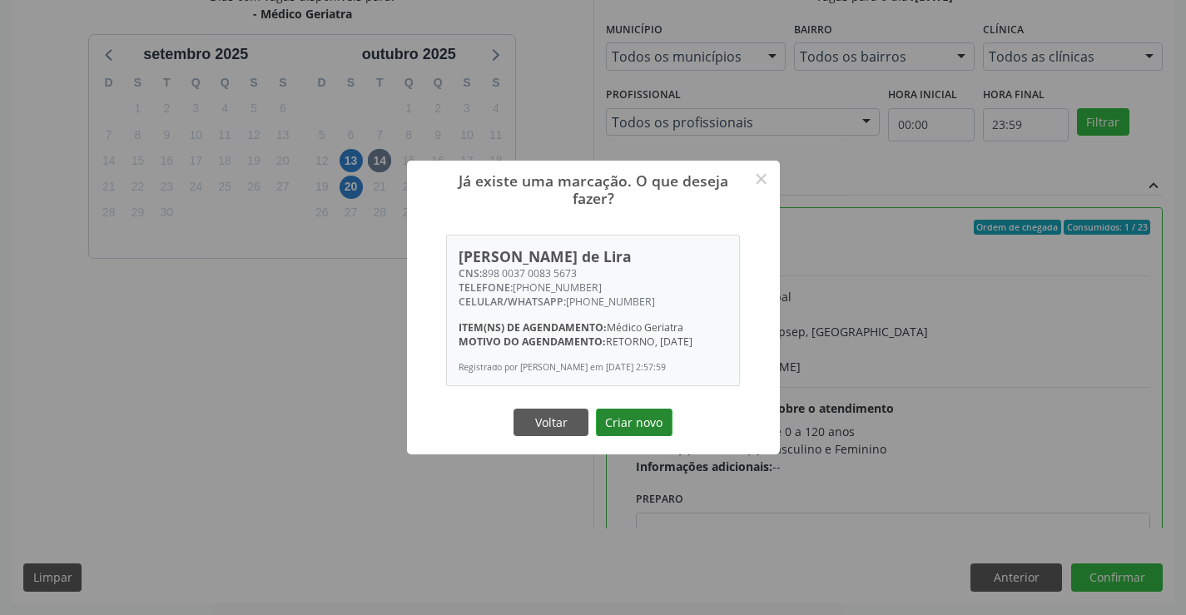
click at [647, 413] on button "Criar novo" at bounding box center [634, 423] width 77 height 28
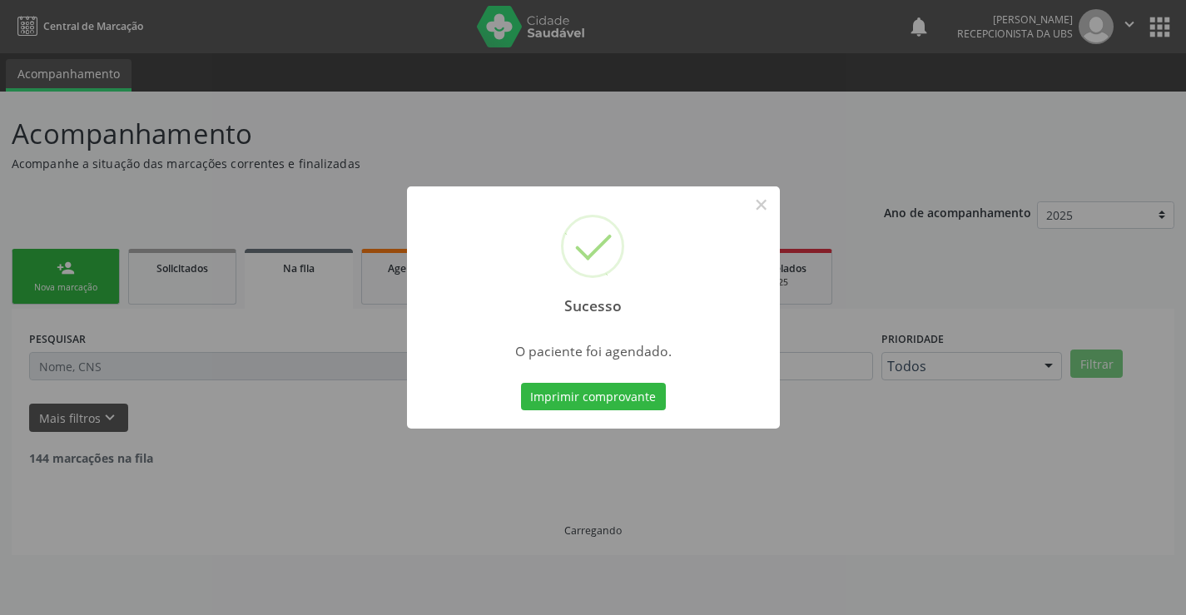
scroll to position [0, 0]
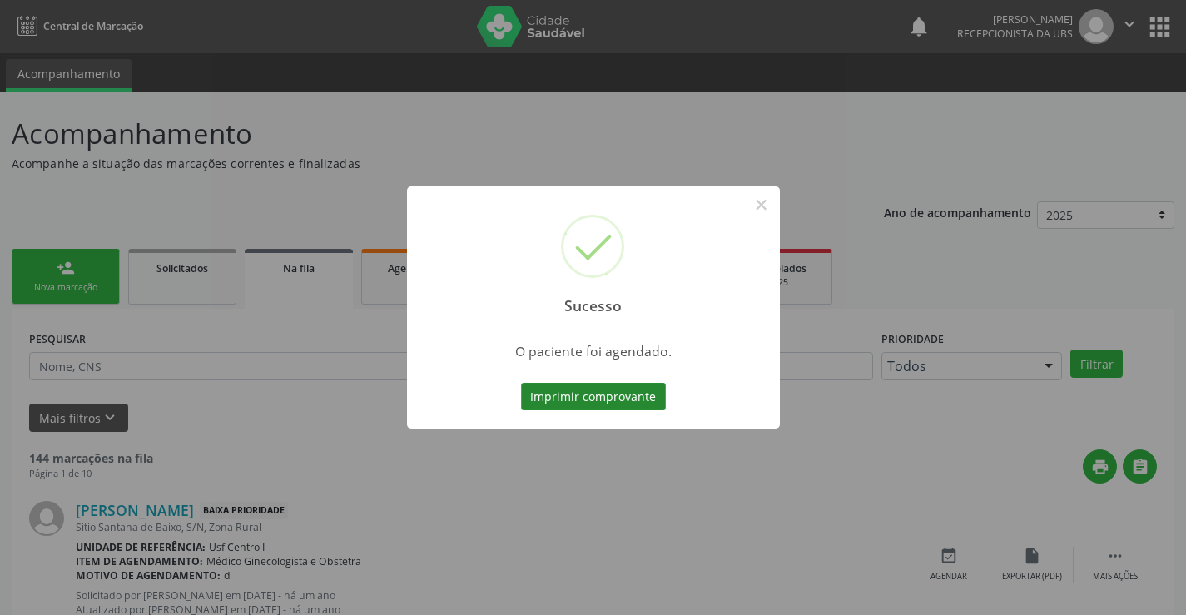
click at [618, 396] on button "Imprimir comprovante" at bounding box center [593, 397] width 145 height 28
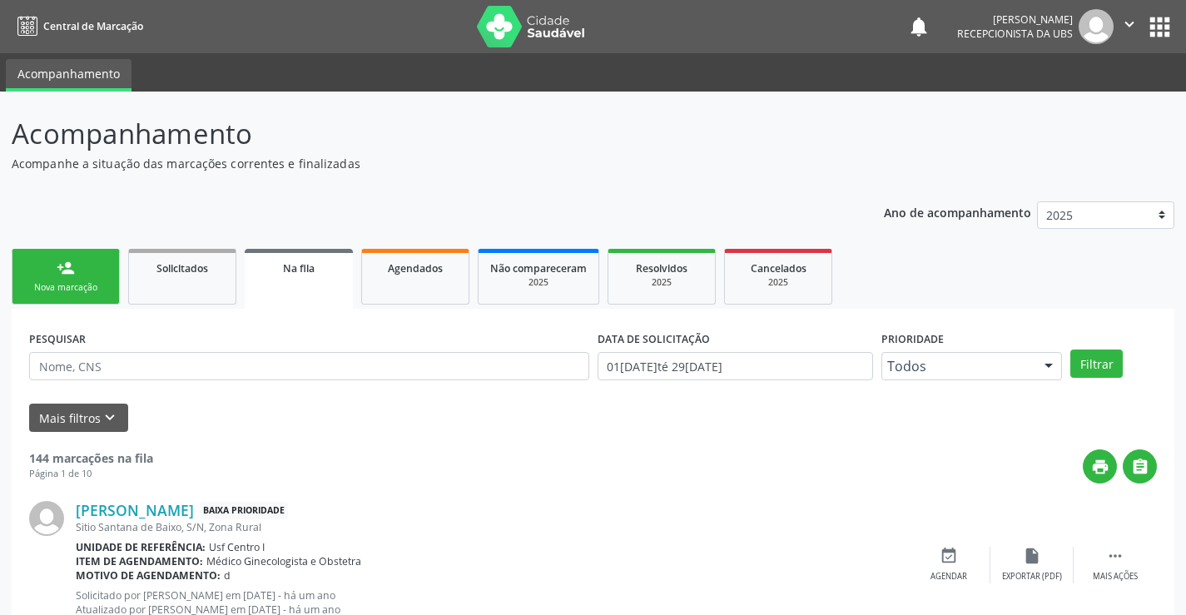
click at [50, 261] on link "person_add Nova marcação" at bounding box center [66, 277] width 108 height 56
click at [57, 274] on div "person_add" at bounding box center [66, 268] width 18 height 18
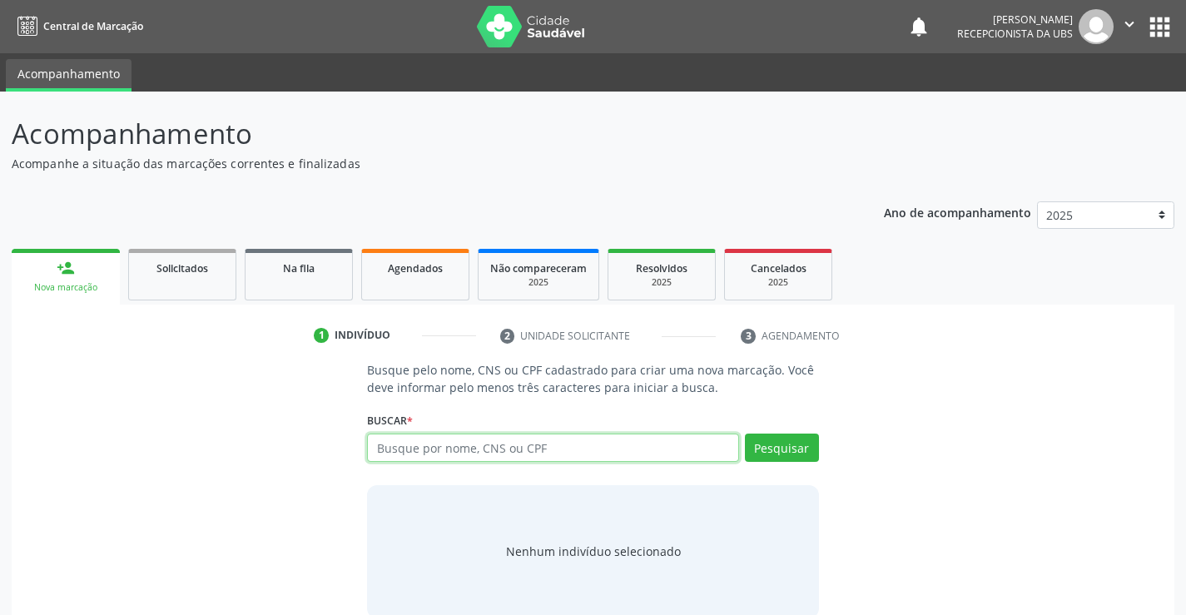
click at [584, 448] on input "text" at bounding box center [552, 448] width 371 height 28
click at [579, 443] on input "text" at bounding box center [552, 448] width 371 height 28
type input "702006898961587"
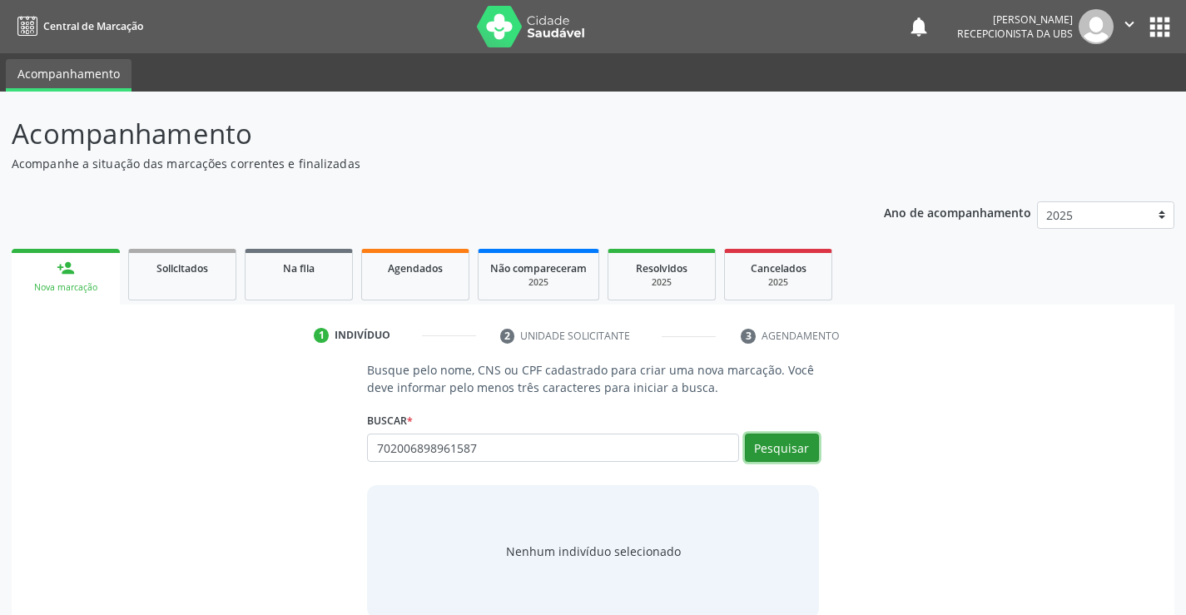
click at [798, 450] on button "Pesquisar" at bounding box center [782, 448] width 74 height 28
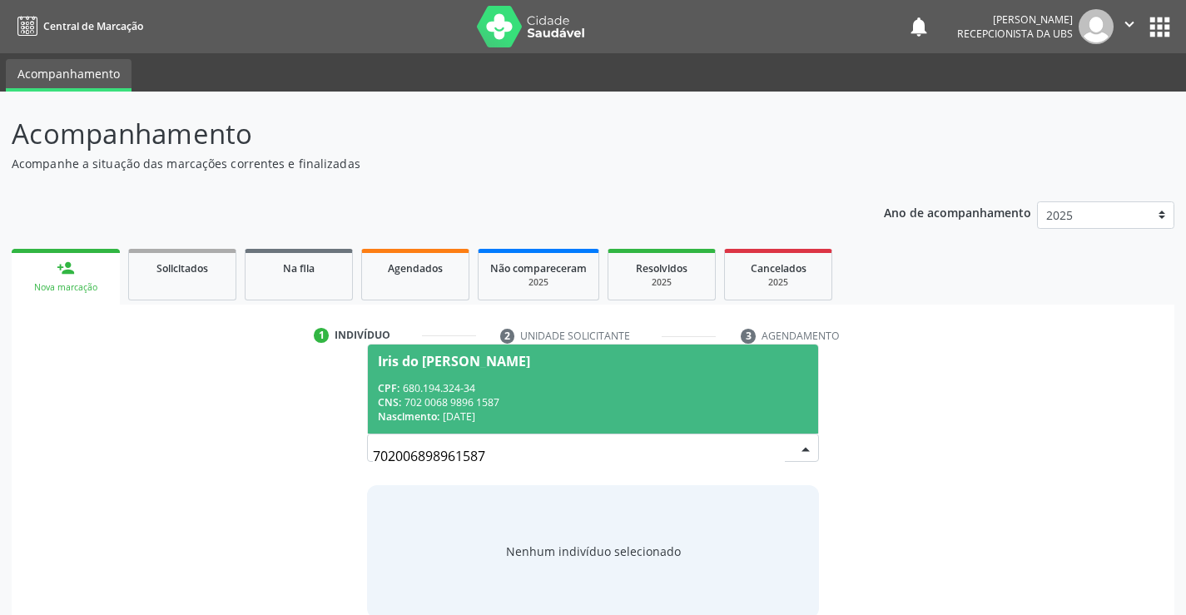
click at [559, 381] on div "CPF: 680.194.324-34" at bounding box center [593, 388] width 430 height 14
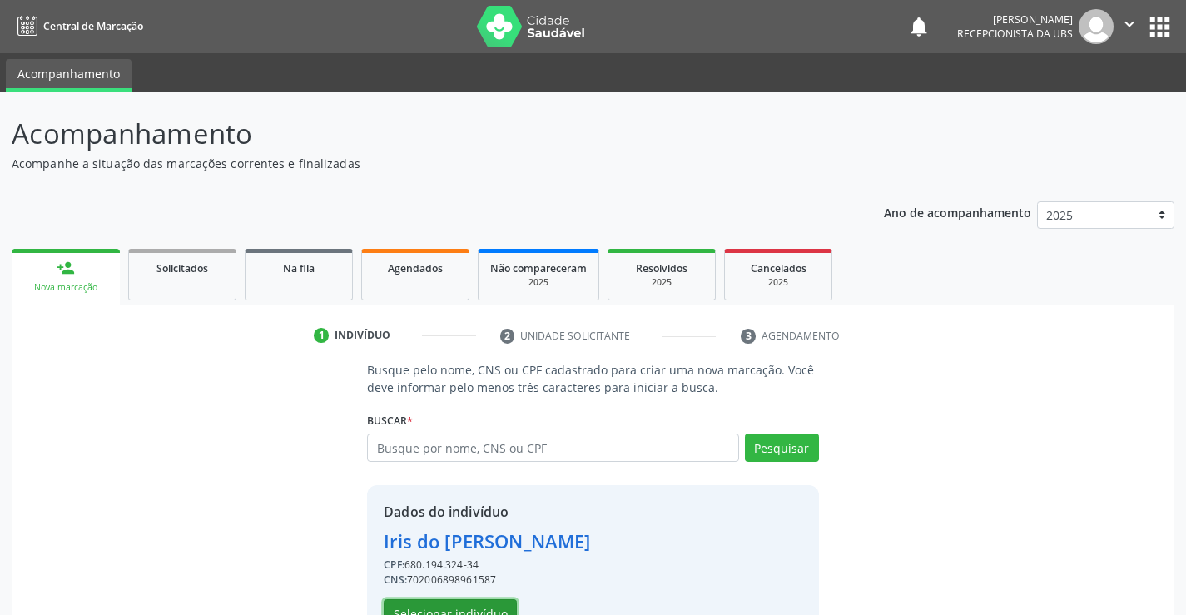
click at [484, 607] on button "Selecionar indivíduo" at bounding box center [450, 613] width 133 height 28
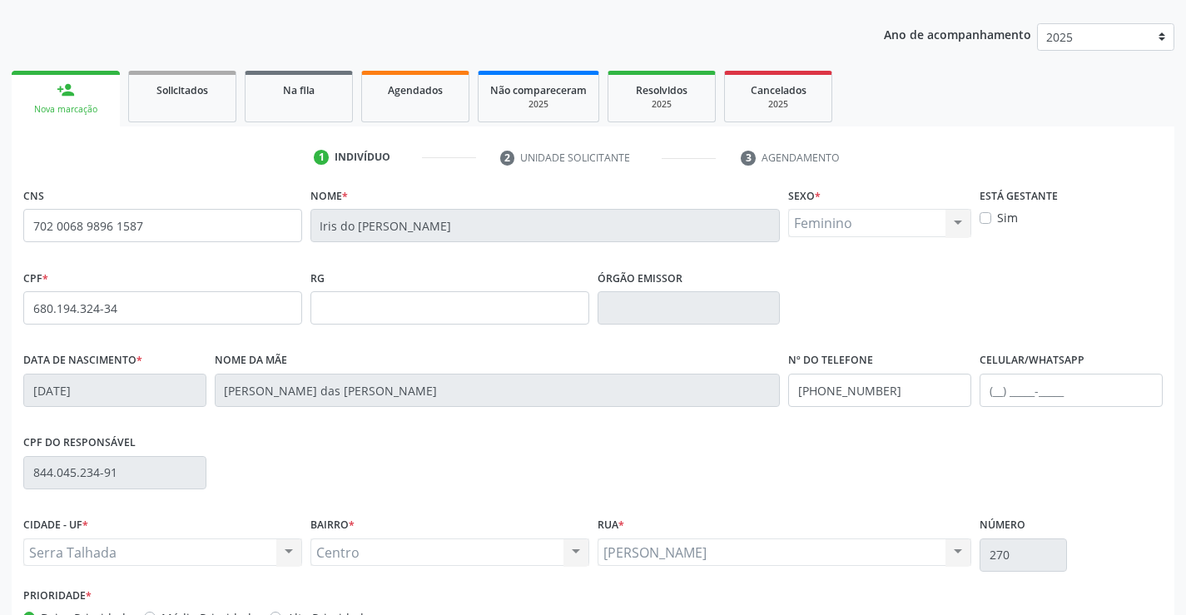
scroll to position [268, 0]
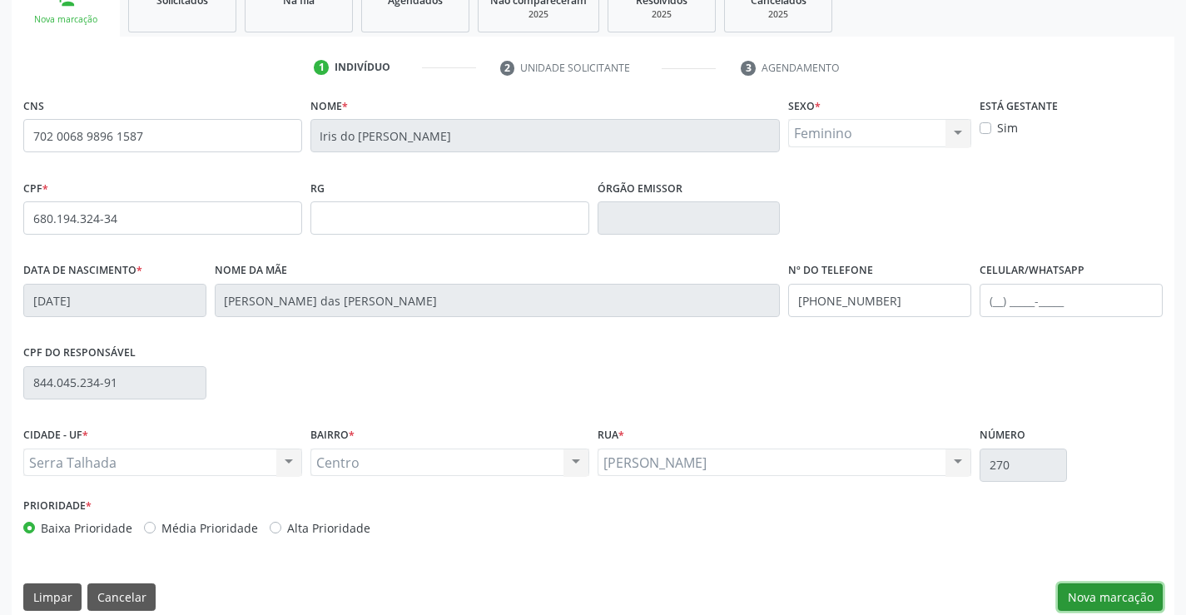
click at [1149, 593] on button "Nova marcação" at bounding box center [1110, 598] width 105 height 28
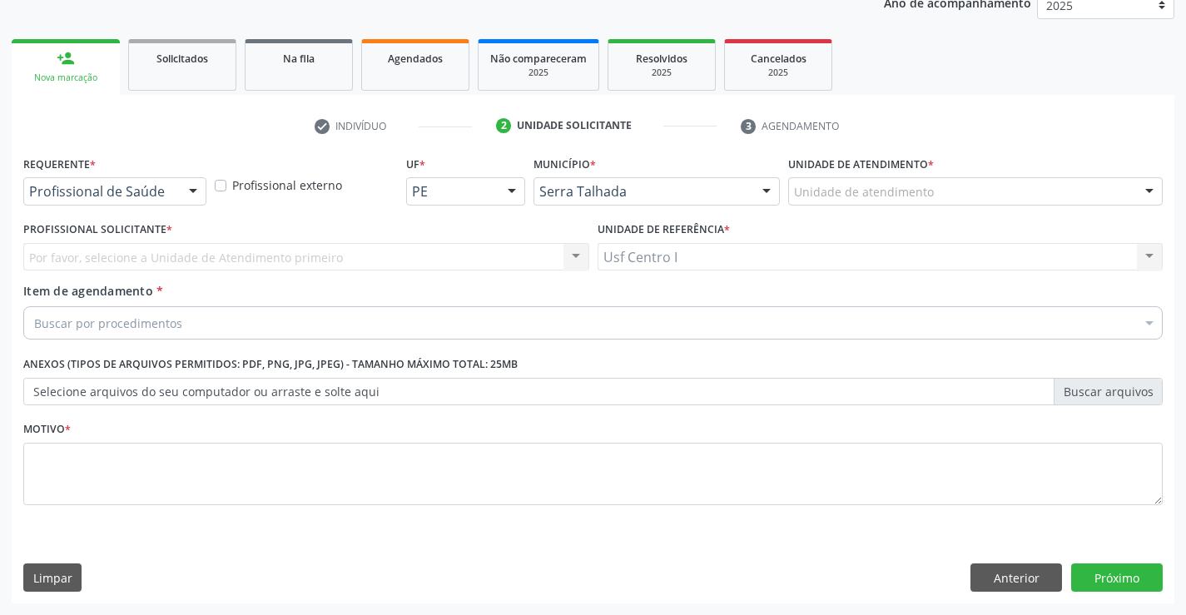
scroll to position [210, 0]
click at [195, 198] on div at bounding box center [193, 192] width 25 height 28
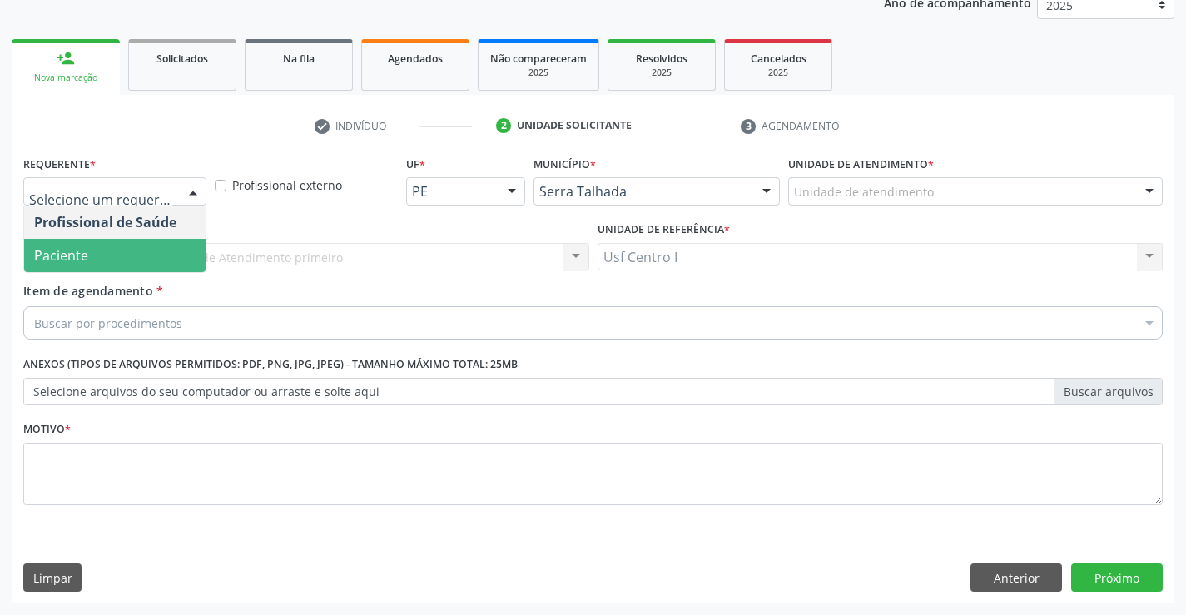
click at [112, 251] on span "Paciente" at bounding box center [114, 255] width 181 height 33
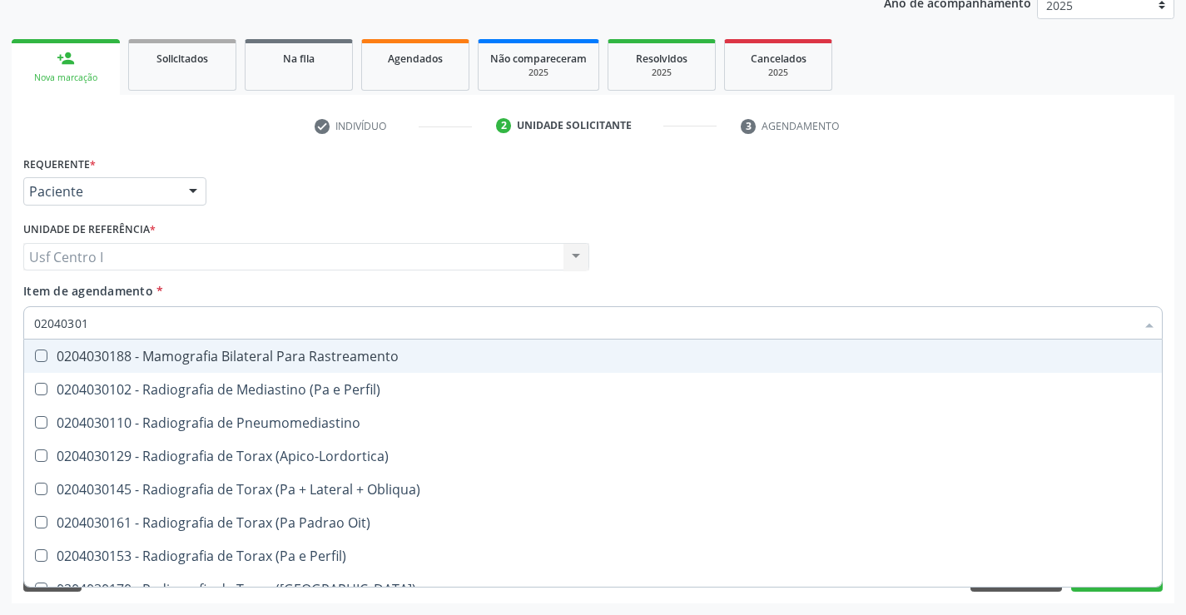
type input "020403018"
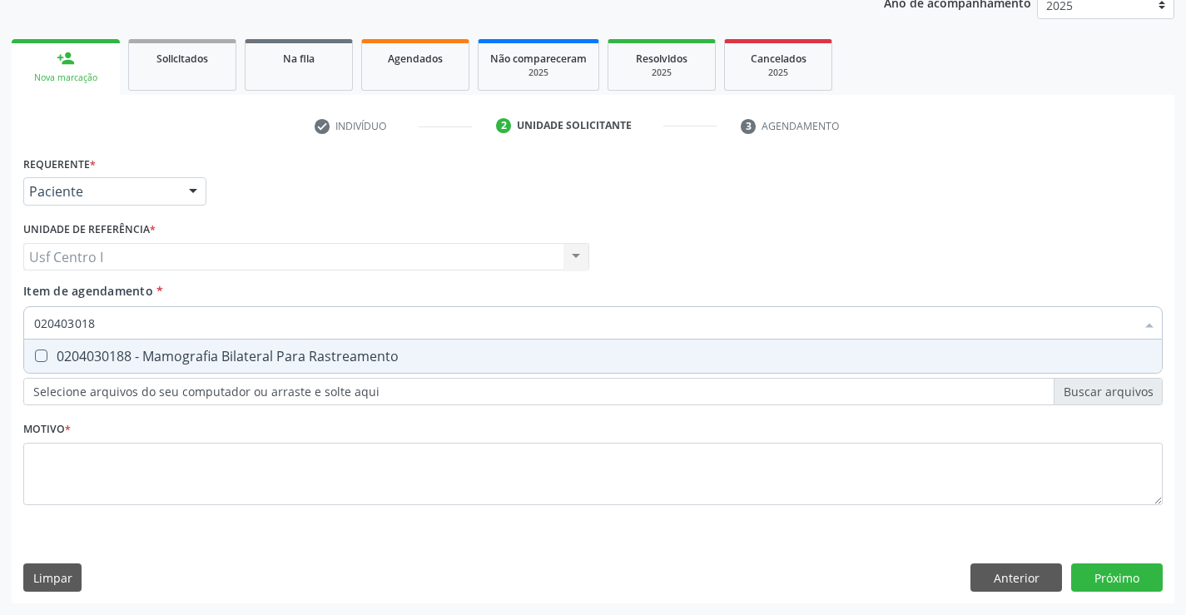
drag, startPoint x: 36, startPoint y: 354, endPoint x: 53, endPoint y: 380, distance: 31.9
click at [37, 355] on Rastreamento at bounding box center [41, 356] width 12 height 12
click at [35, 355] on Rastreamento "checkbox" at bounding box center [29, 355] width 11 height 11
checkbox Rastreamento "true"
click at [58, 452] on div "Requerente * Paciente Profissional de Saúde Paciente Nenhum resultado encontrad…" at bounding box center [593, 339] width 1140 height 377
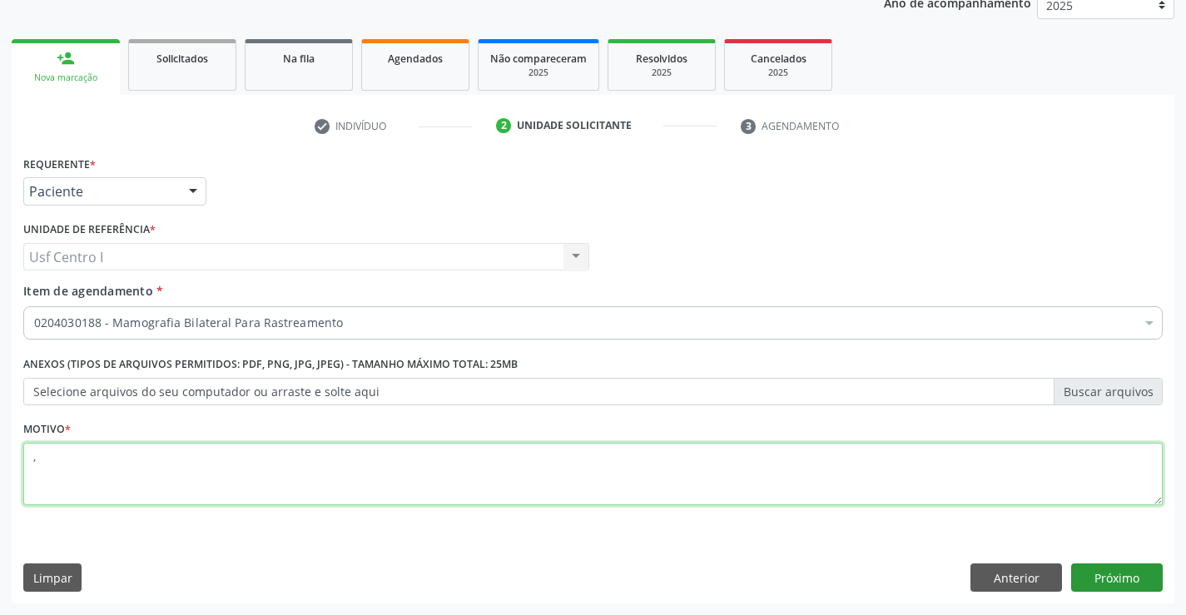
type textarea ","
click at [1134, 584] on button "Próximo" at bounding box center [1117, 578] width 92 height 28
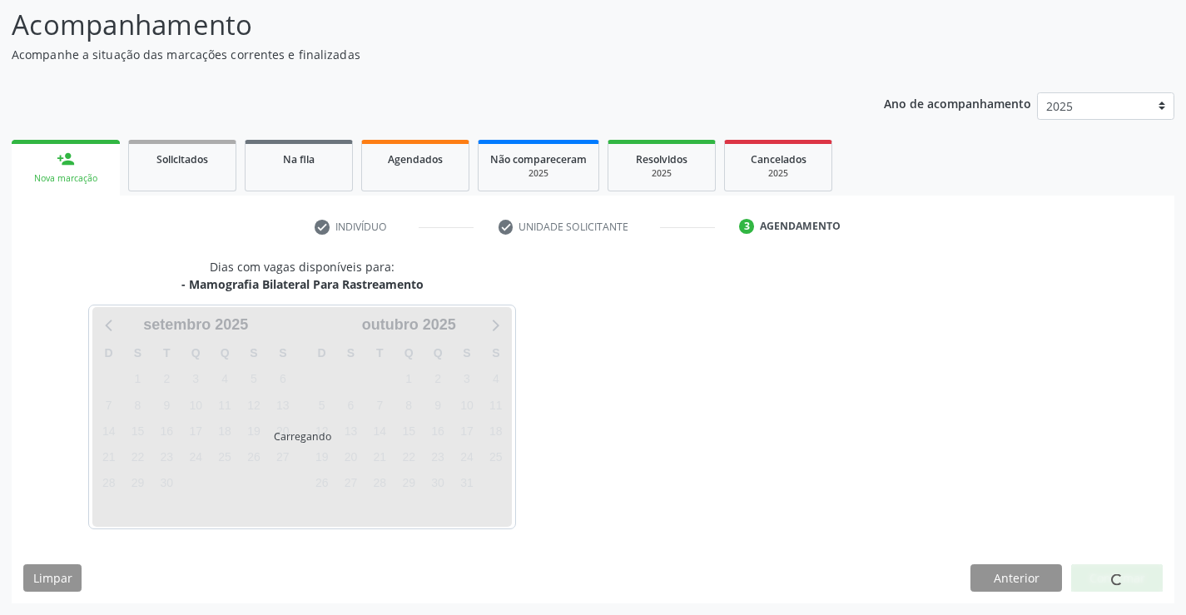
scroll to position [109, 0]
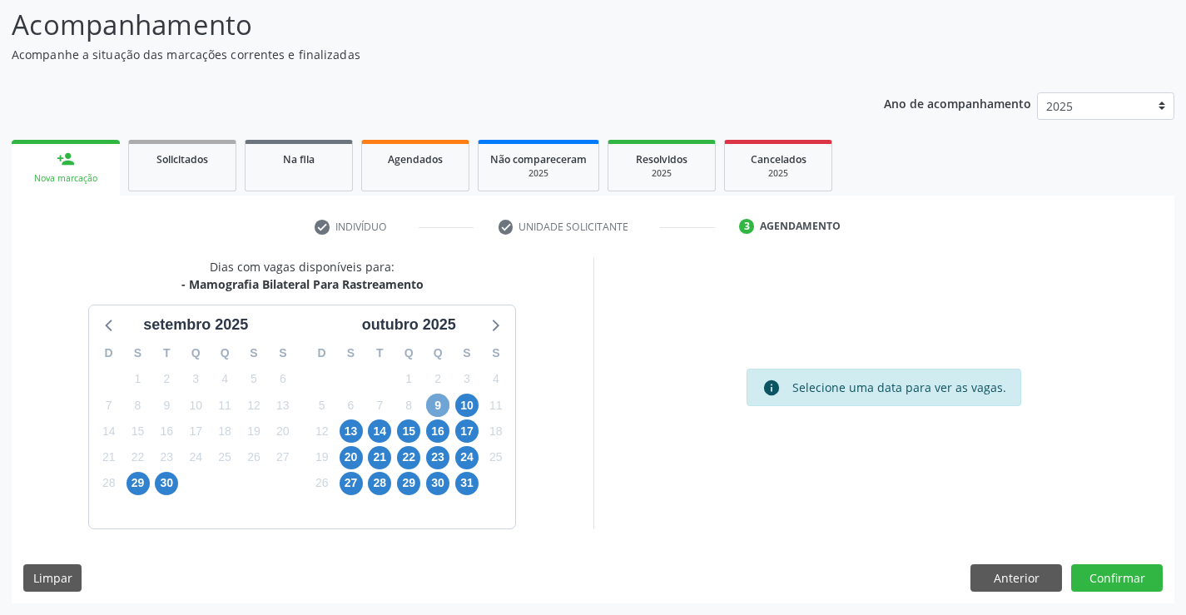
click at [441, 405] on span "9" at bounding box center [437, 405] width 23 height 23
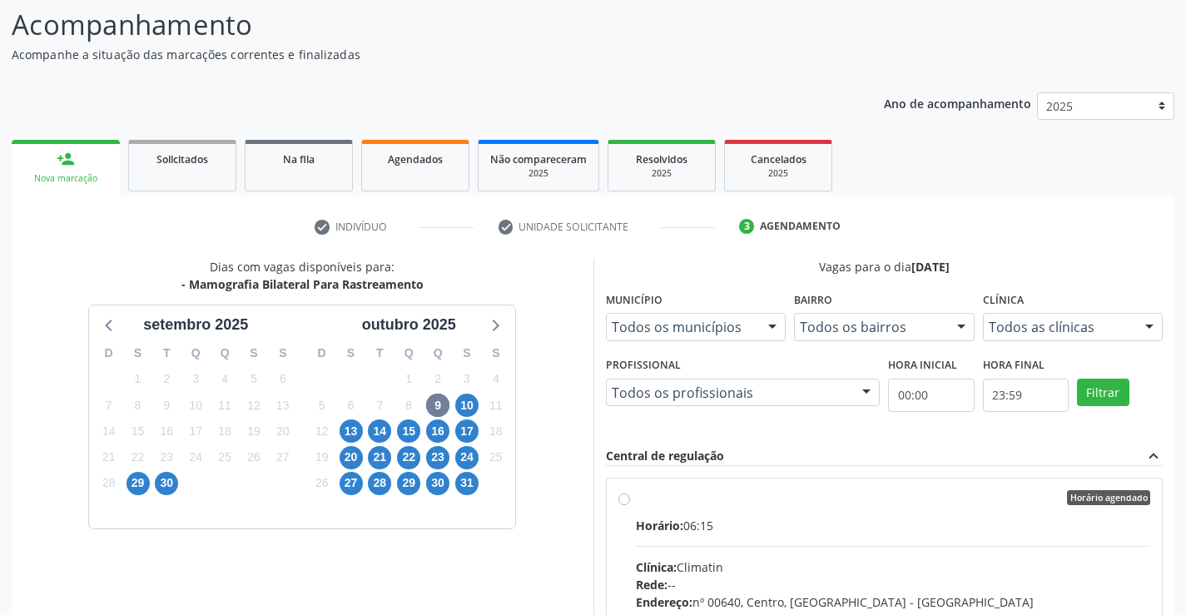
click at [636, 501] on label "Horário agendado Horário: 06:15 Clínica: Climatin Rede: -- Endereço: nº 00640, …" at bounding box center [893, 618] width 515 height 256
click at [623, 501] on input "Horário agendado Horário: 06:15 Clínica: Climatin Rede: -- Endereço: nº 00640, …" at bounding box center [624, 497] width 12 height 15
radio input "true"
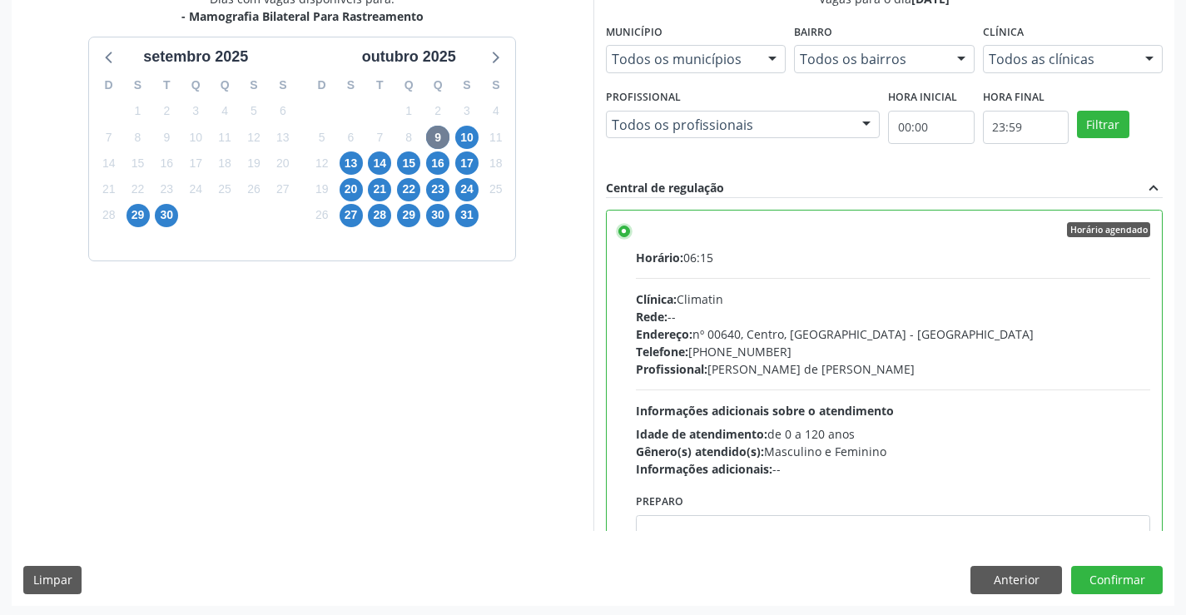
scroll to position [380, 0]
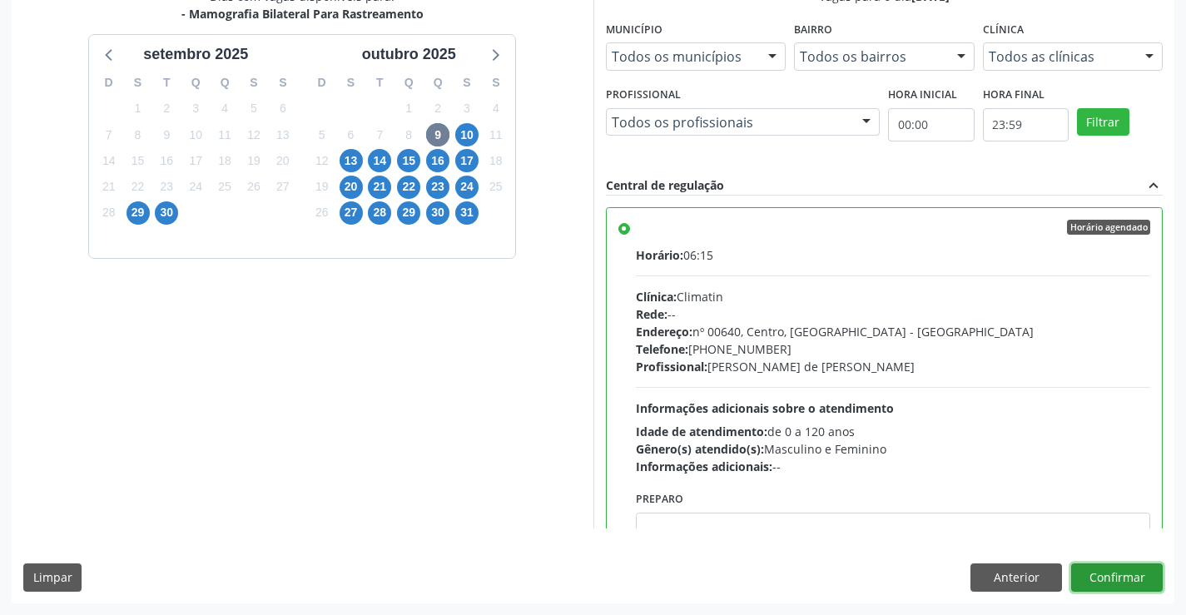
click at [1132, 578] on button "Confirmar" at bounding box center [1117, 578] width 92 height 28
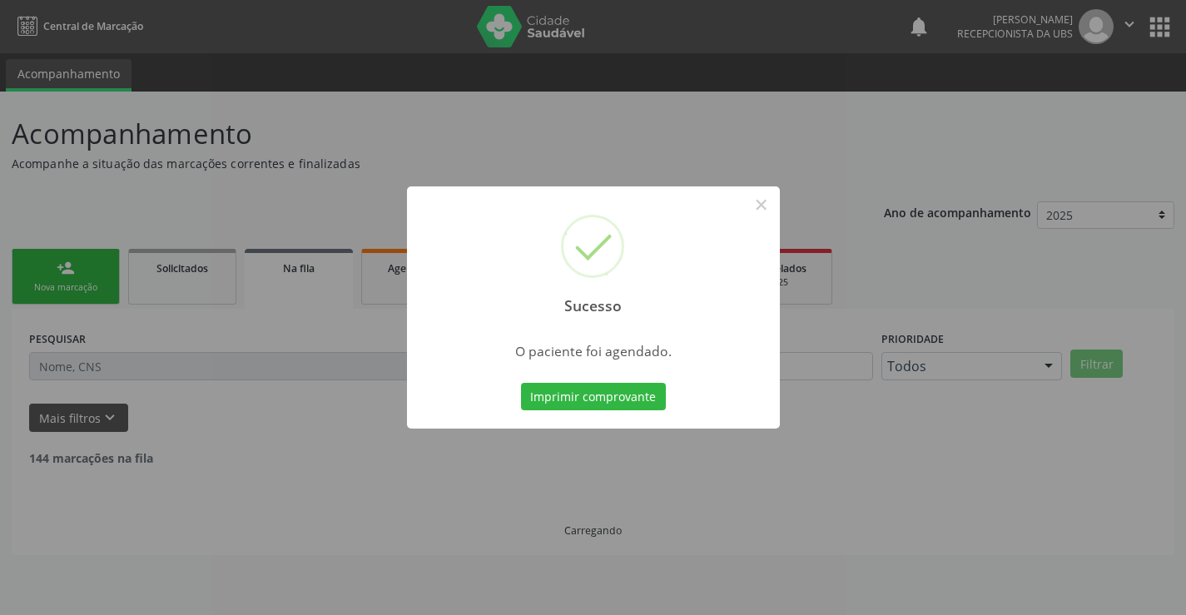
scroll to position [0, 0]
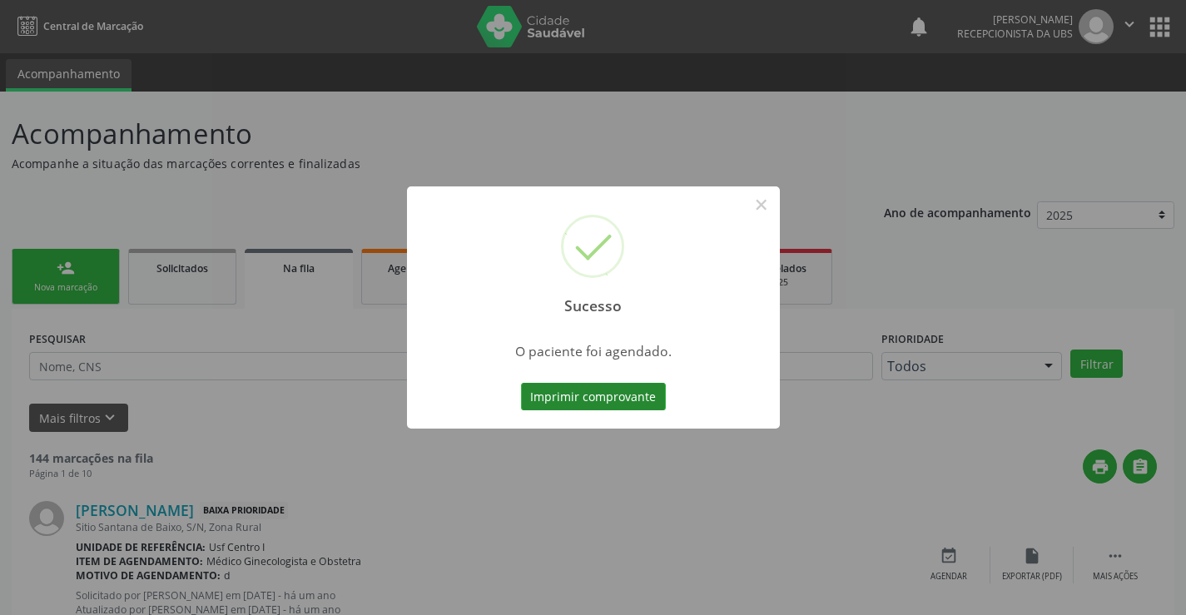
click at [637, 392] on button "Imprimir comprovante" at bounding box center [593, 397] width 145 height 28
